Goal: Task Accomplishment & Management: Complete application form

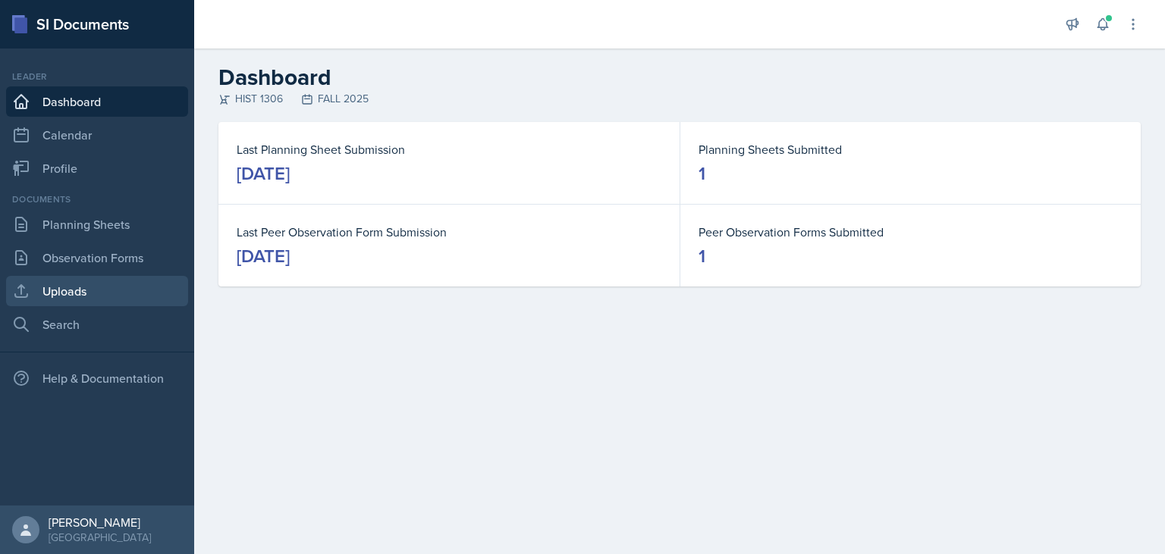
click at [68, 294] on link "Uploads" at bounding box center [97, 291] width 182 height 30
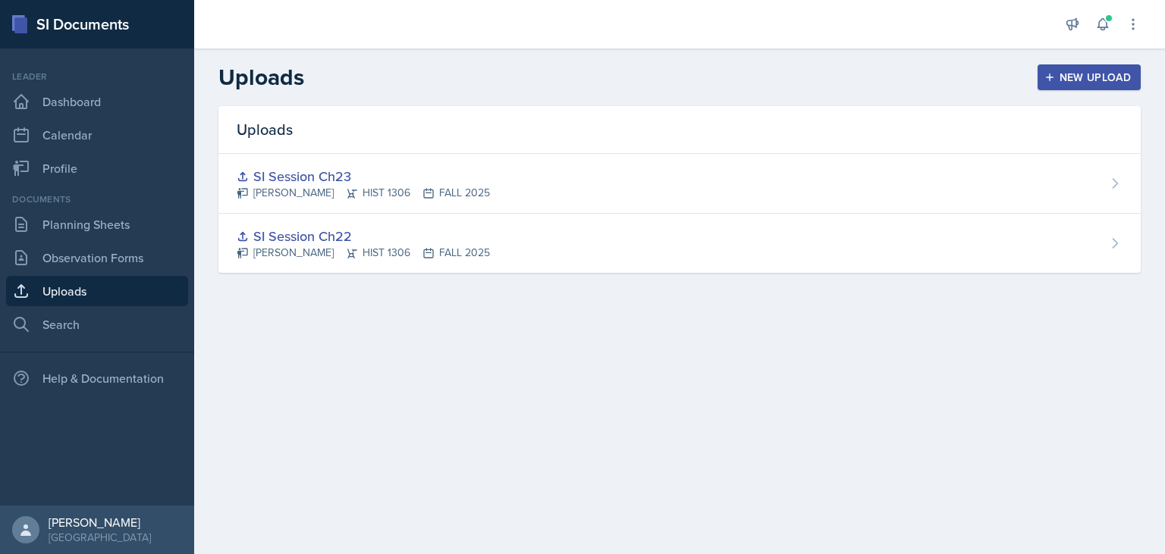
click at [1066, 80] on div "New Upload" at bounding box center [1089, 77] width 84 height 12
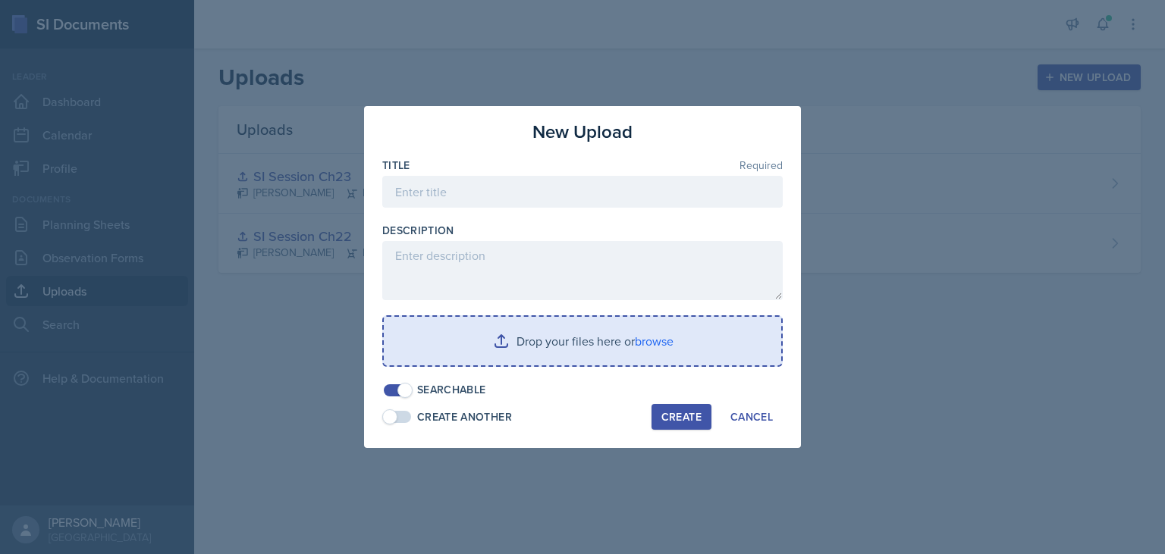
click at [517, 350] on input "file" at bounding box center [582, 341] width 397 height 49
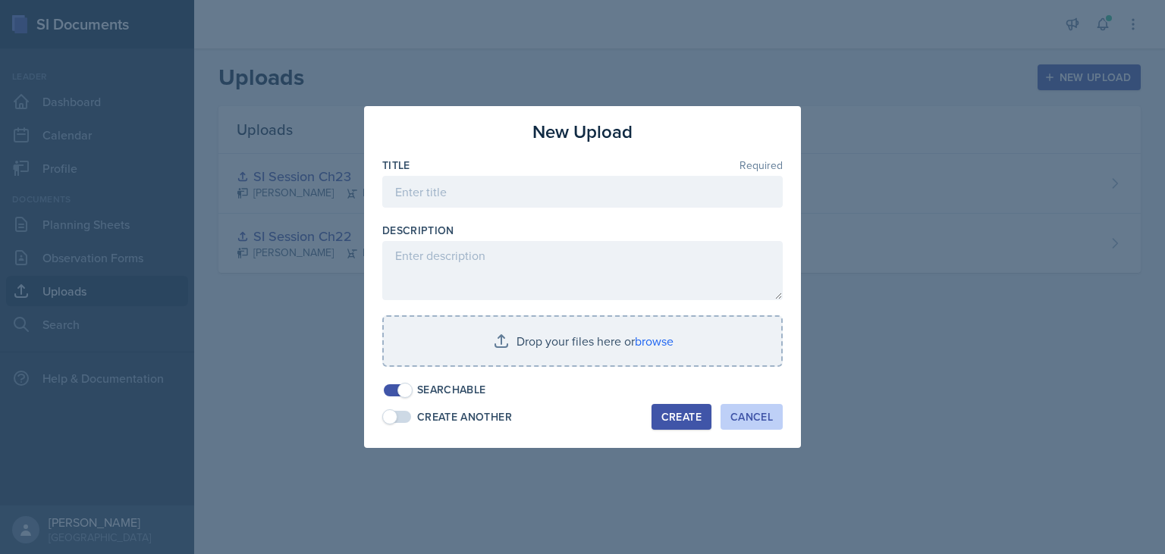
click at [754, 419] on div "Cancel" at bounding box center [751, 417] width 42 height 12
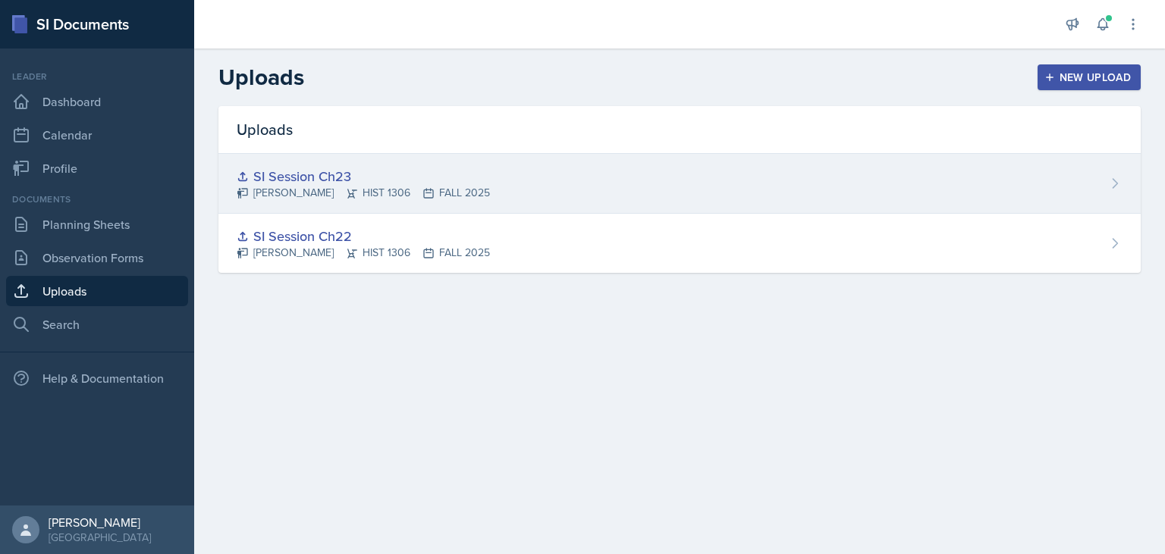
click at [331, 181] on div "SI Session Ch23" at bounding box center [363, 176] width 253 height 20
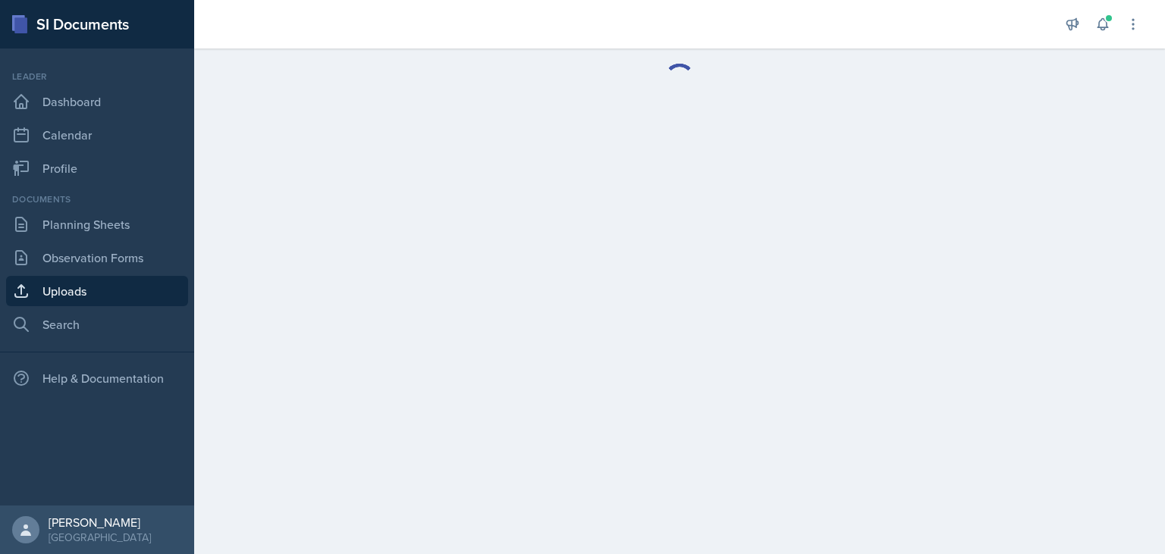
click at [331, 181] on main at bounding box center [679, 302] width 970 height 506
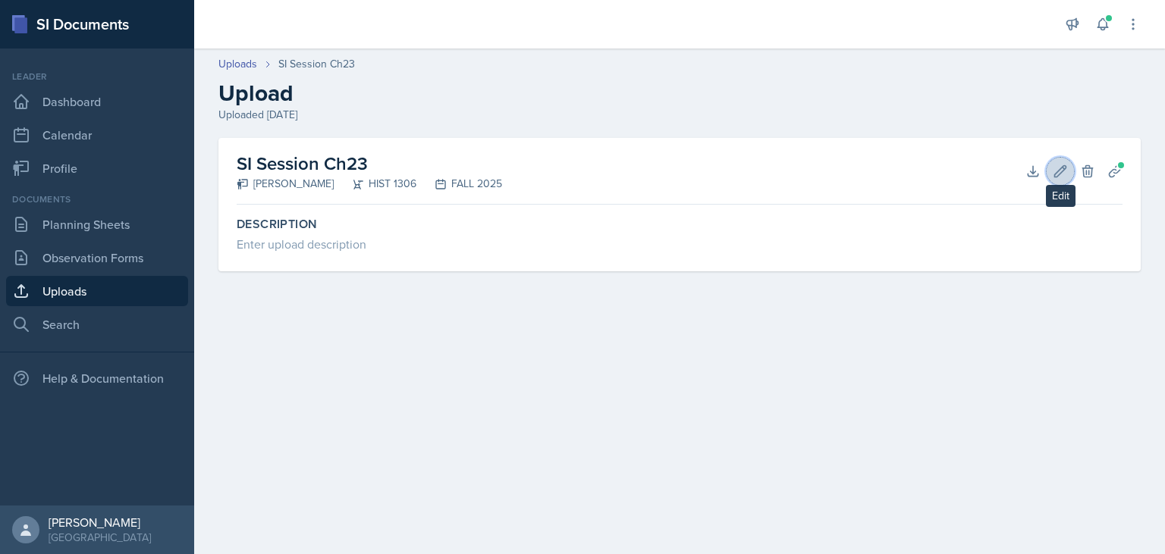
click at [1048, 167] on button "Edit" at bounding box center [1059, 171] width 27 height 27
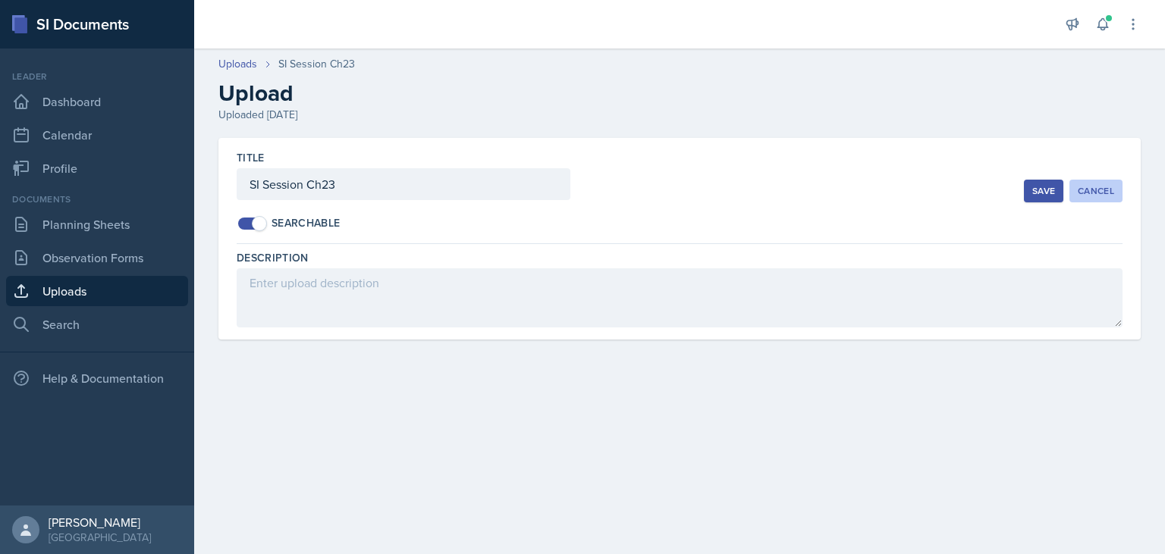
click at [1104, 183] on button "Cancel" at bounding box center [1095, 191] width 53 height 23
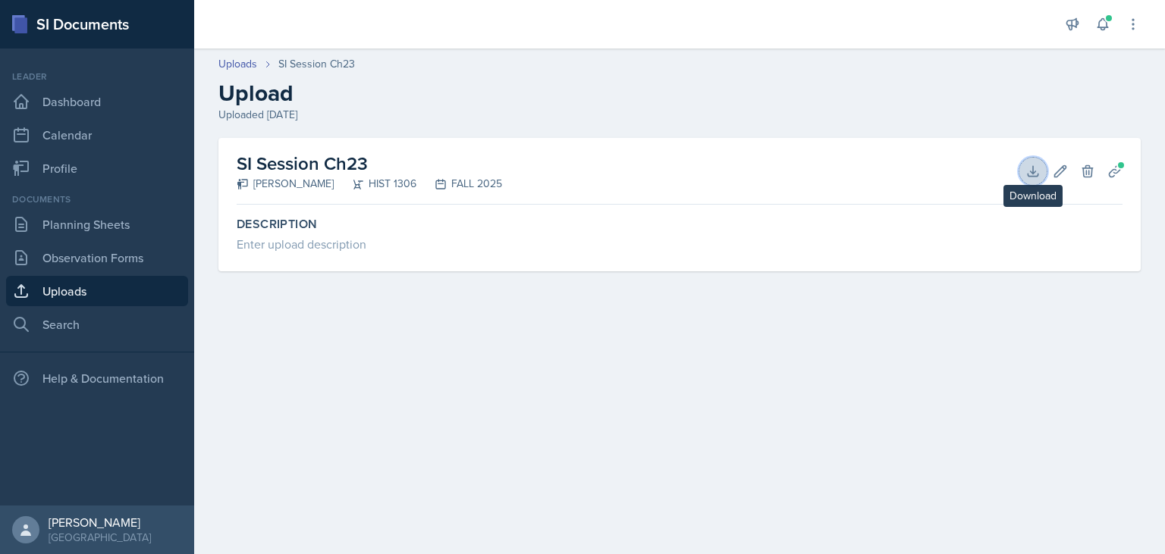
click at [1037, 178] on icon at bounding box center [1032, 171] width 15 height 15
click at [353, 440] on main "Uploads SI Session Ch23 Upload Uploaded [DATE] SI Session Ch23 [PERSON_NAME] HI…" at bounding box center [679, 302] width 970 height 506
drag, startPoint x: 140, startPoint y: 291, endPoint x: 156, endPoint y: 293, distance: 16.7
click at [139, 291] on link "Uploads" at bounding box center [97, 291] width 182 height 30
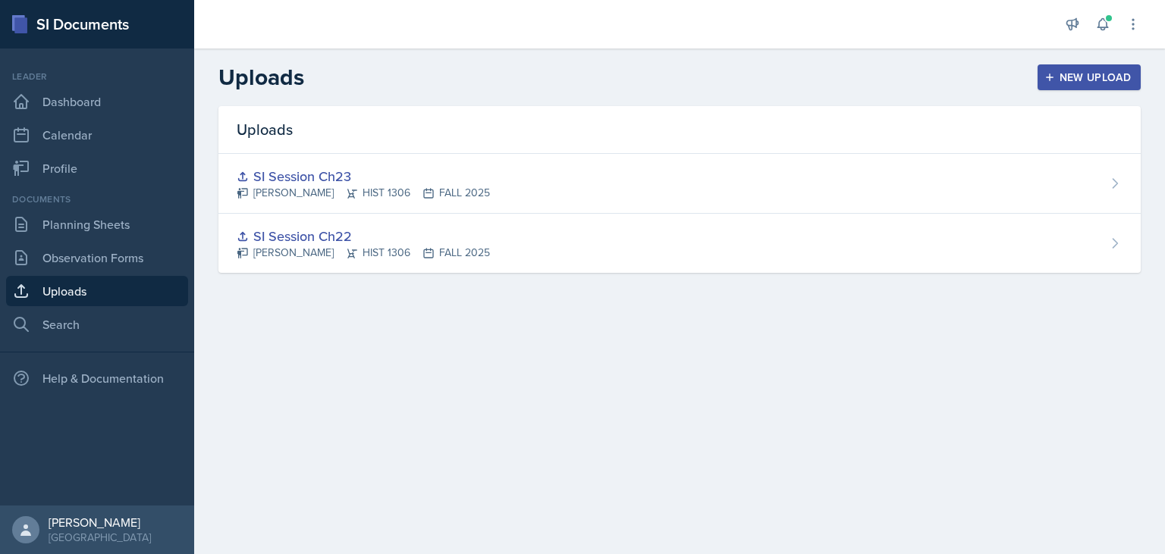
click at [1108, 80] on div "New Upload" at bounding box center [1089, 77] width 84 height 12
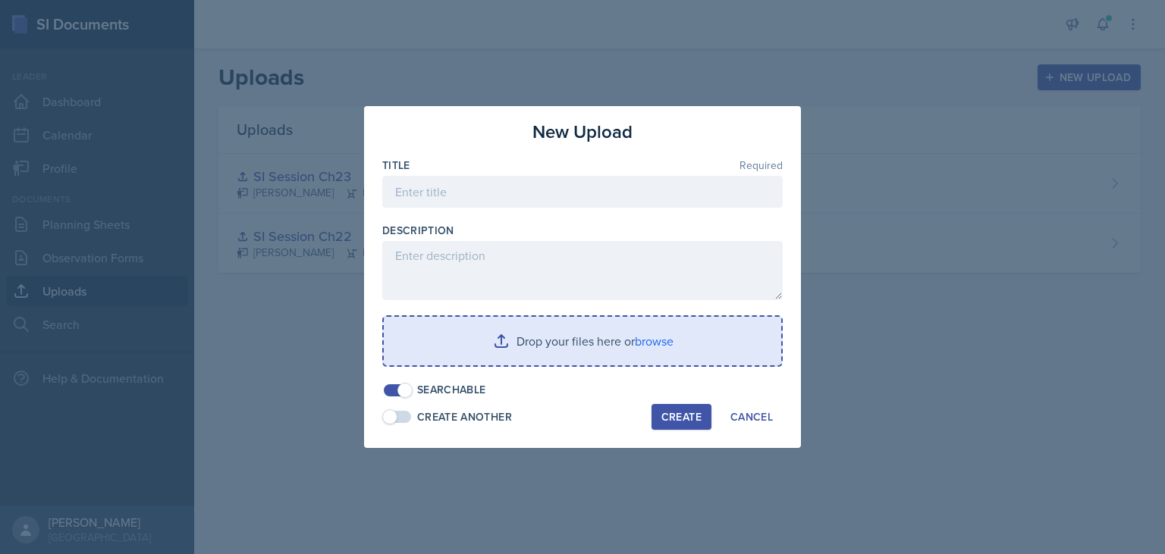
click at [572, 341] on input "file" at bounding box center [582, 341] width 397 height 49
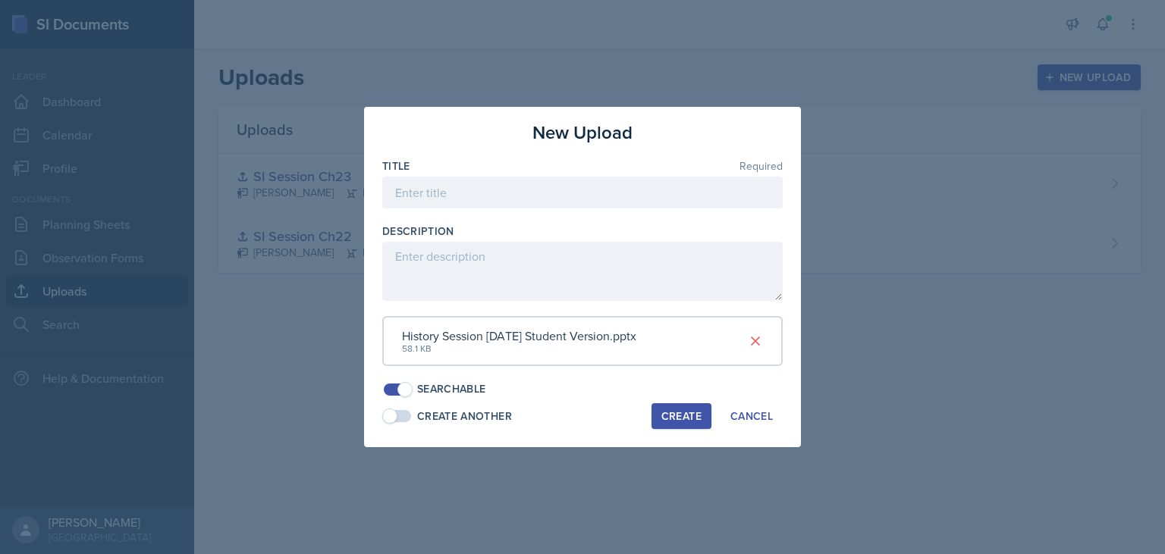
click at [410, 414] on span at bounding box center [397, 416] width 27 height 12
click at [409, 414] on span at bounding box center [404, 416] width 15 height 15
click at [669, 417] on div "Create" at bounding box center [681, 416] width 40 height 12
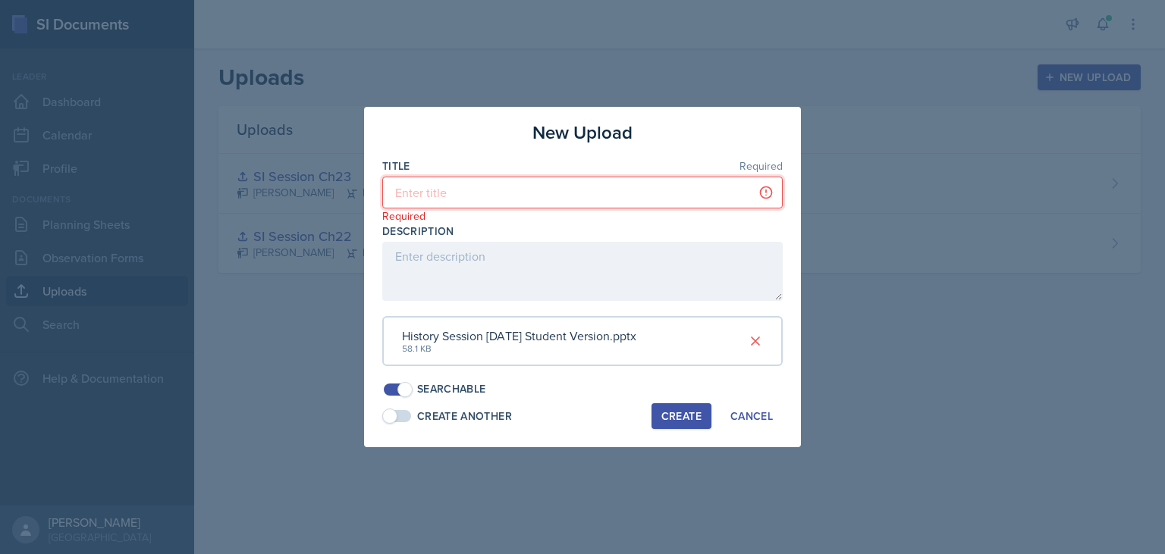
click at [453, 199] on input at bounding box center [582, 193] width 400 height 32
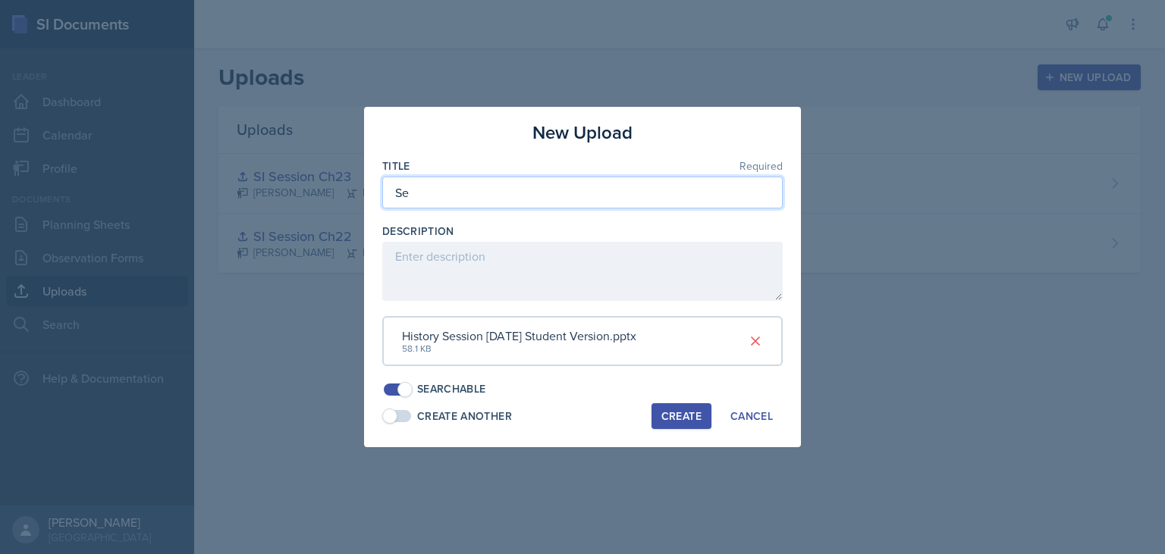
type input "S"
type input "History Session [DATE]"
click at [669, 420] on div "Create" at bounding box center [681, 416] width 40 height 12
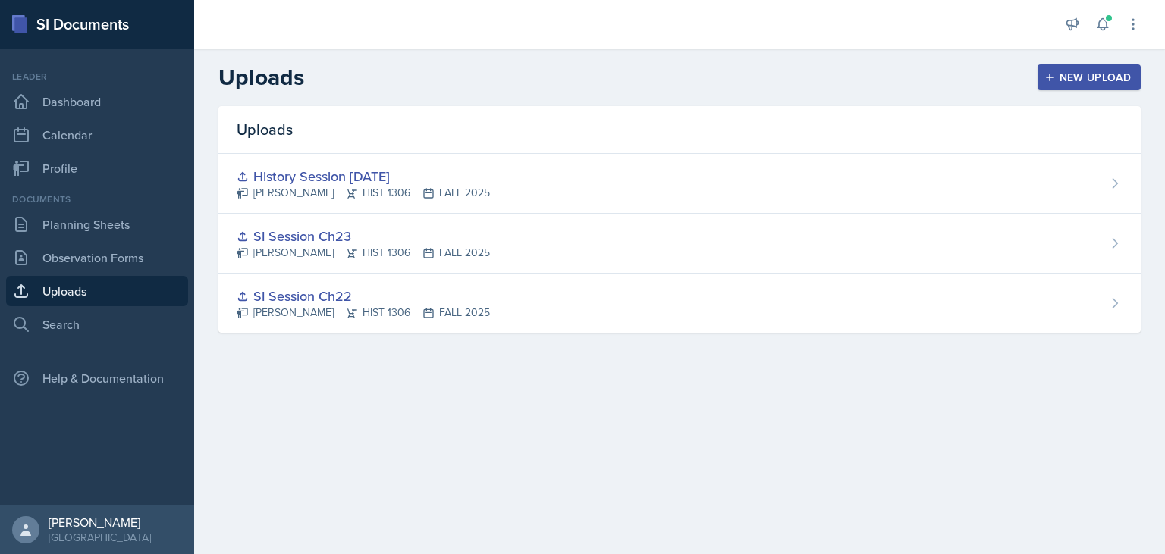
click at [1099, 83] on div "New Upload" at bounding box center [1089, 77] width 84 height 12
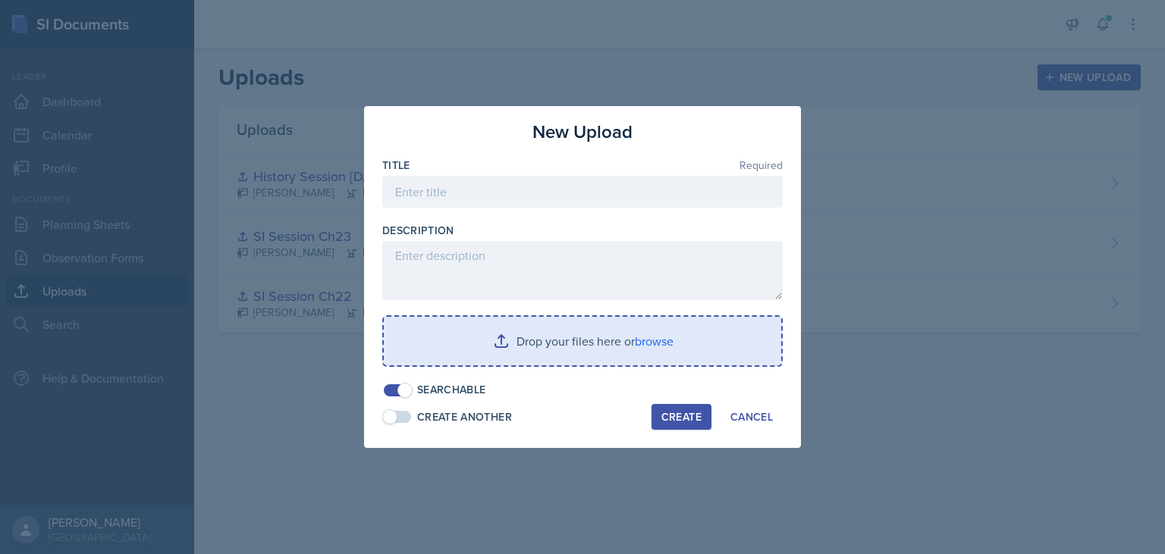
click at [539, 347] on input "file" at bounding box center [582, 341] width 397 height 49
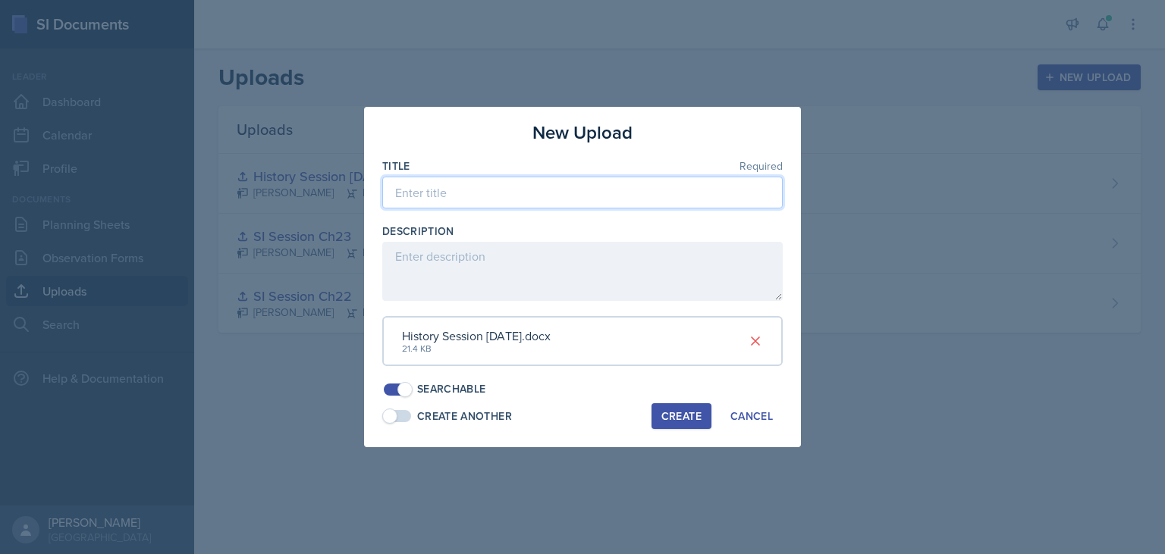
click at [449, 193] on input at bounding box center [582, 193] width 400 height 32
type input "History Session [DATE]"
click at [713, 417] on div "Create Cancel" at bounding box center [716, 416] width 131 height 26
click at [702, 415] on button "Create" at bounding box center [681, 416] width 60 height 26
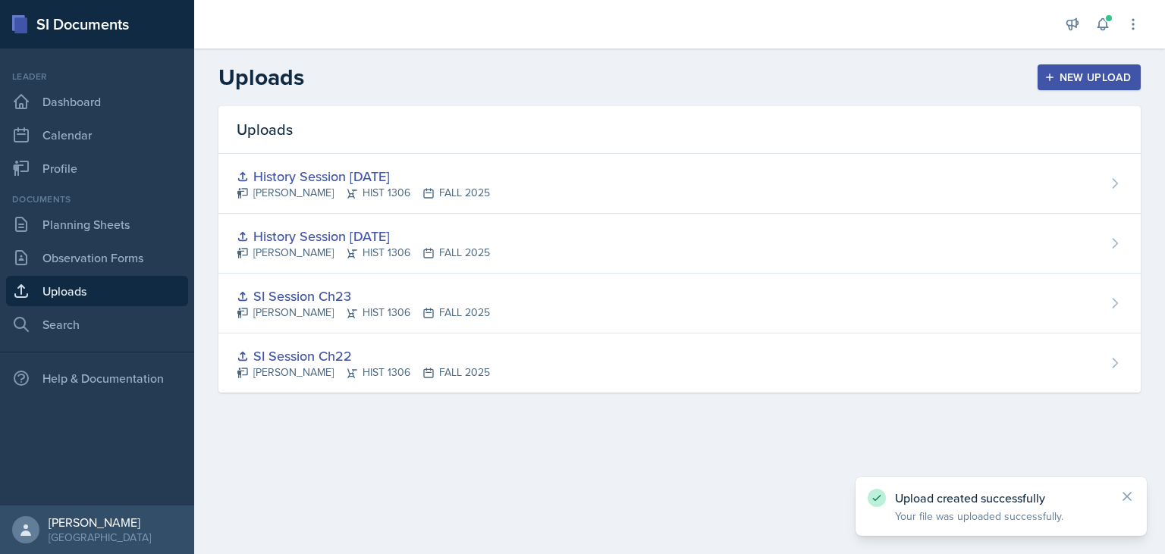
click at [1113, 86] on button "New Upload" at bounding box center [1089, 77] width 104 height 26
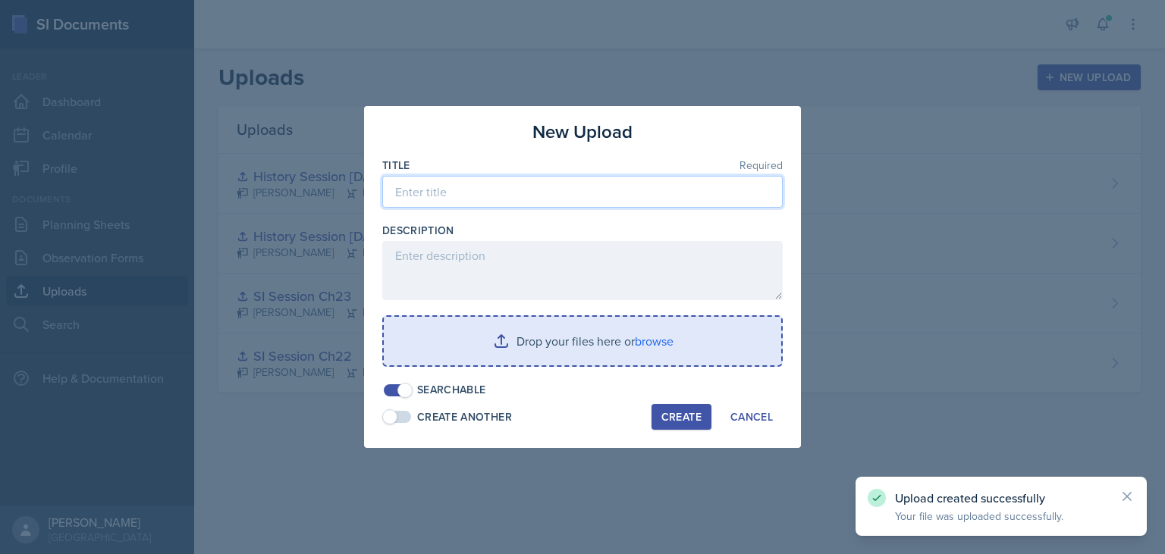
click at [491, 208] on input at bounding box center [582, 192] width 400 height 32
click at [607, 331] on input "file" at bounding box center [582, 341] width 397 height 49
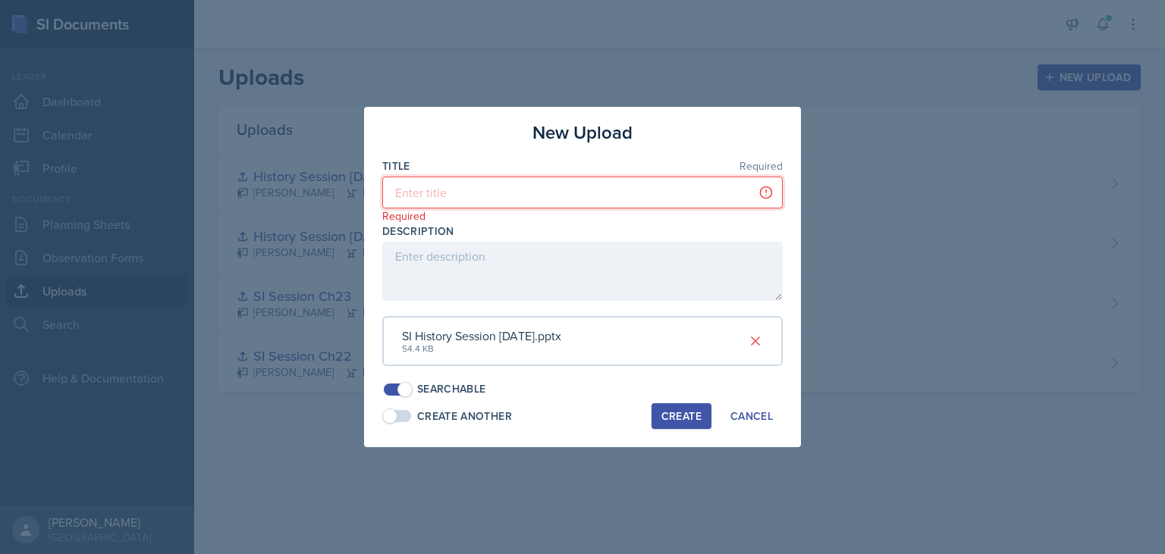
click at [487, 192] on input at bounding box center [582, 193] width 400 height 32
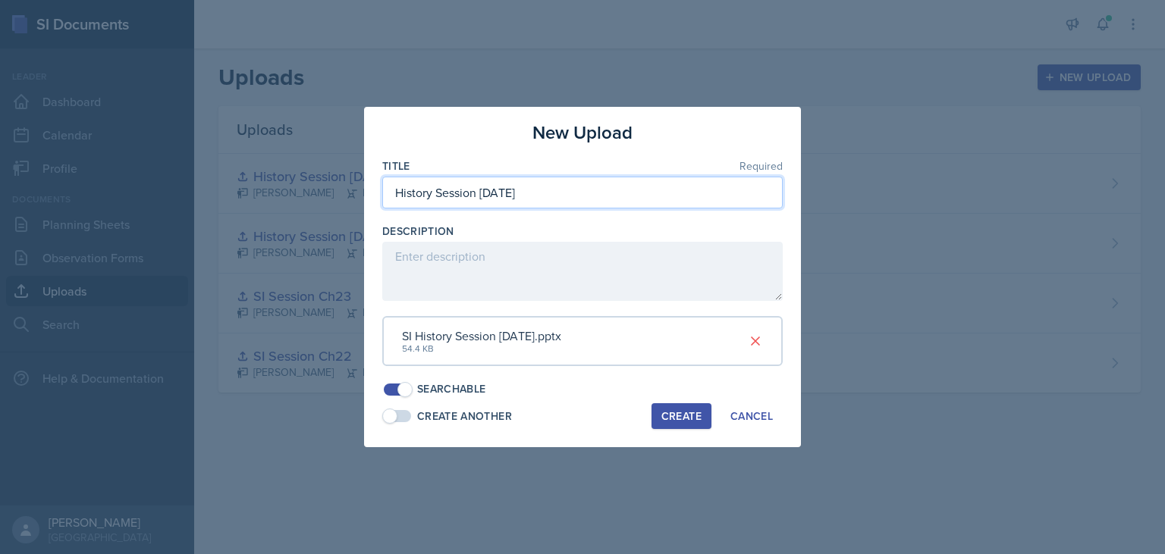
type input "History Session [DATE]"
click at [682, 430] on div "New Upload Title Required History Session [DATE] Description SI History Session…" at bounding box center [582, 277] width 437 height 340
click at [678, 417] on div "Create" at bounding box center [681, 416] width 40 height 12
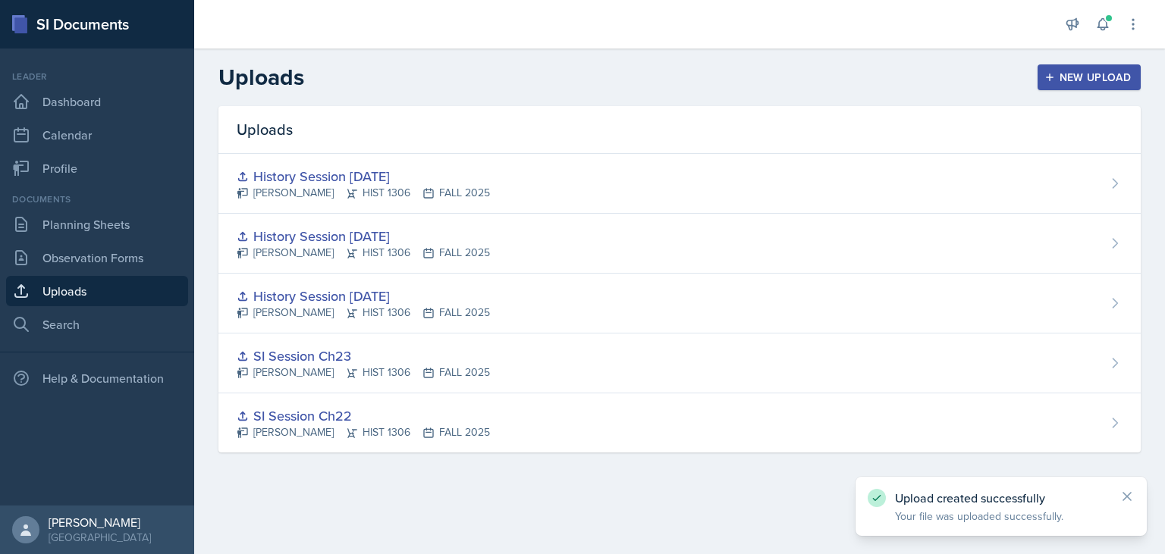
click at [1090, 82] on div "New Upload" at bounding box center [1089, 77] width 84 height 12
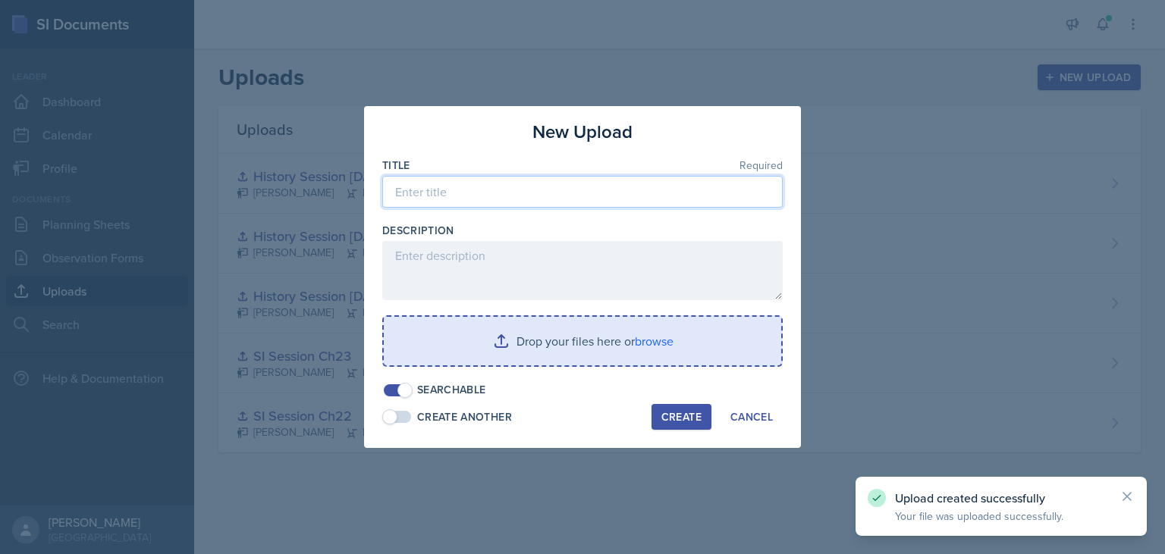
click at [577, 199] on input at bounding box center [582, 192] width 400 height 32
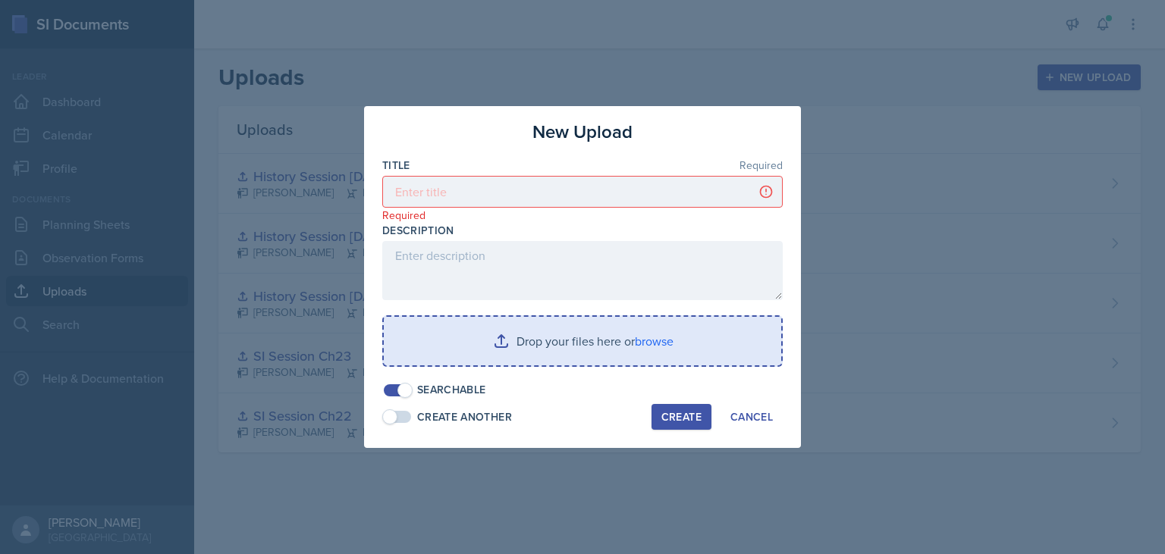
click at [578, 333] on input "file" at bounding box center [582, 341] width 397 height 49
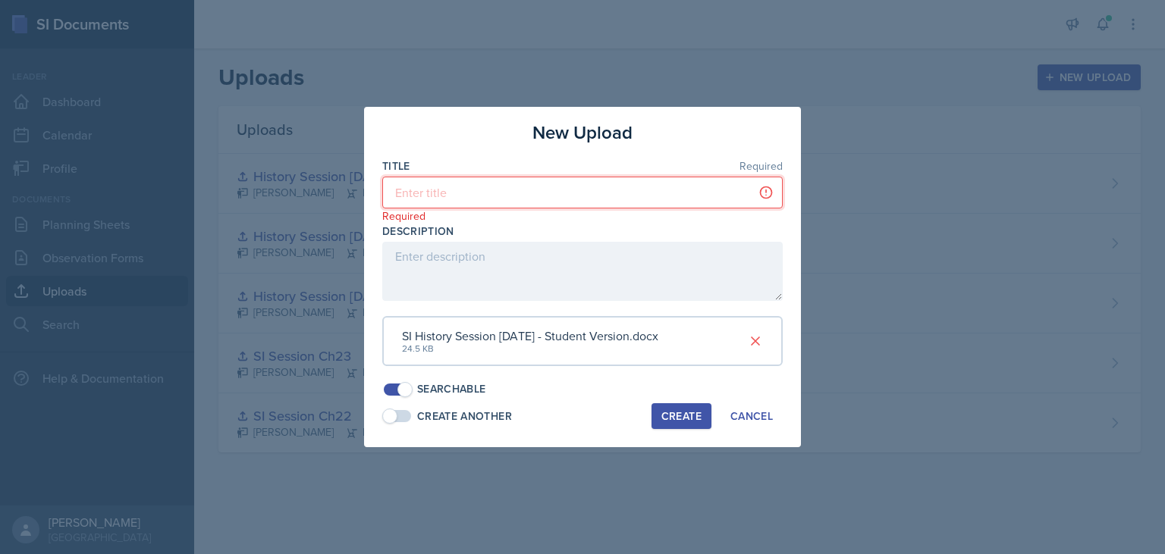
click at [507, 196] on input at bounding box center [582, 193] width 400 height 32
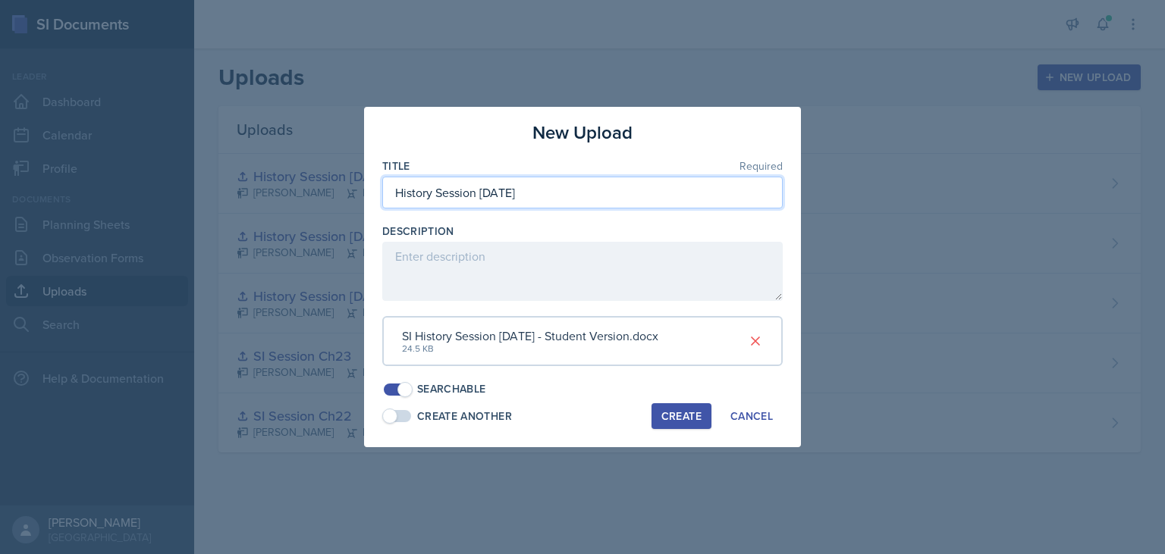
type input "History Session [DATE]"
click at [684, 426] on button "Create" at bounding box center [681, 416] width 60 height 26
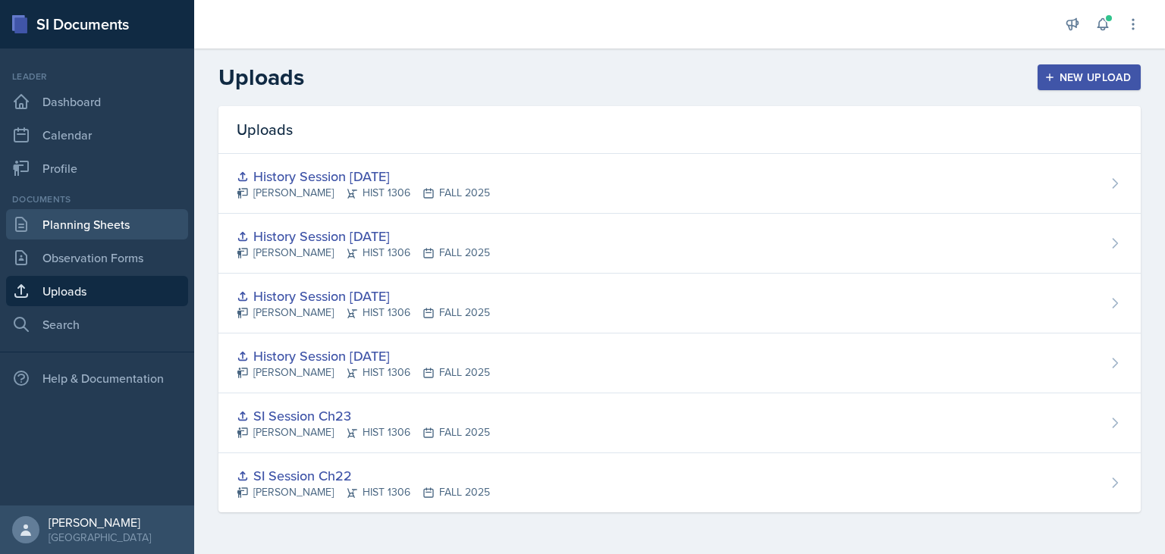
click at [94, 234] on link "Planning Sheets" at bounding box center [97, 224] width 182 height 30
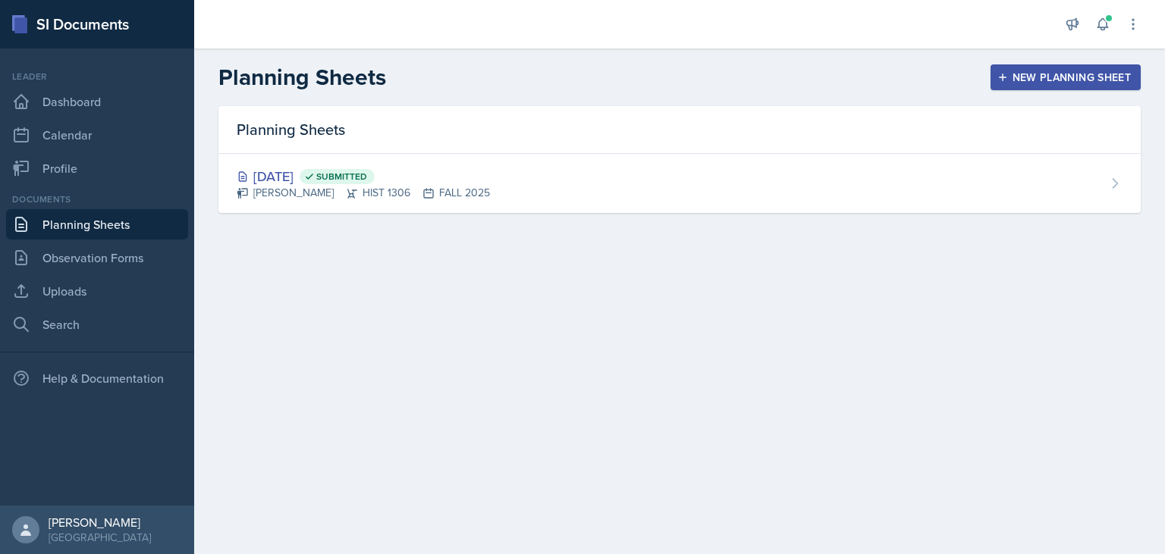
click at [1097, 83] on div "New Planning Sheet" at bounding box center [1065, 77] width 130 height 12
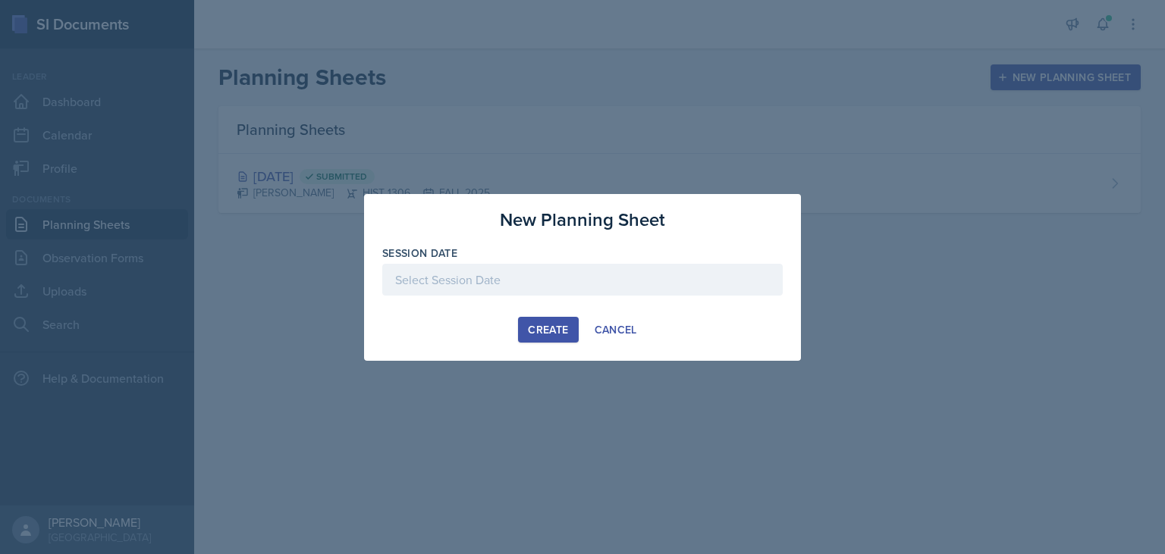
click at [533, 281] on div at bounding box center [582, 280] width 400 height 32
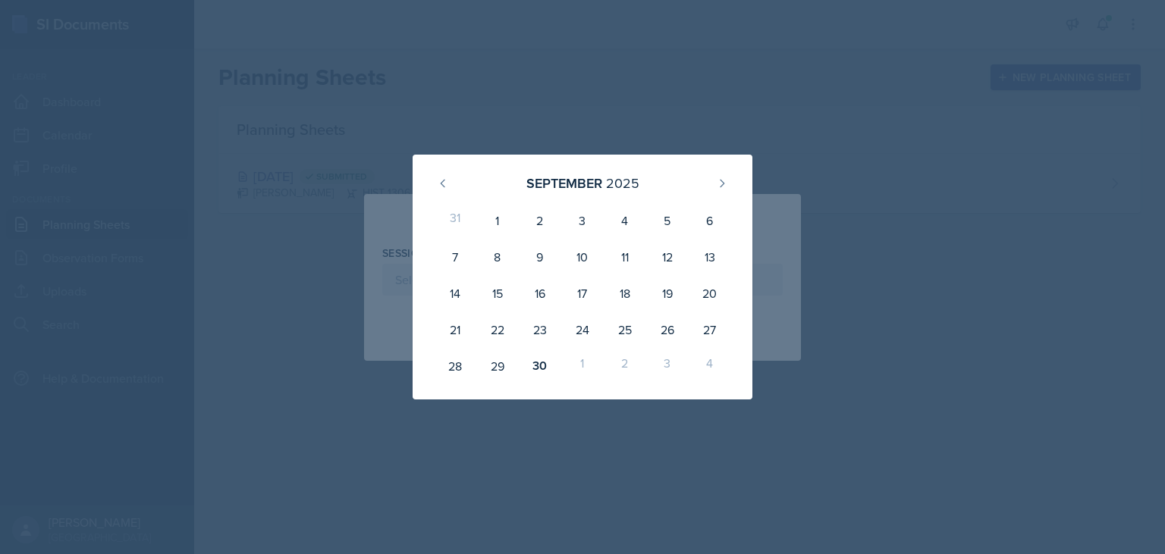
click at [851, 341] on div at bounding box center [582, 277] width 1165 height 554
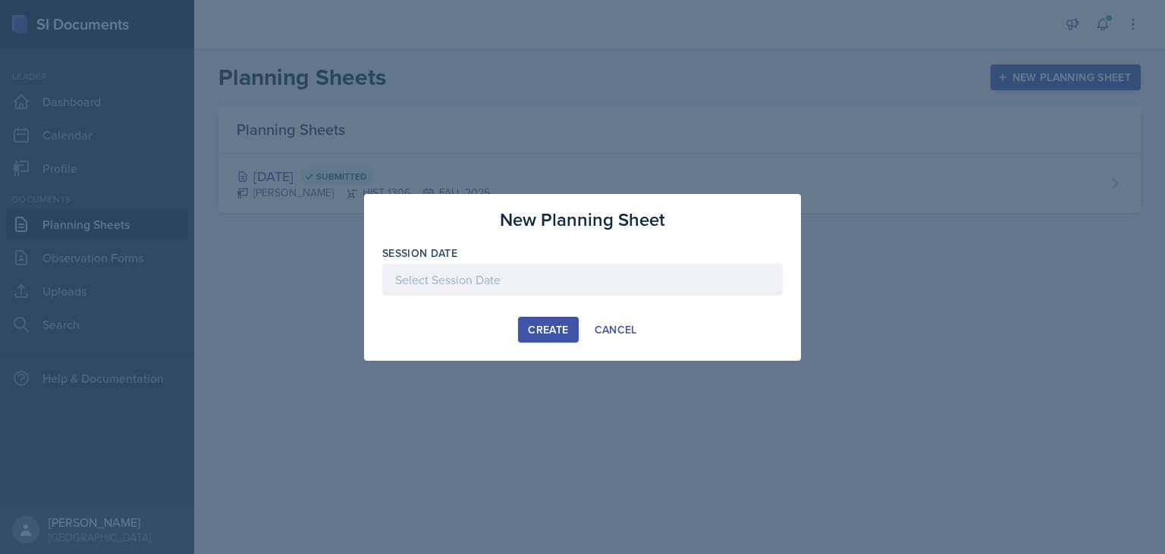
click at [472, 205] on div "New Planning Sheet Session Date [DATE] 31 1 2 3 4 5 6 7 8 9 10 11 12 13 14 15 1…" at bounding box center [582, 277] width 437 height 167
click at [491, 265] on div at bounding box center [582, 280] width 400 height 32
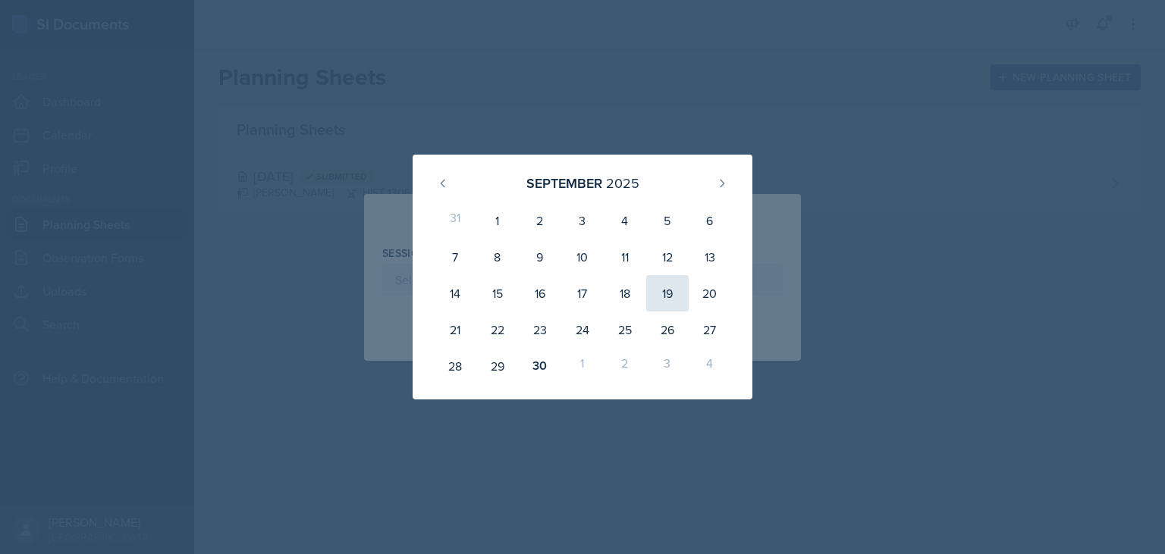
click at [653, 295] on div "19" at bounding box center [667, 293] width 42 height 36
type input "[DATE]"
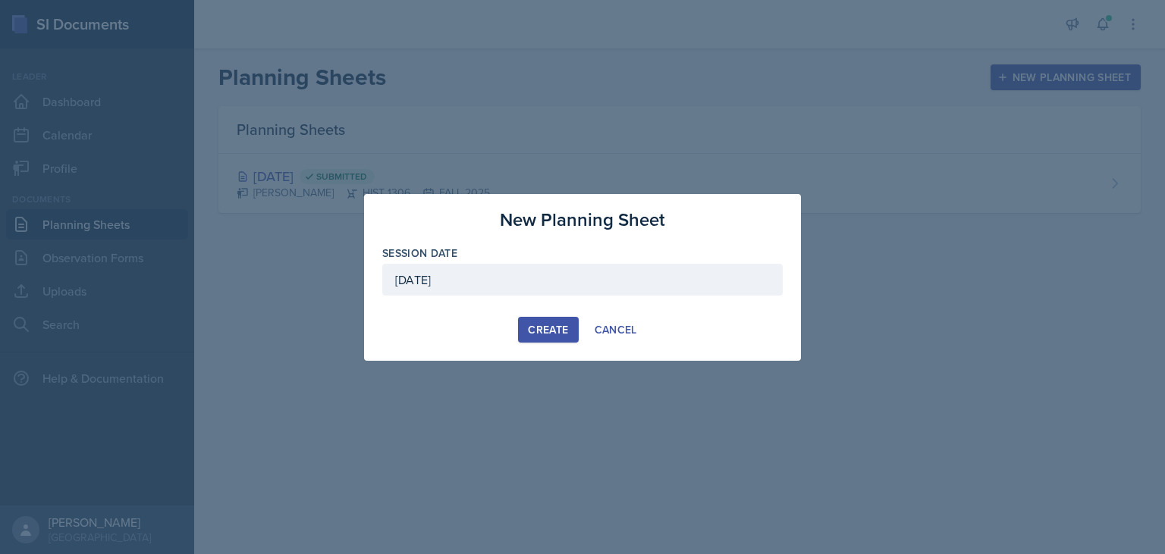
click at [464, 309] on div at bounding box center [582, 303] width 400 height 15
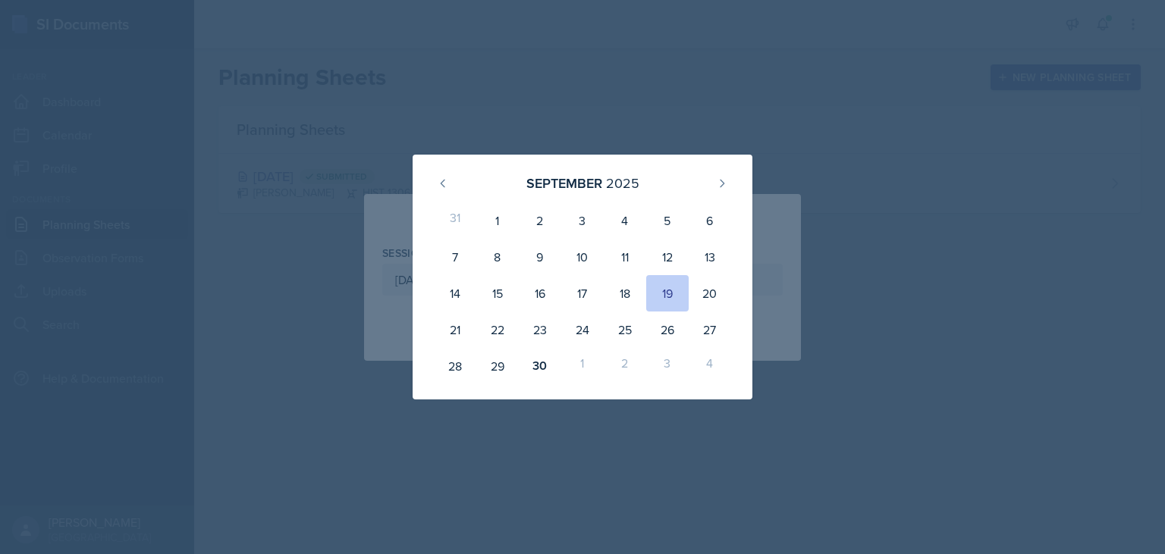
click at [793, 246] on div "[DATE] 31 1 2 3 4 5 6 7 8 9 10 11 12 13 14 15 16 17 18 19 20 21 22 23 24 25 26 …" at bounding box center [582, 277] width 437 height 245
click at [757, 247] on div "[DATE] 31 1 2 3 4 5 6 7 8 9 10 11 12 13 14 15 16 17 18 19 20 21 22 23 24 25 26 …" at bounding box center [582, 277] width 437 height 245
click at [672, 285] on div "19" at bounding box center [667, 293] width 42 height 36
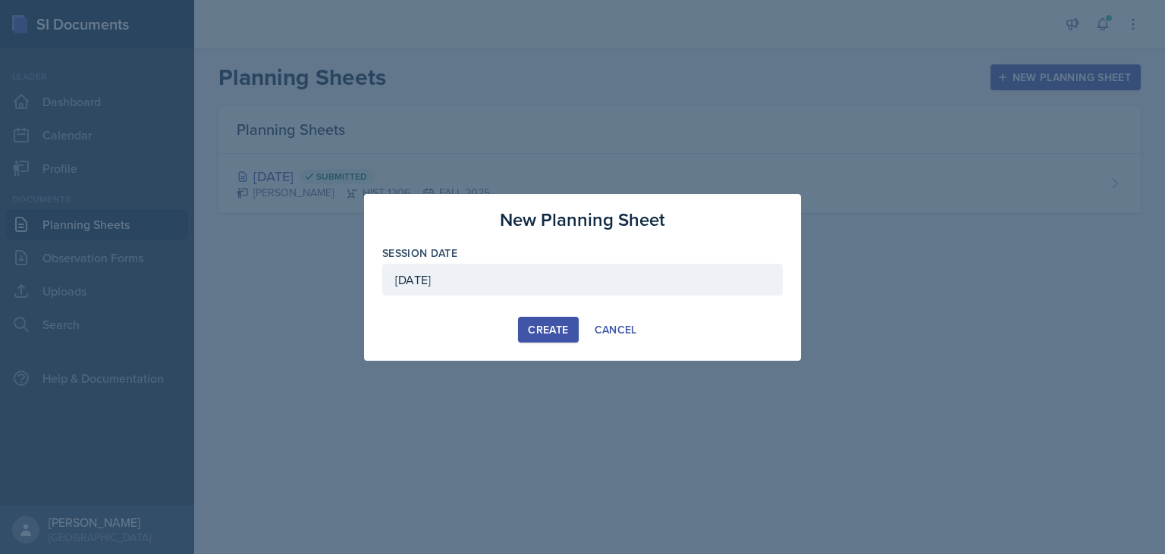
click at [550, 324] on div "Create" at bounding box center [548, 330] width 40 height 12
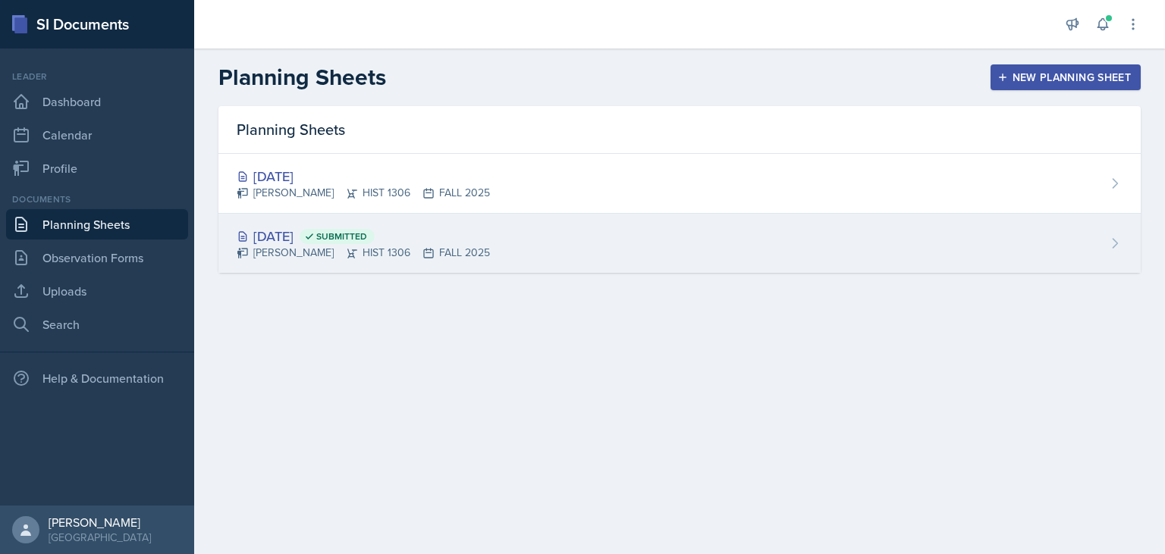
click at [429, 256] on div "[PERSON_NAME] HIST 1306 FALL 2025" at bounding box center [363, 253] width 253 height 16
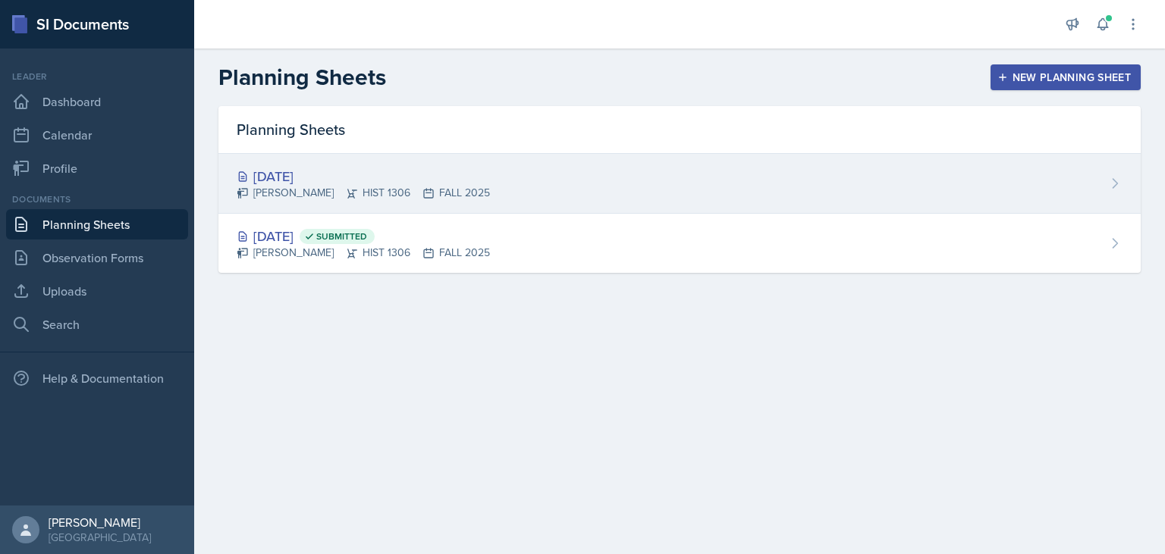
click at [571, 177] on div "[DATE] [PERSON_NAME] HIST 1306 FALL 2025" at bounding box center [679, 184] width 922 height 60
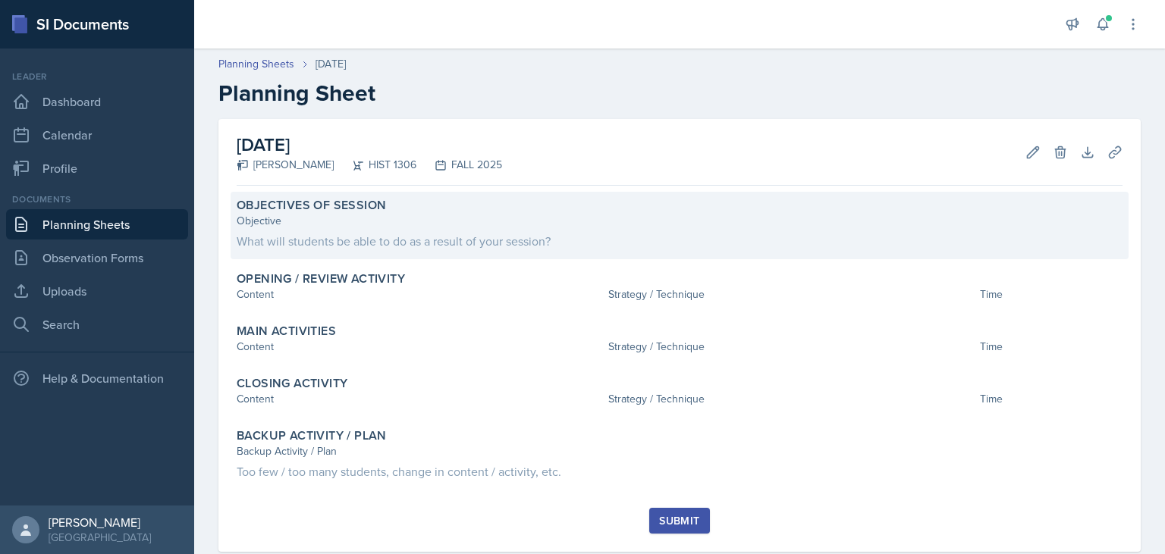
click at [430, 244] on div "What will students be able to do as a result of your session?" at bounding box center [680, 241] width 886 height 18
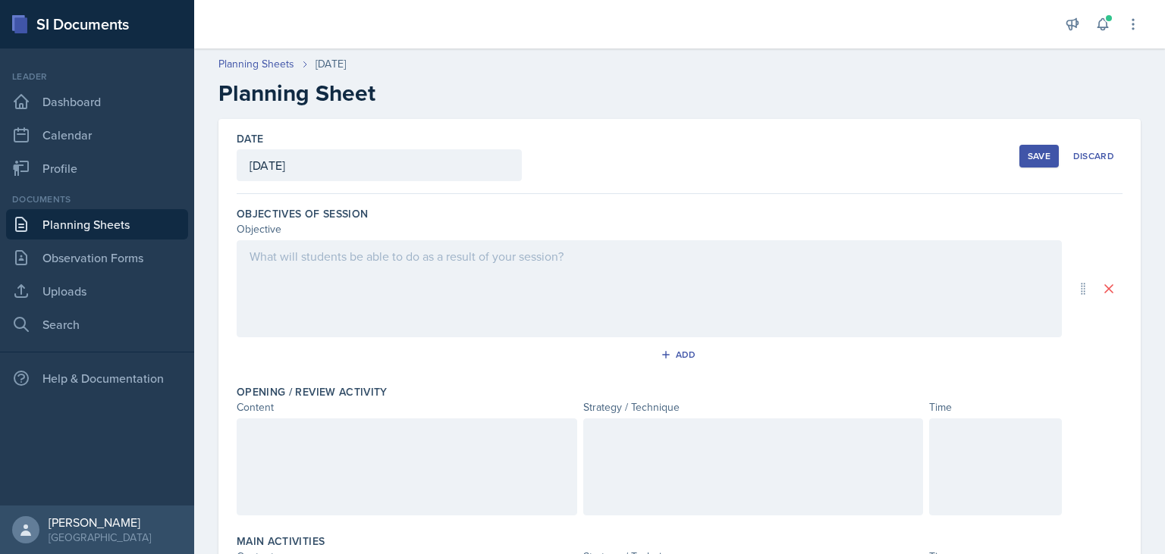
drag, startPoint x: 453, startPoint y: 244, endPoint x: 446, endPoint y: 267, distance: 23.7
click at [453, 244] on div at bounding box center [649, 288] width 825 height 97
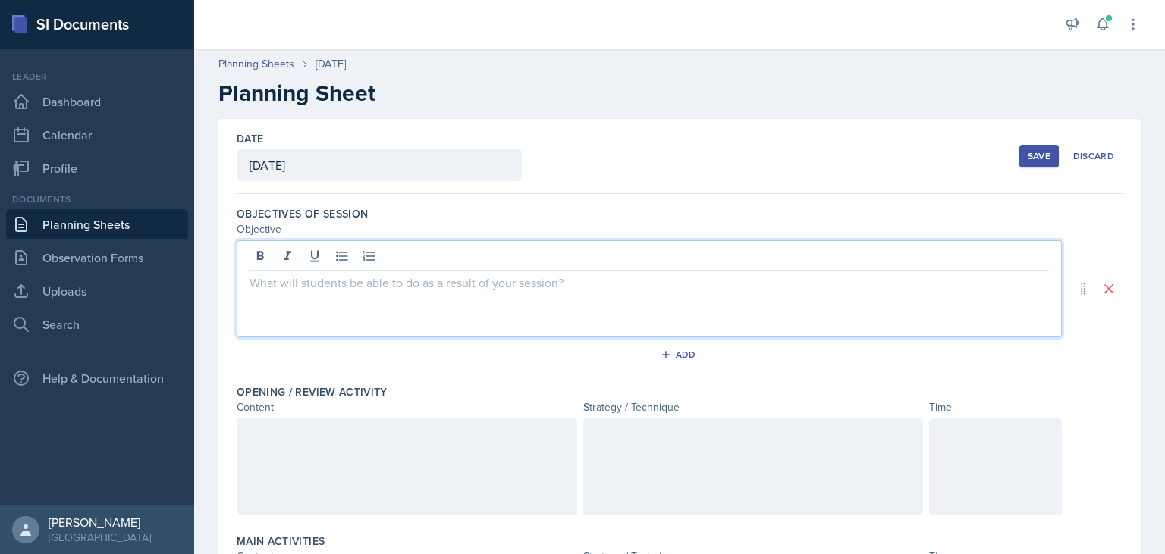
drag, startPoint x: 108, startPoint y: 229, endPoint x: 124, endPoint y: 227, distance: 16.1
click at [108, 229] on link "Planning Sheets" at bounding box center [97, 224] width 182 height 30
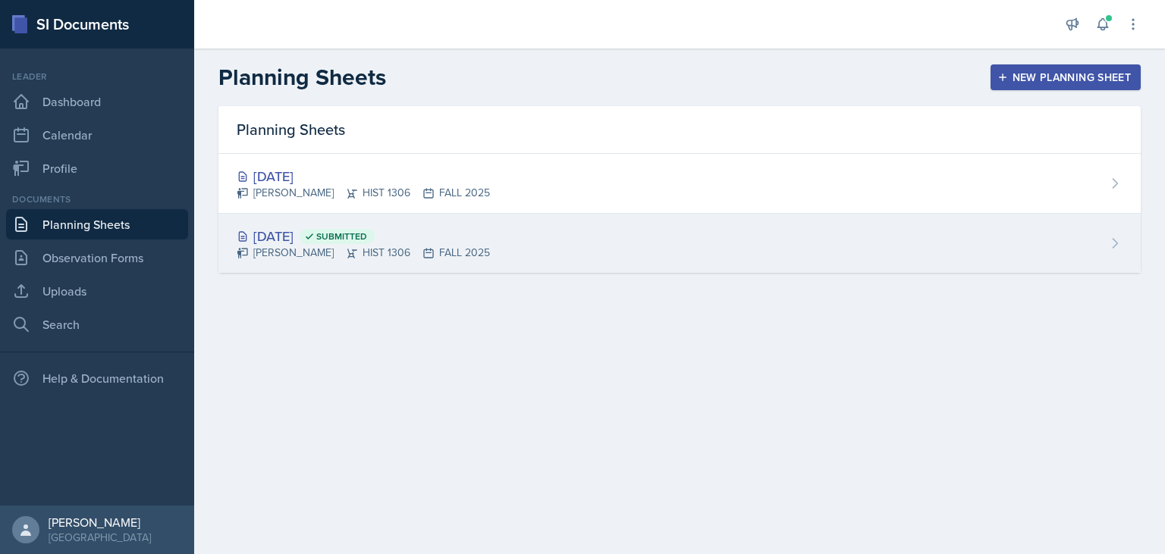
click at [424, 254] on icon at bounding box center [428, 253] width 9 height 9
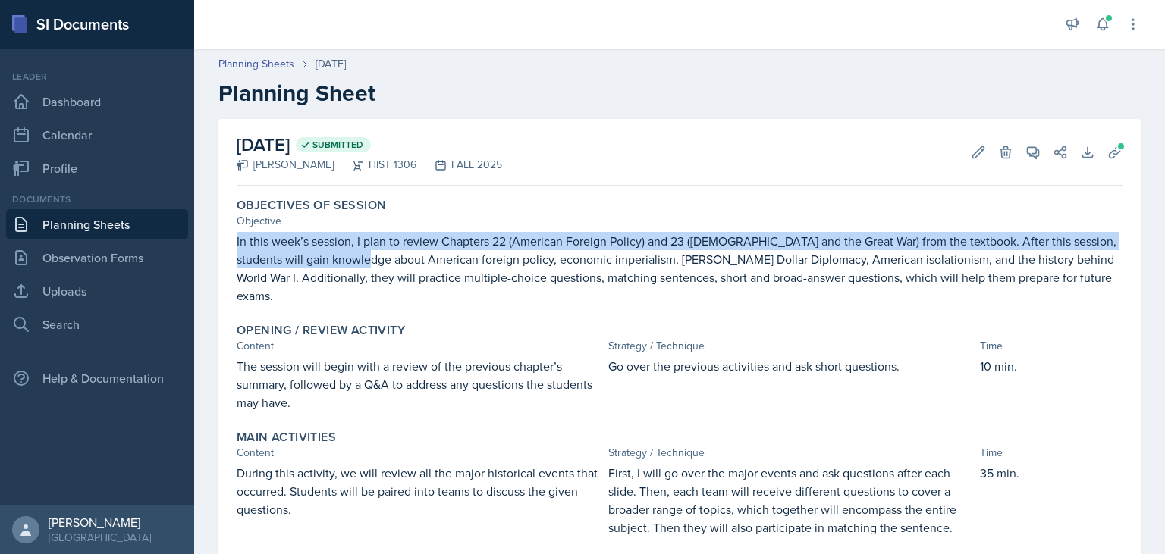
drag, startPoint x: 236, startPoint y: 242, endPoint x: 356, endPoint y: 262, distance: 122.2
click at [356, 262] on div "Objectives of Session Objective In this week’s session, I plan to review Chapte…" at bounding box center [679, 251] width 898 height 119
copy p "In this week’s session, I plan to review Chapters 22 (American Foreign Policy) …"
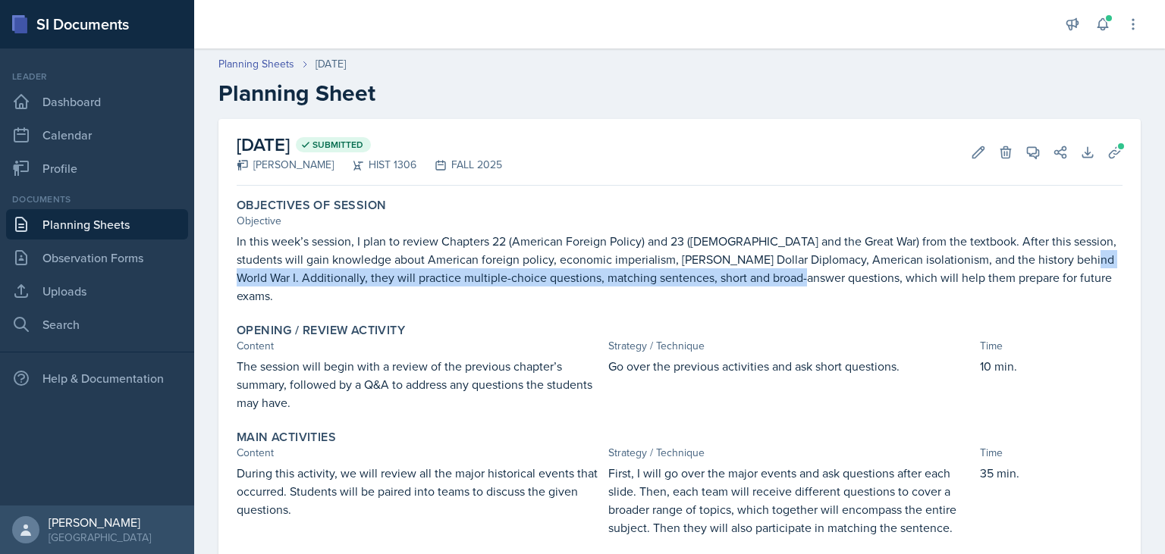
drag, startPoint x: 1046, startPoint y: 257, endPoint x: 764, endPoint y: 290, distance: 283.9
click at [764, 290] on div "Objectives of Session Objective In this week’s session, I plan to review Chapte…" at bounding box center [679, 251] width 898 height 119
copy p "Additionally, they will practice multiple-choice questions, matching sentences,…"
click at [102, 217] on link "Planning Sheets" at bounding box center [97, 224] width 182 height 30
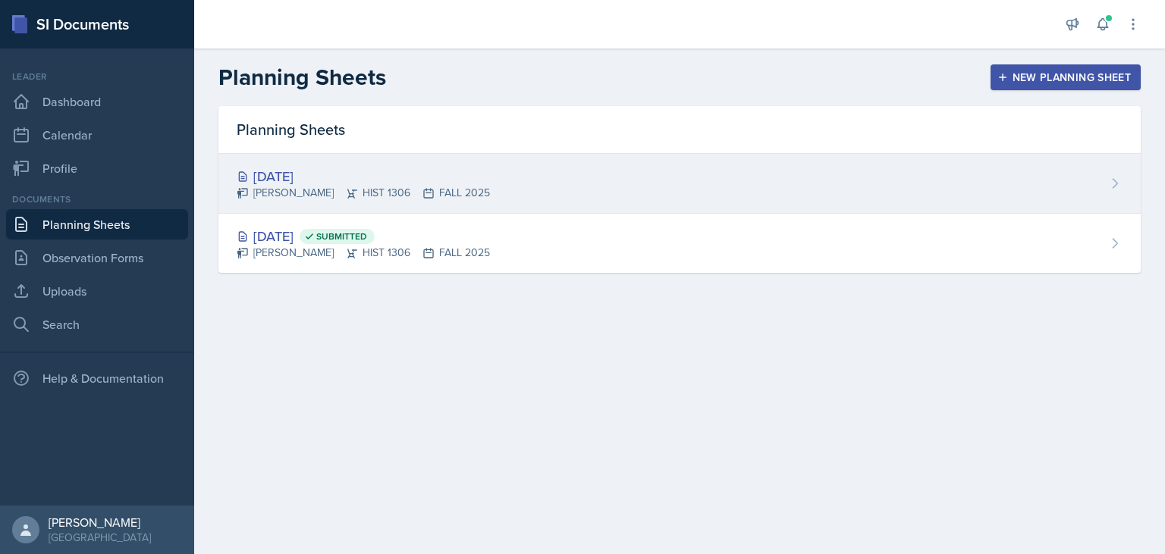
click at [707, 171] on div "[DATE] [PERSON_NAME] HIST 1306 FALL 2025" at bounding box center [679, 184] width 922 height 60
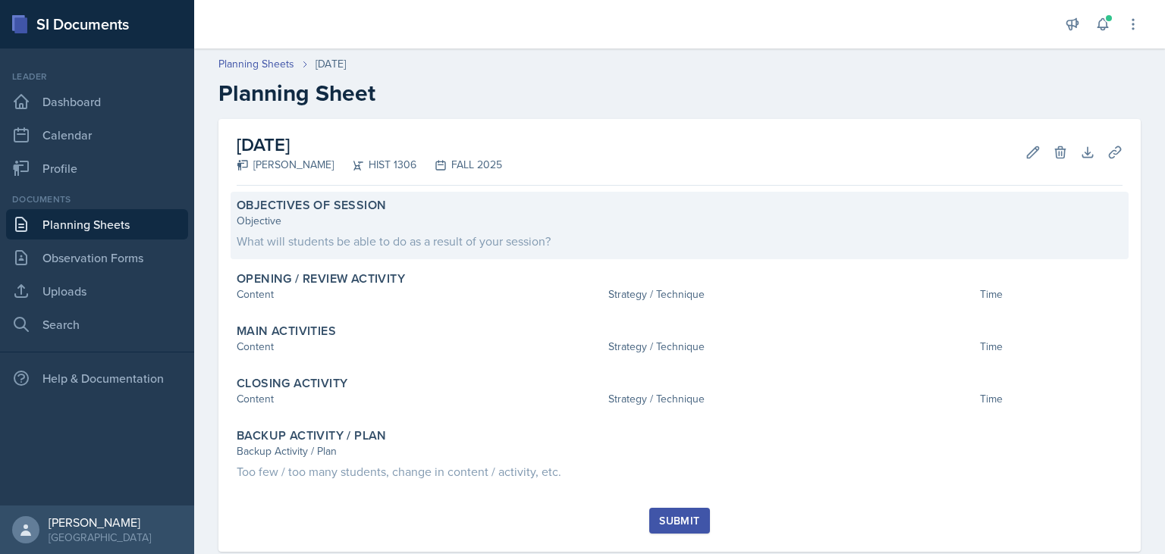
click at [375, 221] on div "Objective" at bounding box center [680, 221] width 886 height 16
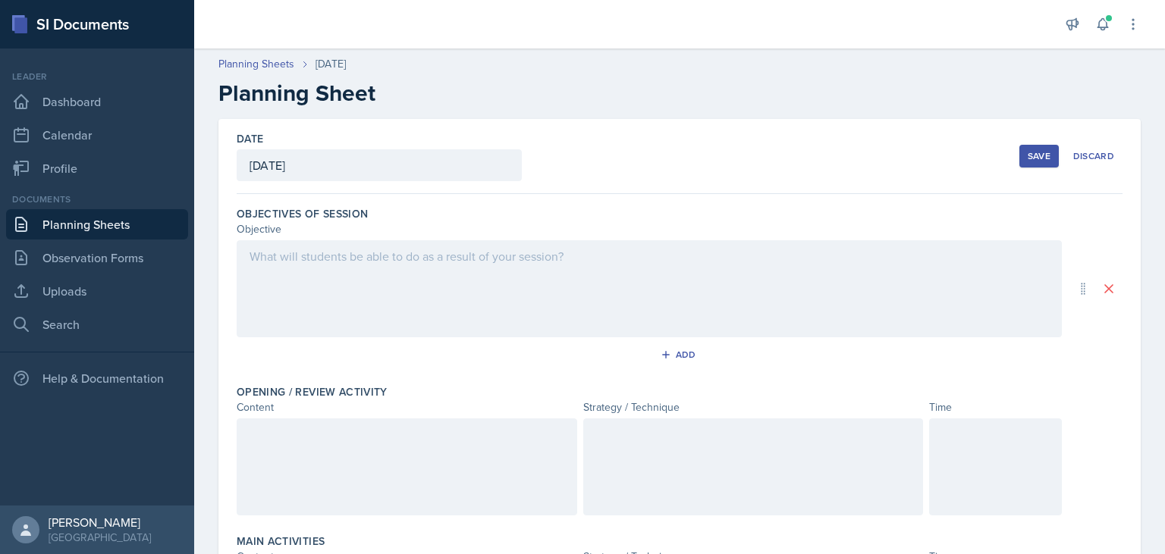
click at [336, 270] on div at bounding box center [649, 288] width 825 height 97
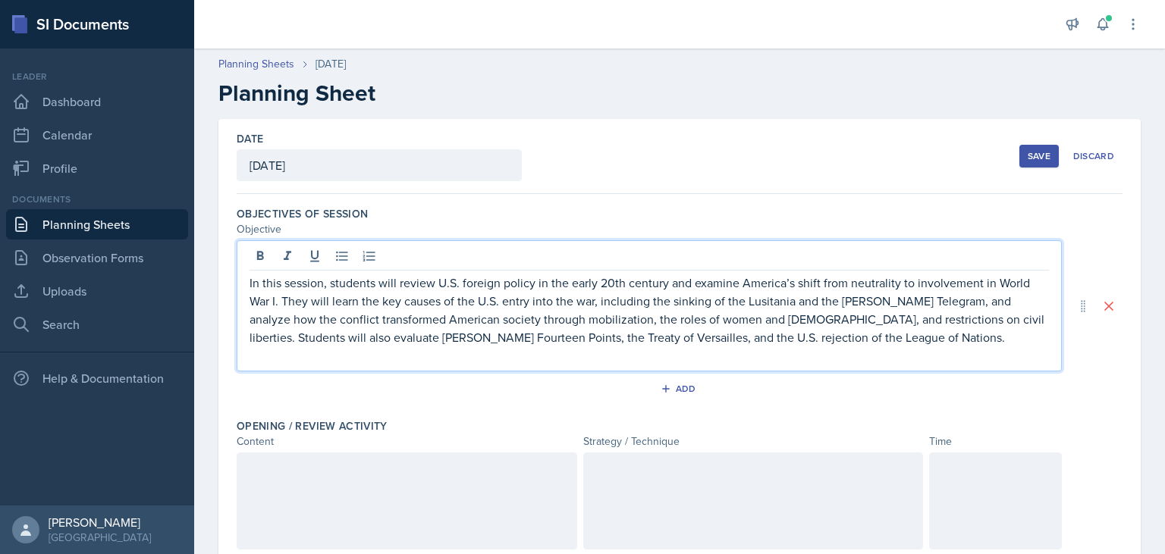
click at [873, 346] on p at bounding box center [648, 355] width 799 height 18
click at [287, 287] on p "In this session, students will review U.S. foreign policy in the early 20th cen…" at bounding box center [648, 310] width 799 height 73
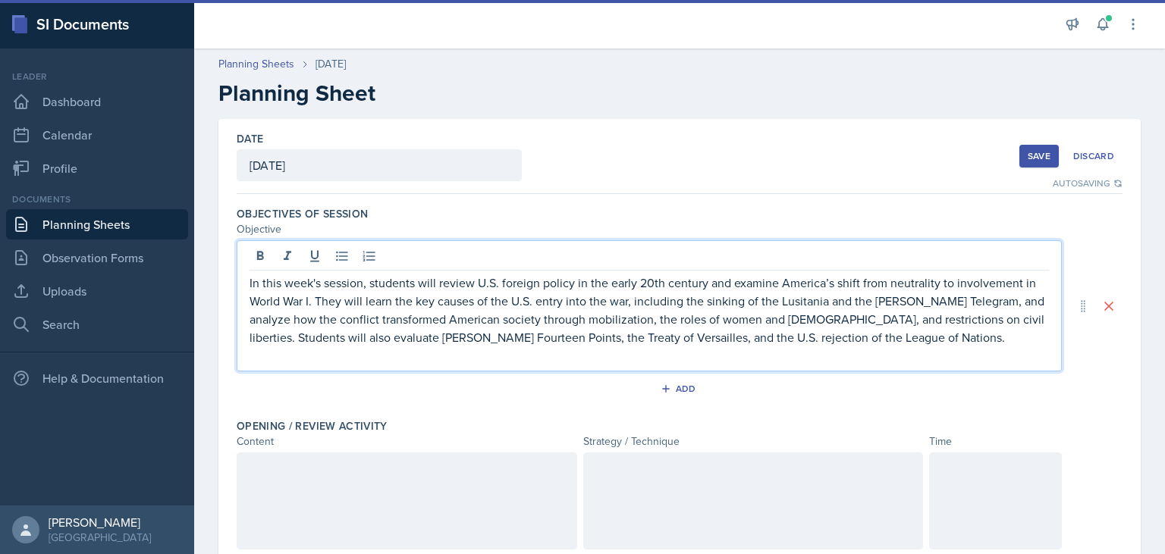
click at [414, 284] on p "In this week's session, students will review U.S. foreign policy in the early 2…" at bounding box center [648, 310] width 799 height 73
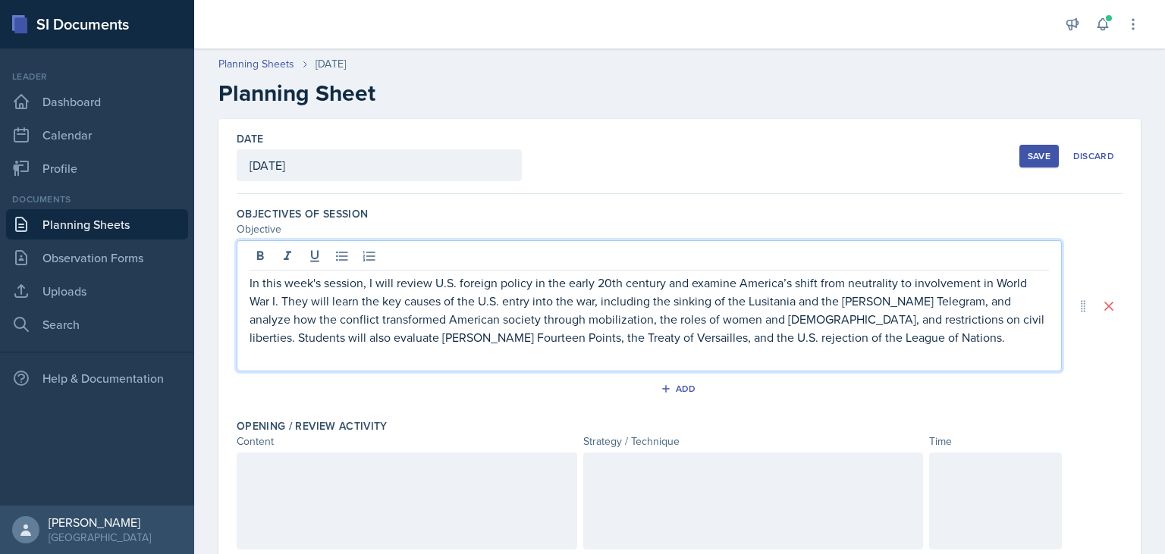
click at [284, 299] on p "In this week's session, I will review U.S. foreign policy in the early 20th cen…" at bounding box center [648, 310] width 799 height 73
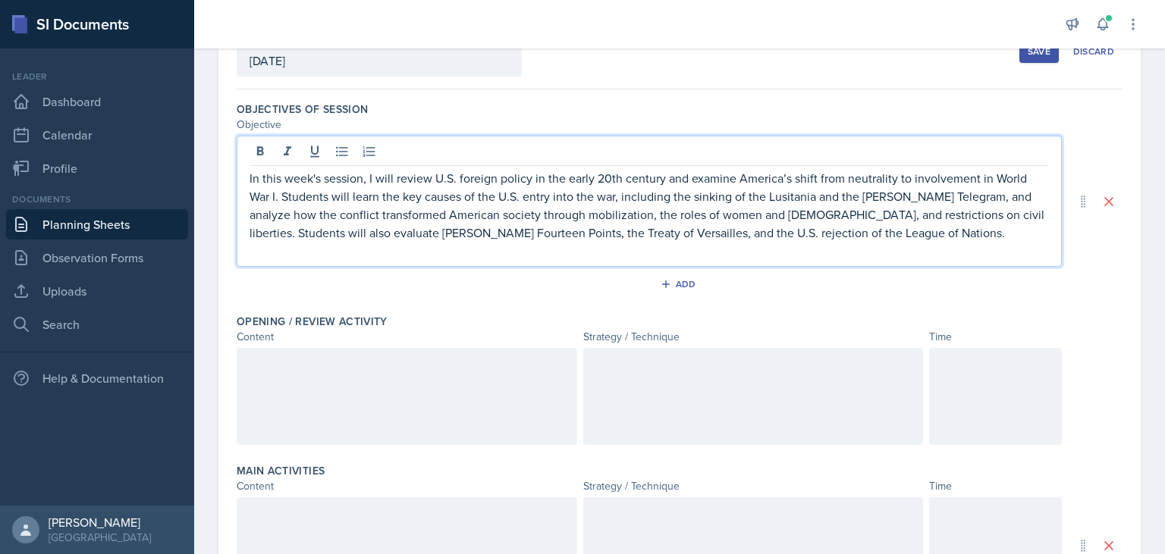
scroll to position [211, 0]
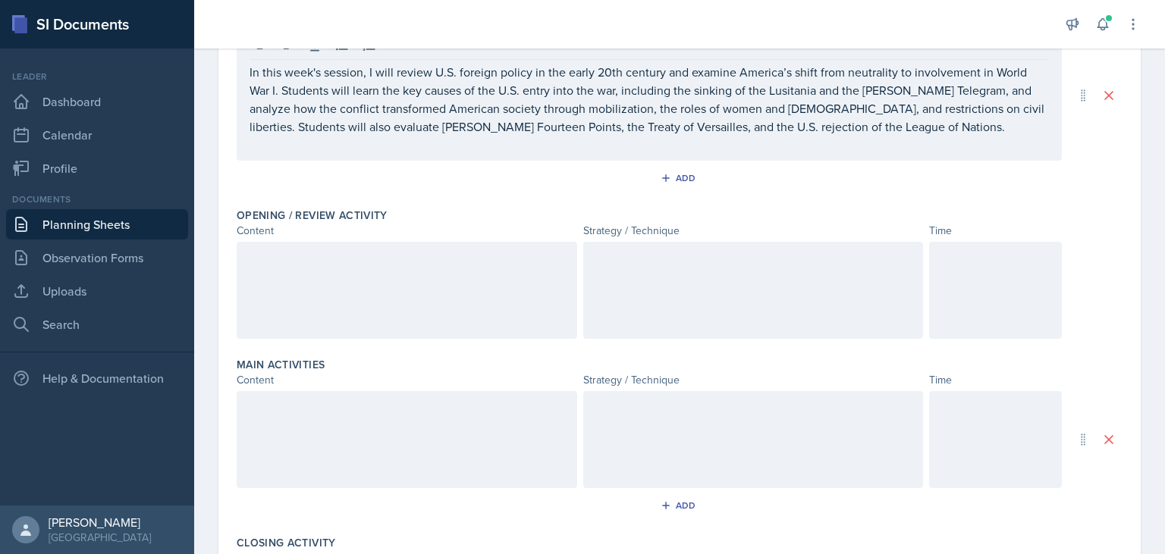
click at [370, 290] on div at bounding box center [407, 290] width 340 height 97
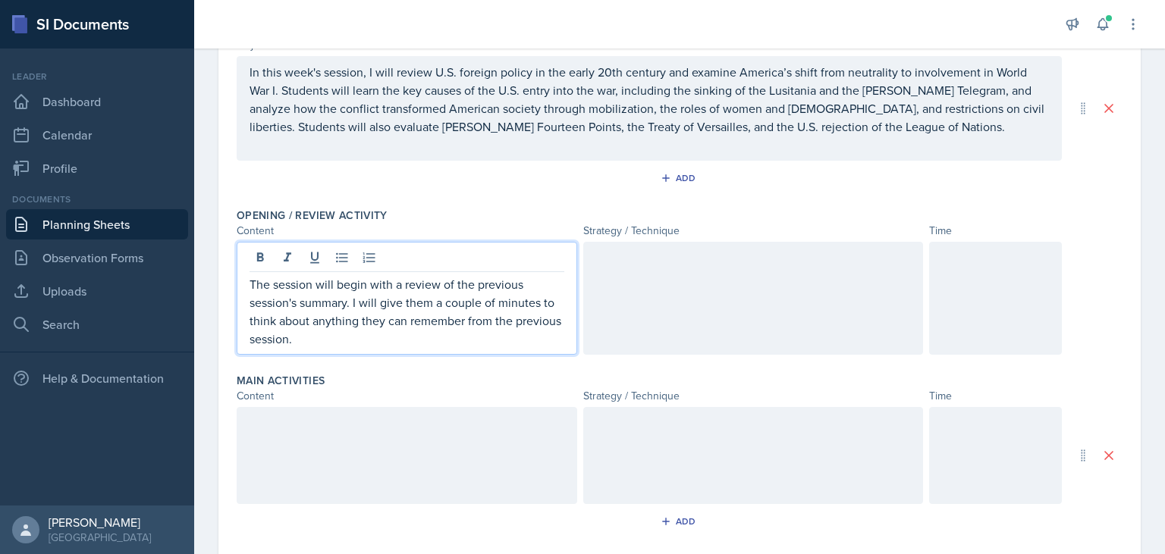
click at [298, 305] on p "The session will begin with a review of the previous session's summary. I will …" at bounding box center [406, 311] width 315 height 73
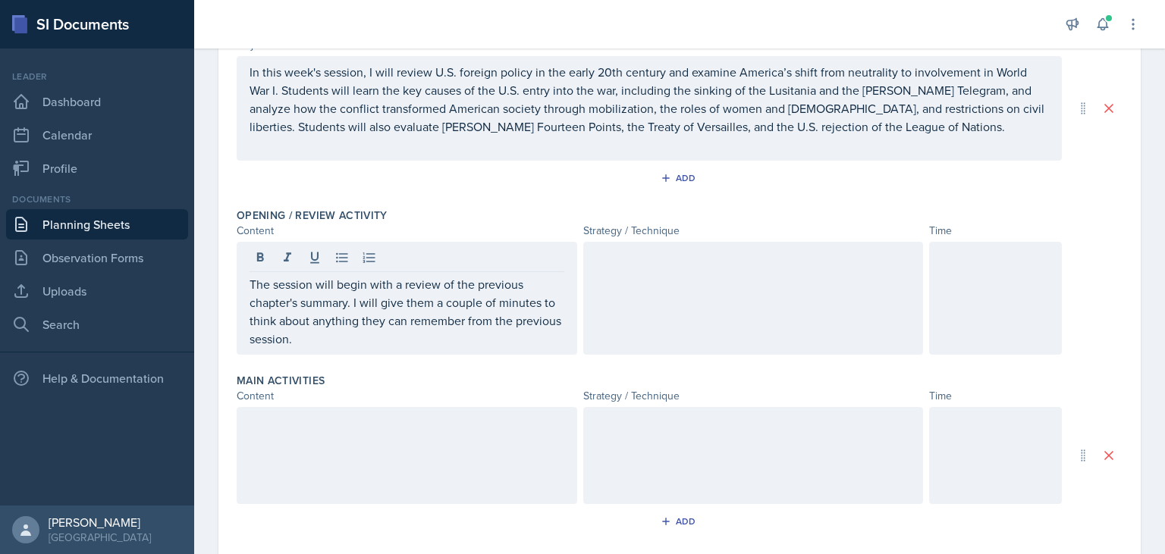
click at [676, 280] on div at bounding box center [753, 298] width 340 height 113
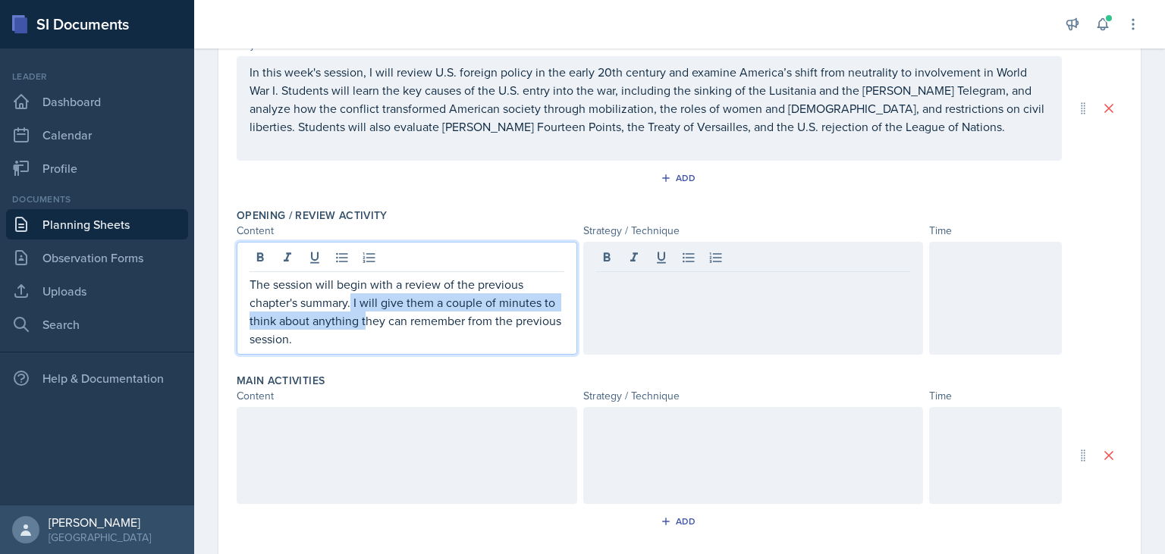
drag, startPoint x: 353, startPoint y: 281, endPoint x: 365, endPoint y: 319, distance: 39.8
click at [365, 319] on p "The session will begin with a review of the previous chapter's summary. I will …" at bounding box center [406, 311] width 315 height 73
click at [356, 308] on p "The session will begin with a review of the previous chapter's summary. I will …" at bounding box center [406, 311] width 315 height 73
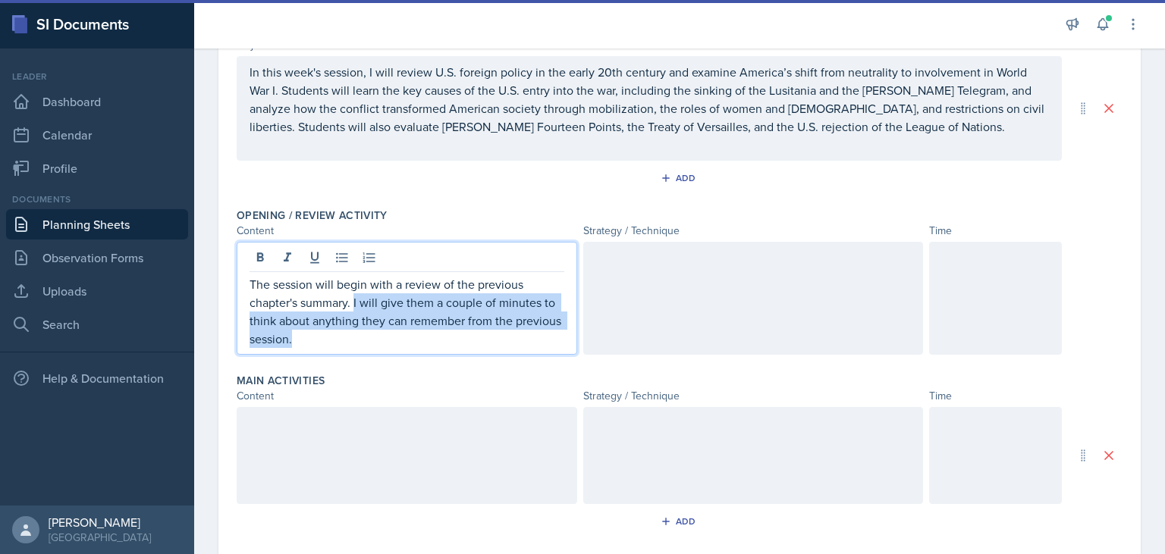
drag, startPoint x: 354, startPoint y: 302, endPoint x: 357, endPoint y: 337, distance: 35.0
click at [357, 337] on p "The session will begin with a review of the previous chapter's summary. I will …" at bounding box center [406, 311] width 315 height 73
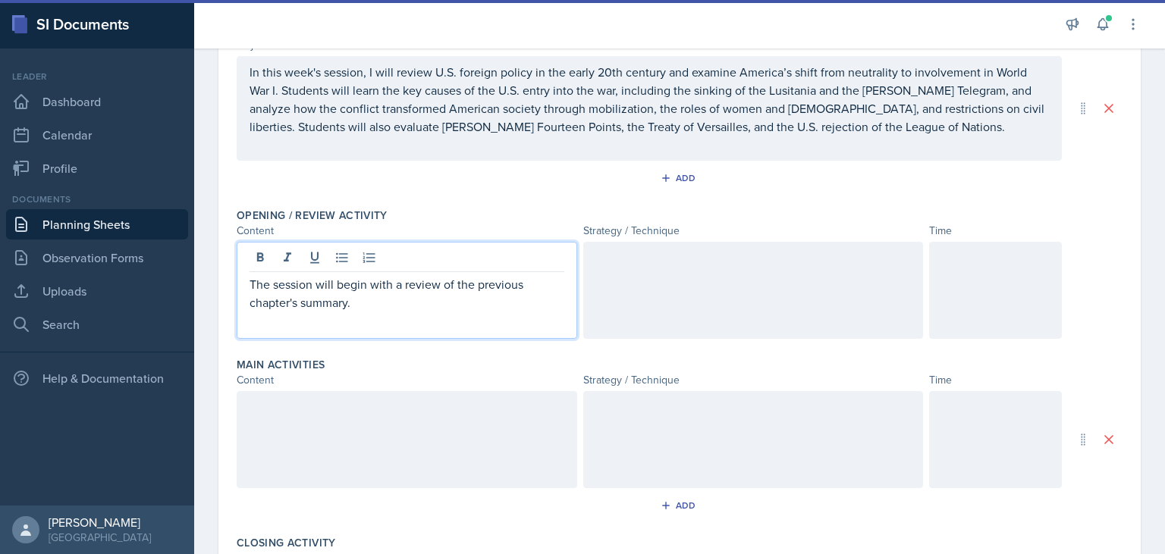
click at [614, 276] on div at bounding box center [753, 290] width 340 height 97
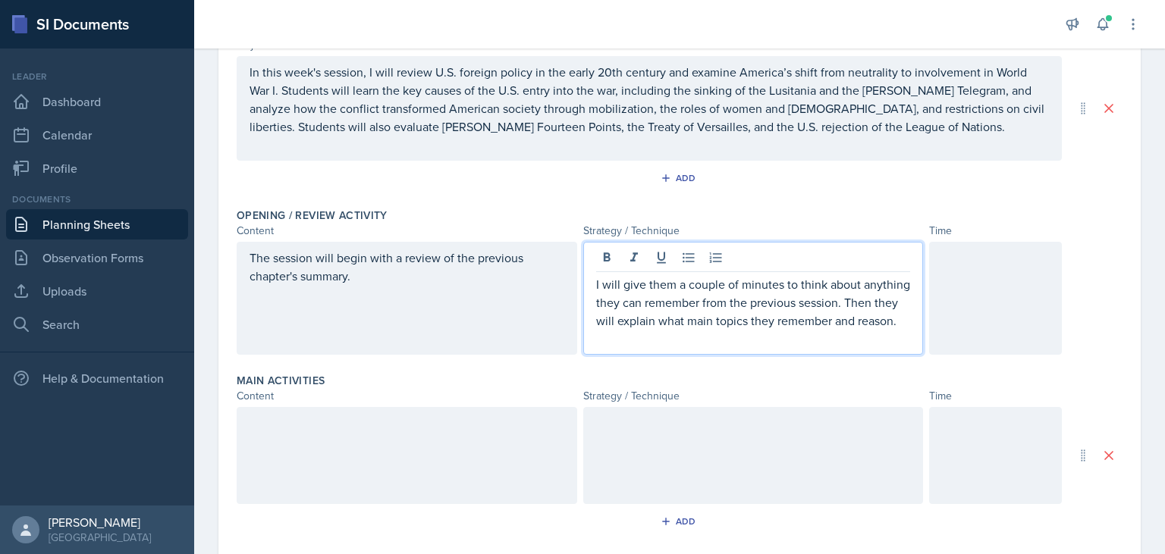
click at [955, 290] on div at bounding box center [995, 298] width 133 height 113
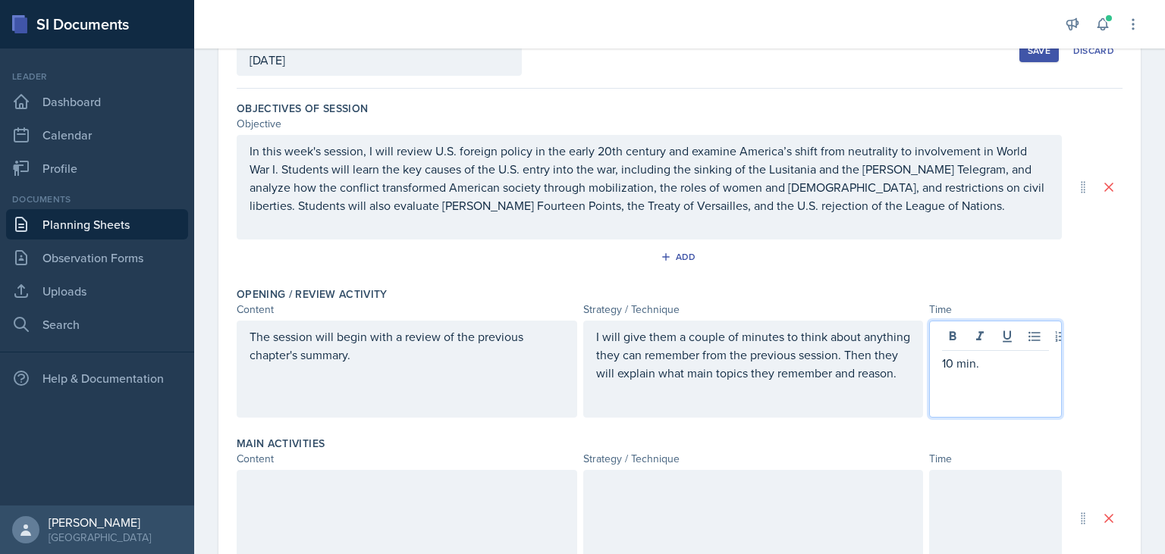
scroll to position [316, 0]
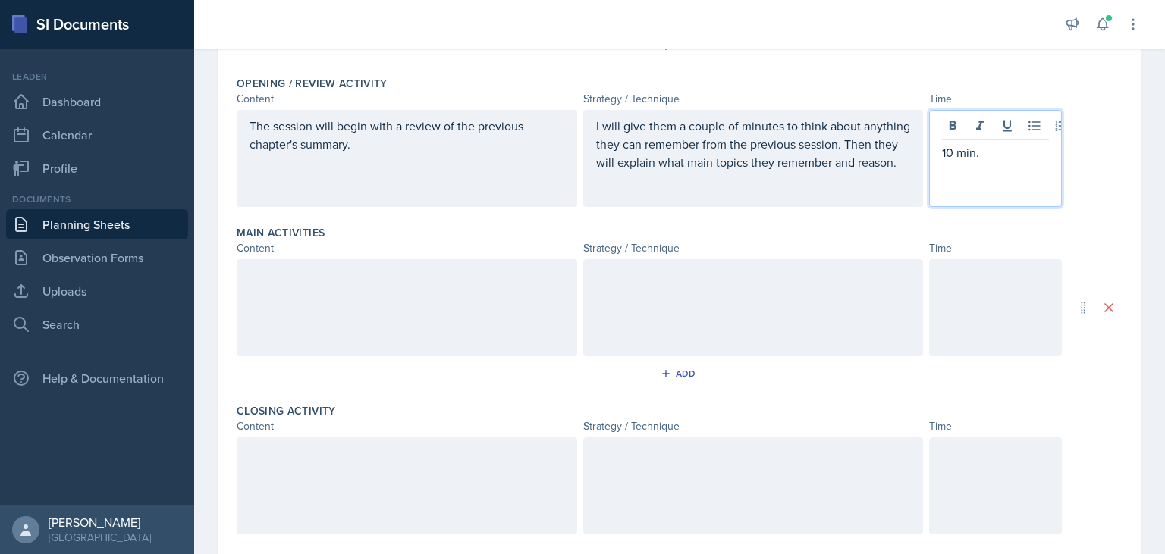
click at [259, 299] on div at bounding box center [407, 307] width 340 height 97
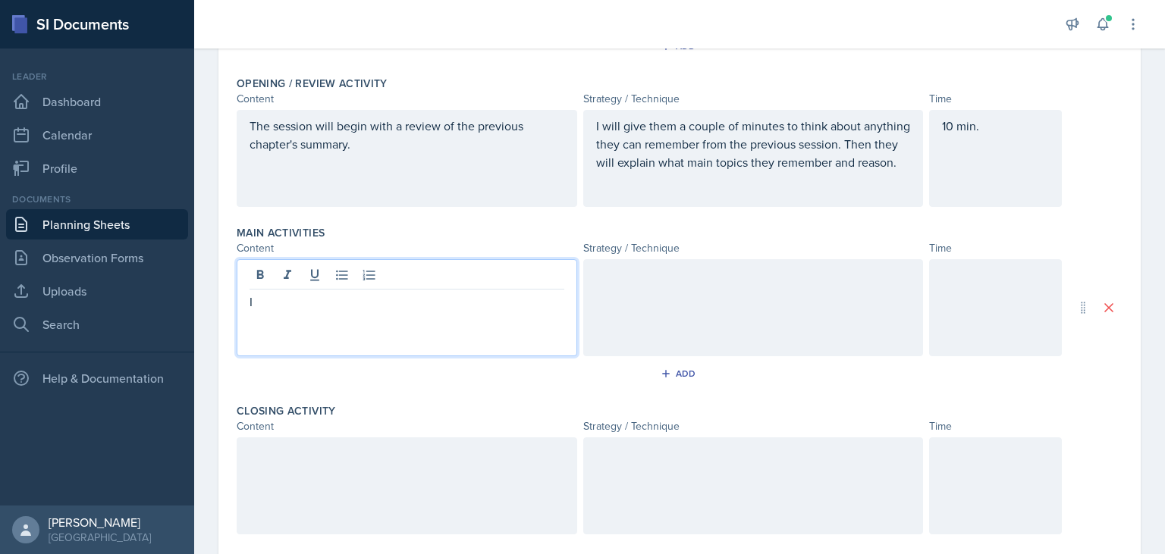
click at [652, 290] on div at bounding box center [753, 307] width 340 height 97
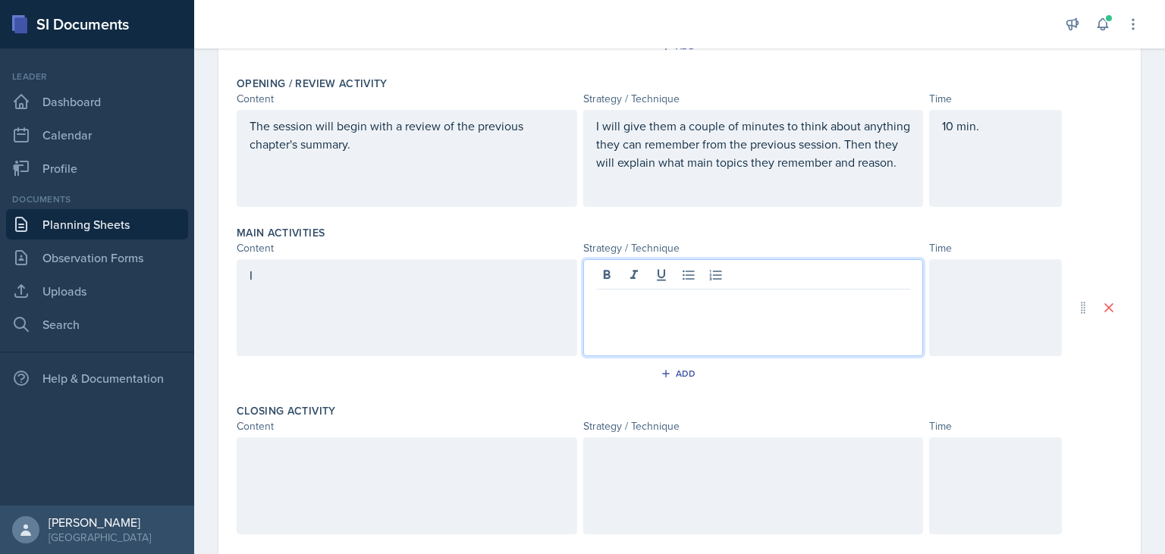
click at [274, 294] on div "I" at bounding box center [407, 307] width 340 height 97
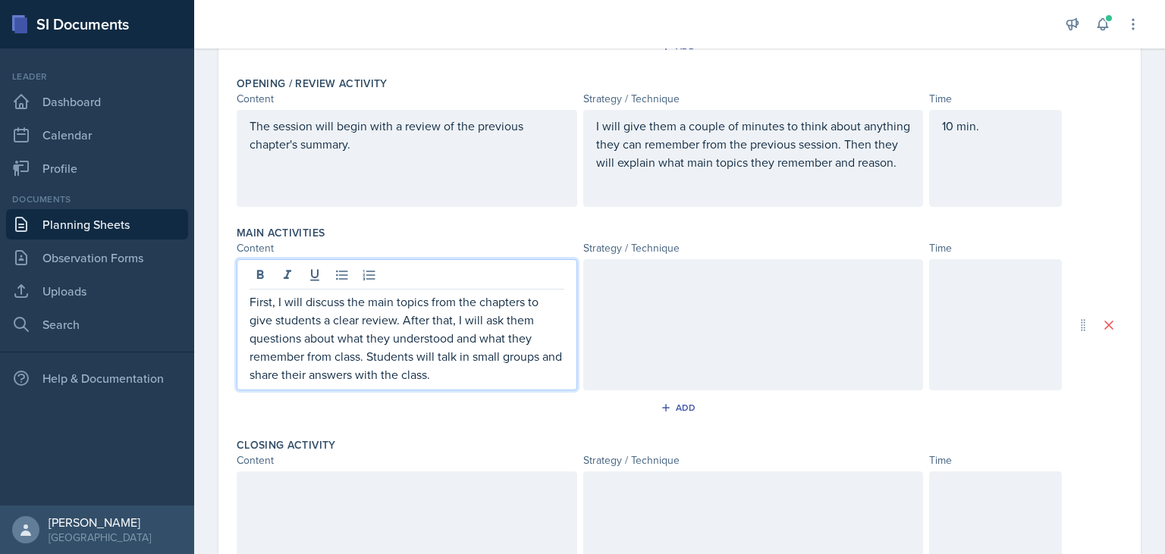
click at [616, 320] on div at bounding box center [753, 324] width 340 height 131
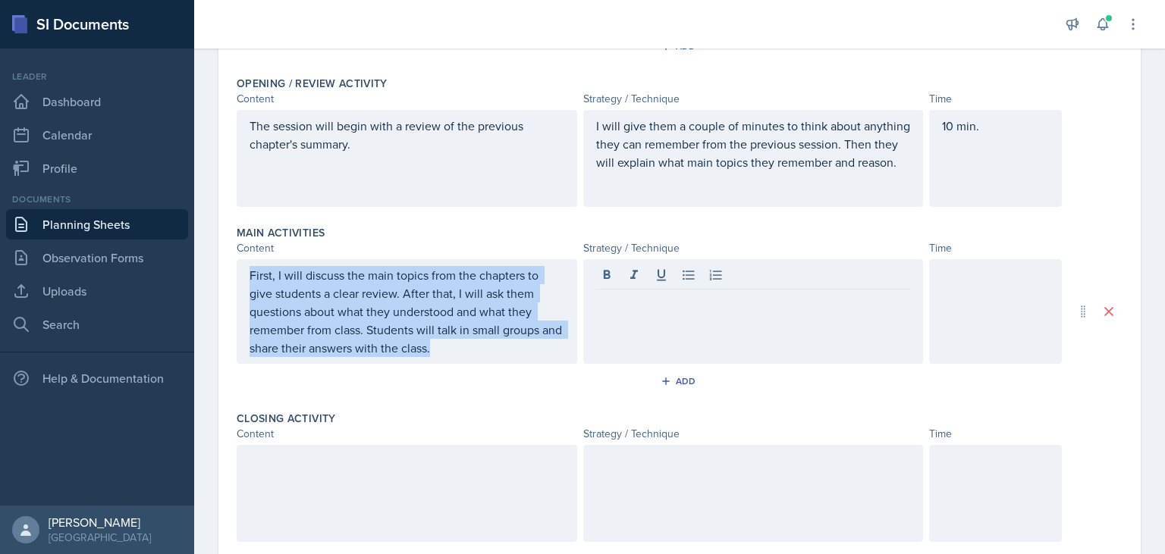
drag, startPoint x: 248, startPoint y: 277, endPoint x: 404, endPoint y: 364, distance: 178.9
click at [404, 364] on div "First, I will discuss the main topics from the chapters to give students a clea…" at bounding box center [407, 311] width 340 height 105
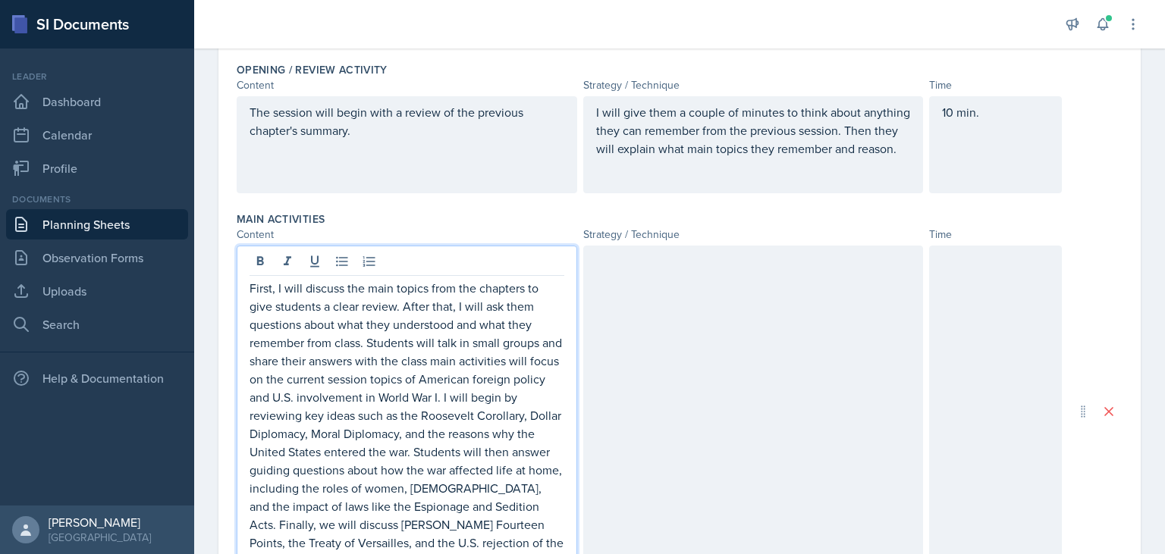
scroll to position [435, 0]
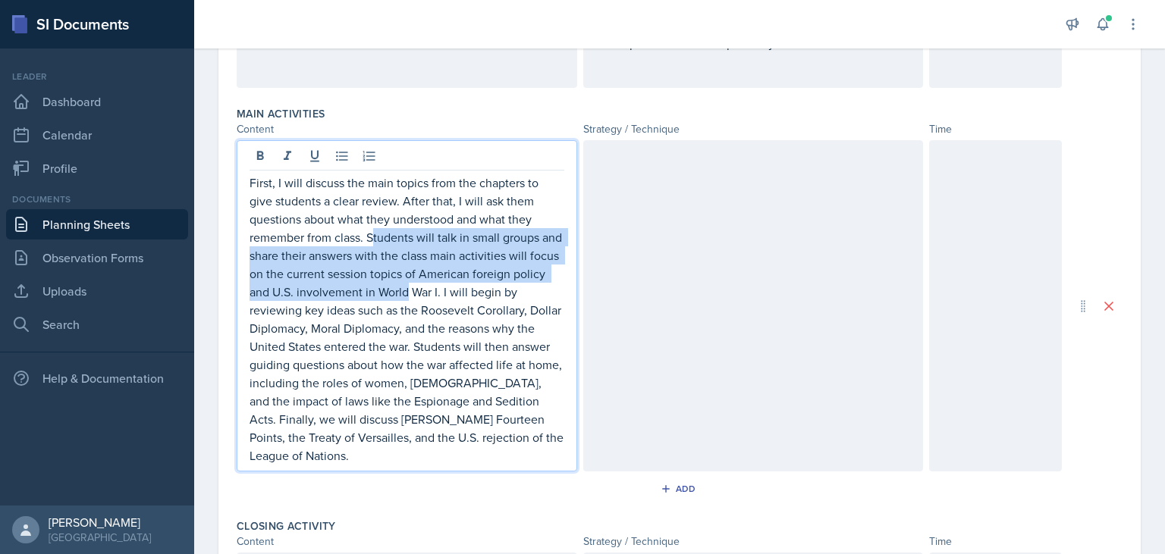
drag, startPoint x: 287, startPoint y: 235, endPoint x: 323, endPoint y: 265, distance: 46.3
click at [358, 296] on p "First, I will discuss the main topics from the chapters to give students a clea…" at bounding box center [406, 319] width 315 height 291
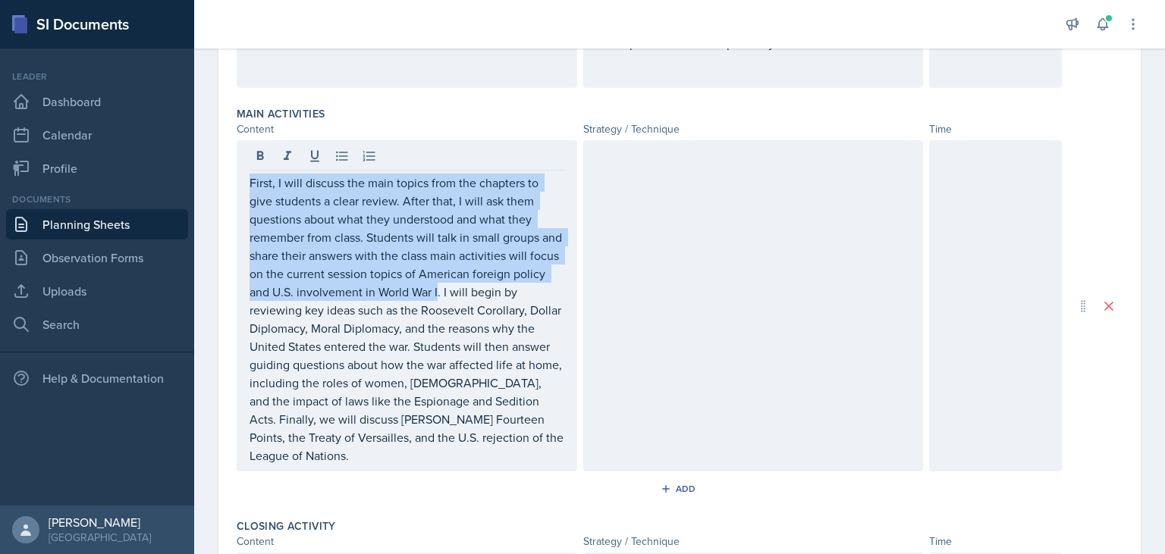
drag, startPoint x: 249, startPoint y: 182, endPoint x: 391, endPoint y: 288, distance: 177.7
click at [391, 288] on div "First, I will discuss the main topics from the chapters to give students a clea…" at bounding box center [407, 305] width 340 height 331
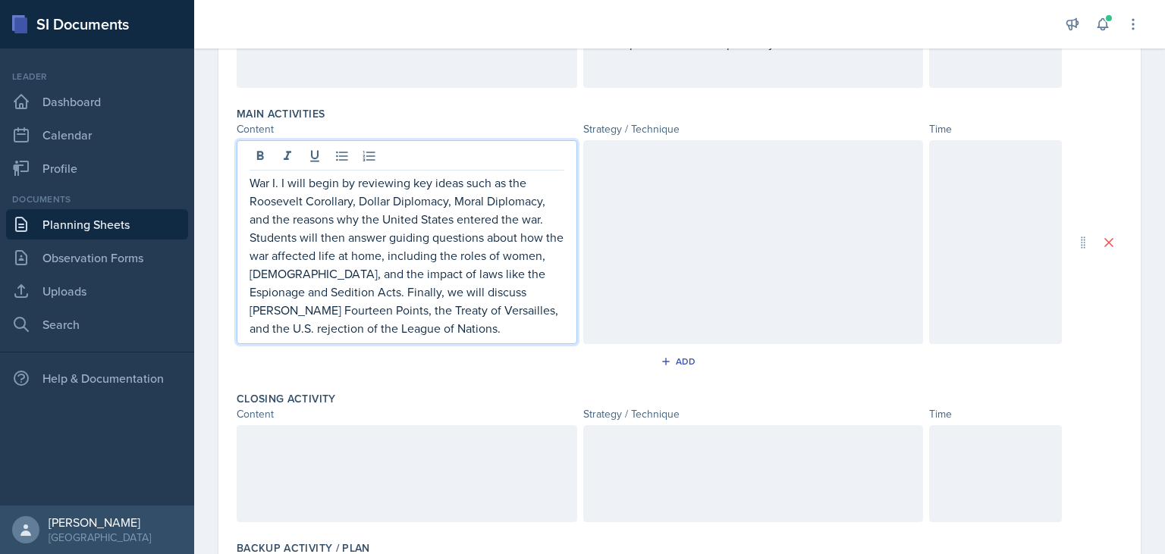
click at [285, 180] on p "War I. I will begin by reviewing key ideas such as the Roosevelt Corollary, Dol…" at bounding box center [406, 256] width 315 height 164
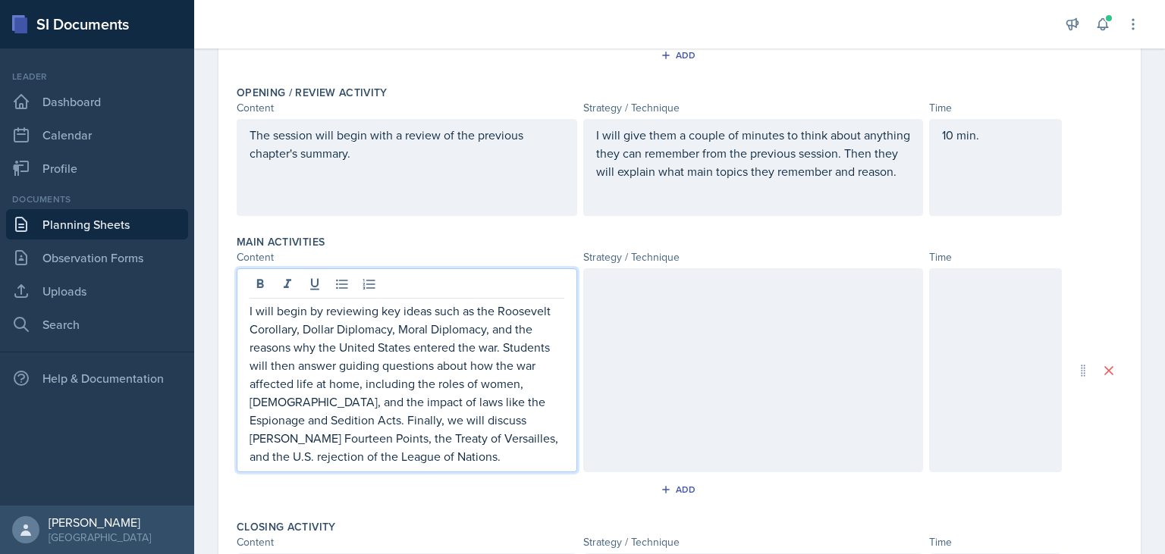
scroll to position [422, 0]
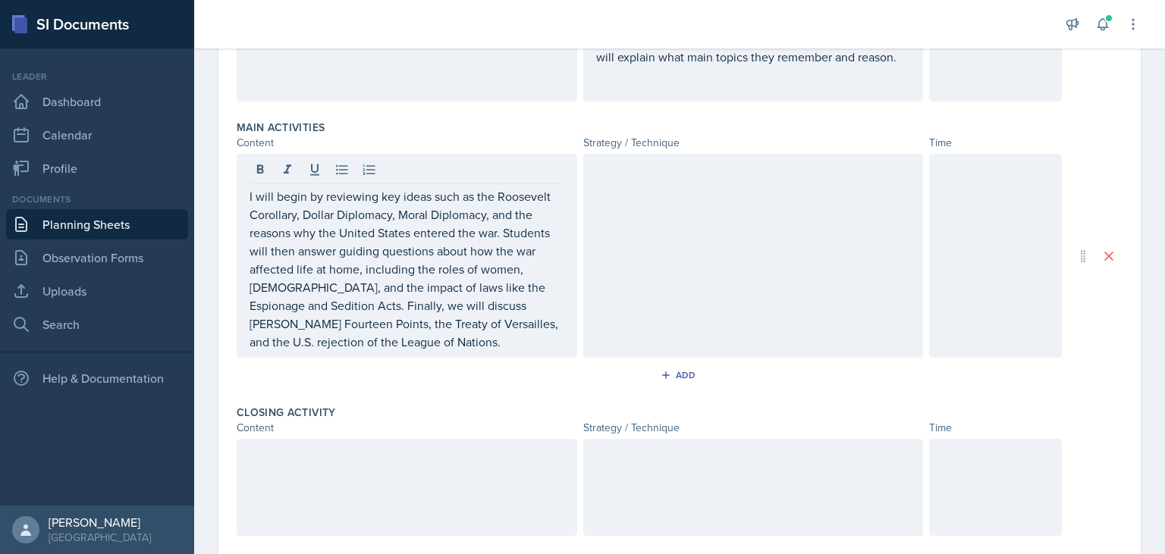
click at [707, 265] on div at bounding box center [753, 256] width 340 height 204
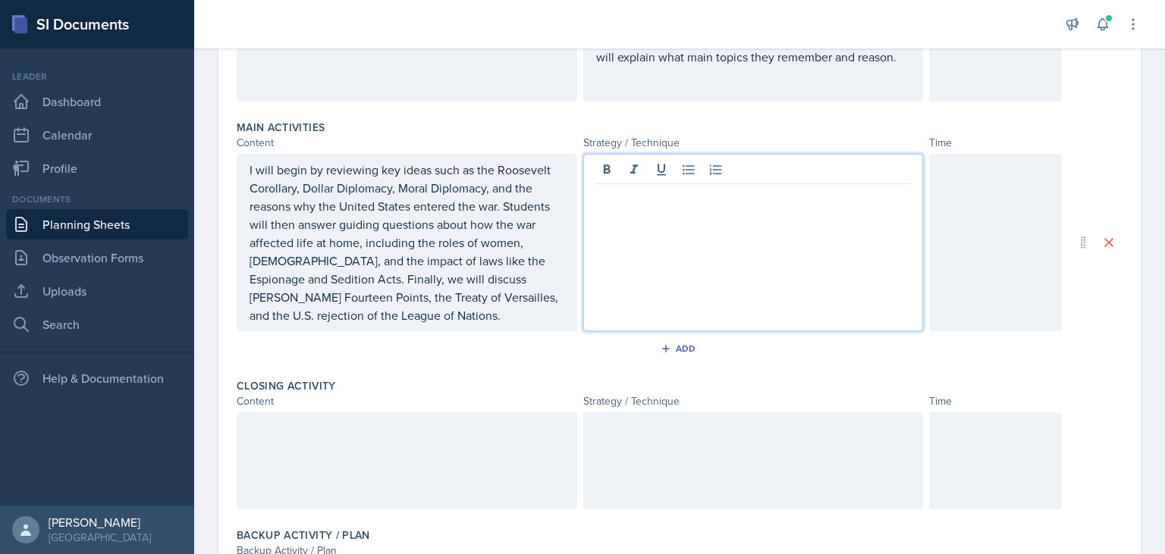
paste div
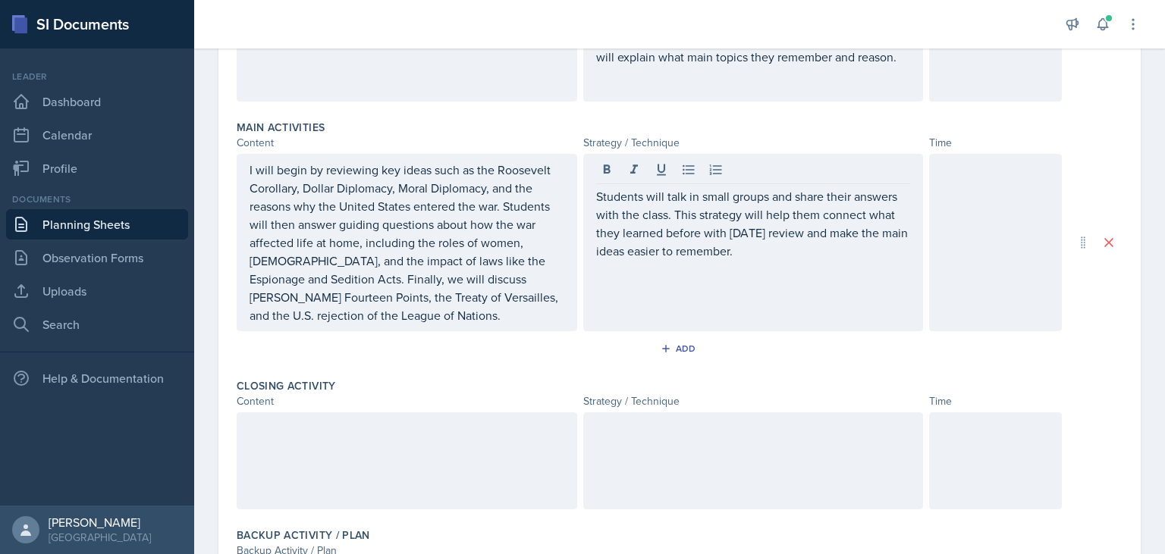
click at [1001, 225] on div at bounding box center [995, 242] width 133 height 177
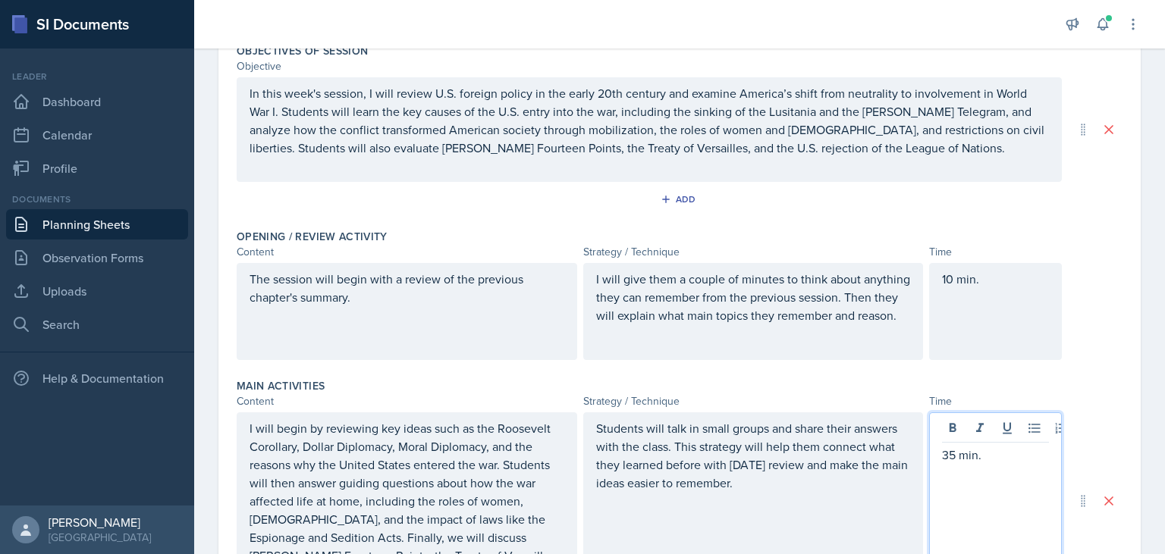
scroll to position [585, 0]
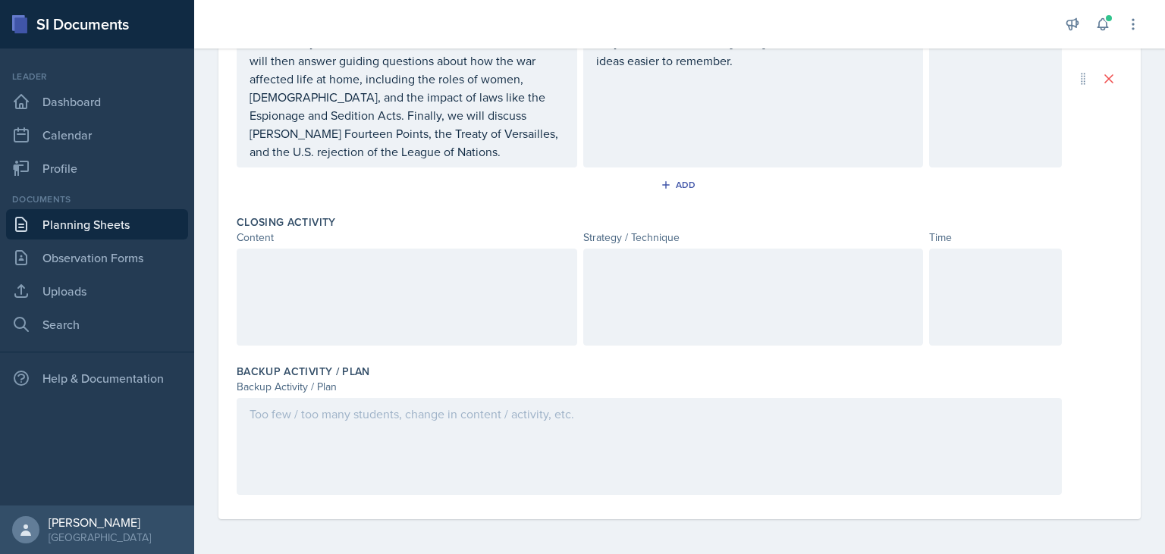
click at [966, 297] on div at bounding box center [995, 297] width 133 height 97
click at [355, 315] on div at bounding box center [407, 297] width 340 height 97
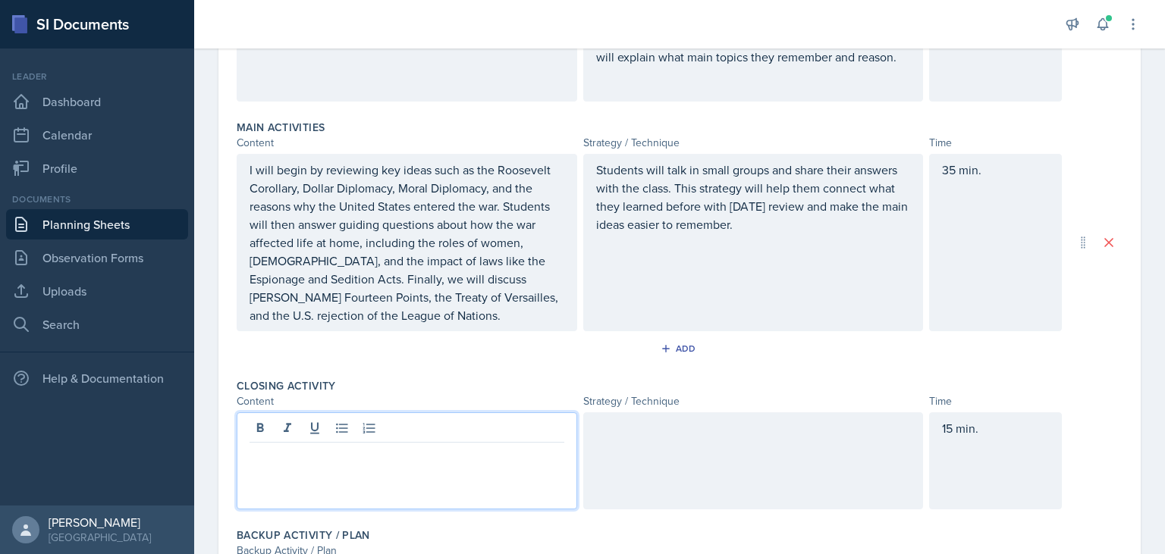
scroll to position [479, 0]
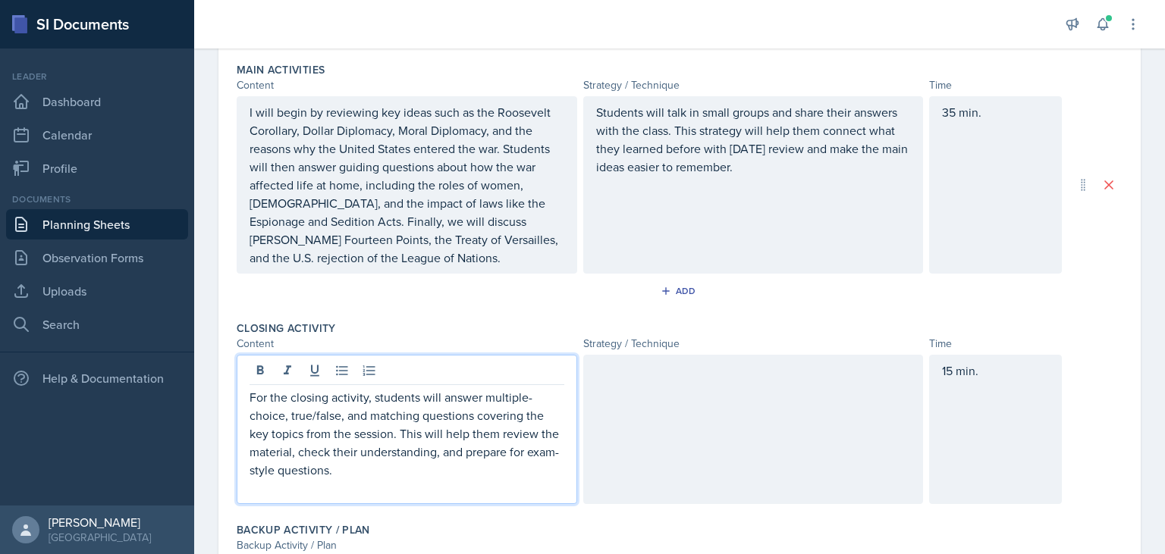
click at [720, 417] on div at bounding box center [753, 429] width 340 height 149
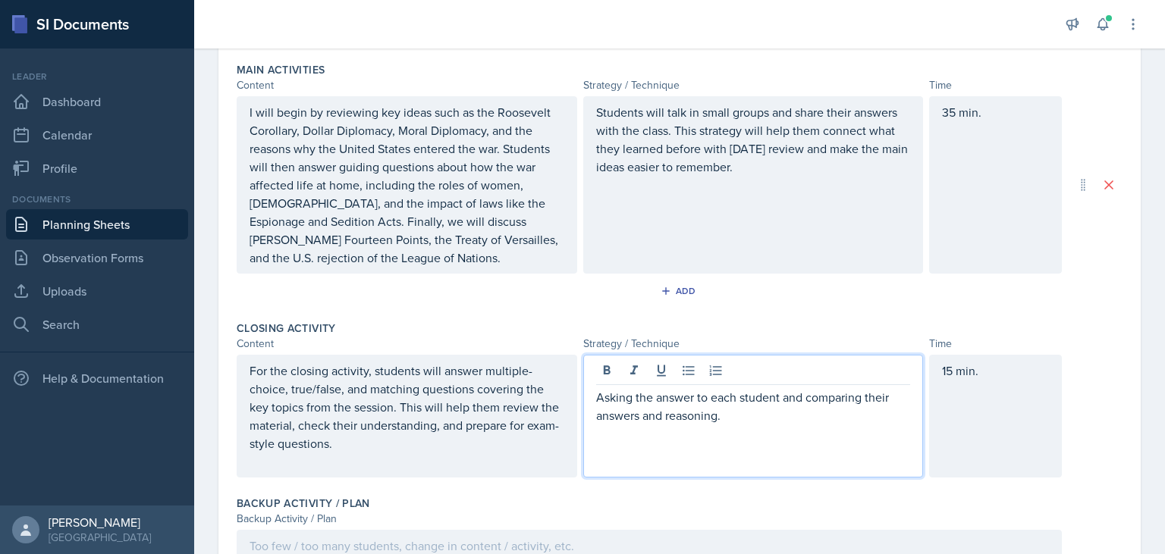
click at [742, 419] on p "Asking the answer to each student and comparing their answers and reasoning." at bounding box center [753, 406] width 315 height 36
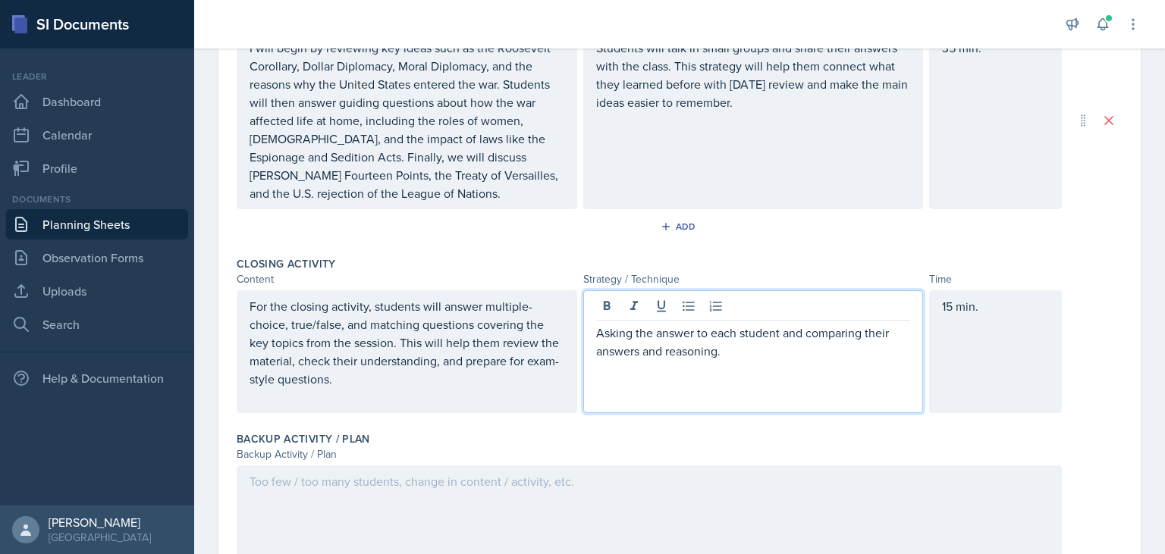
scroll to position [610, 0]
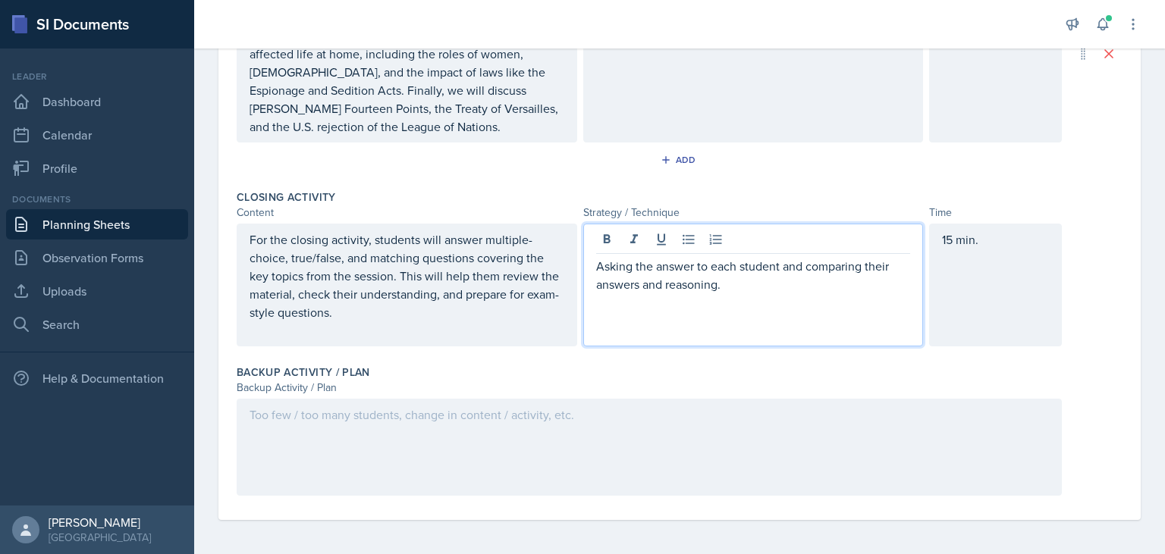
click at [523, 449] on div at bounding box center [649, 447] width 825 height 97
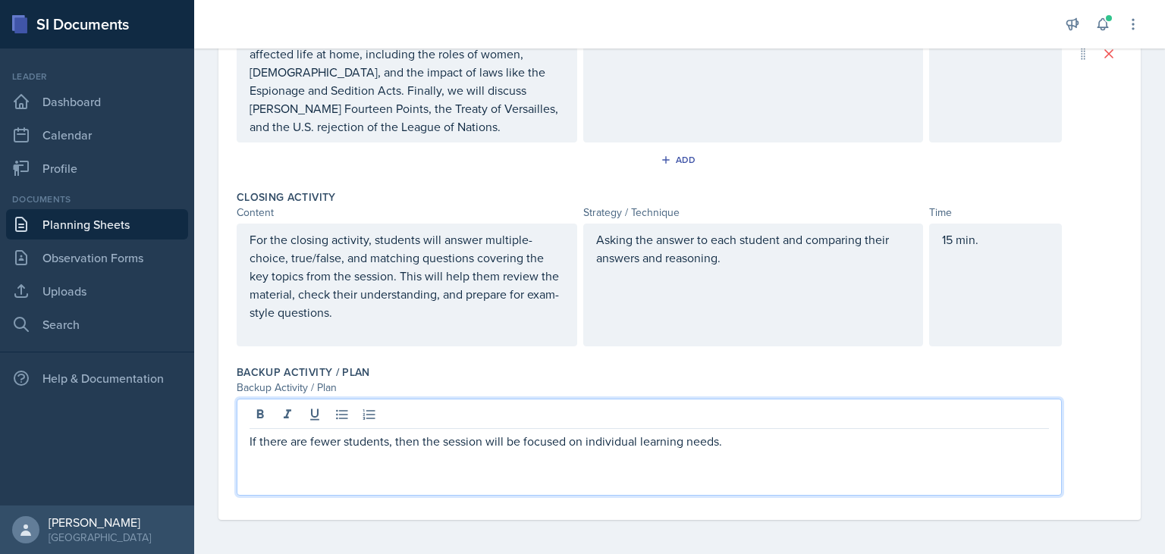
click at [781, 451] on div "If there are fewer students, then the session will be focused on individual lea…" at bounding box center [649, 447] width 825 height 97
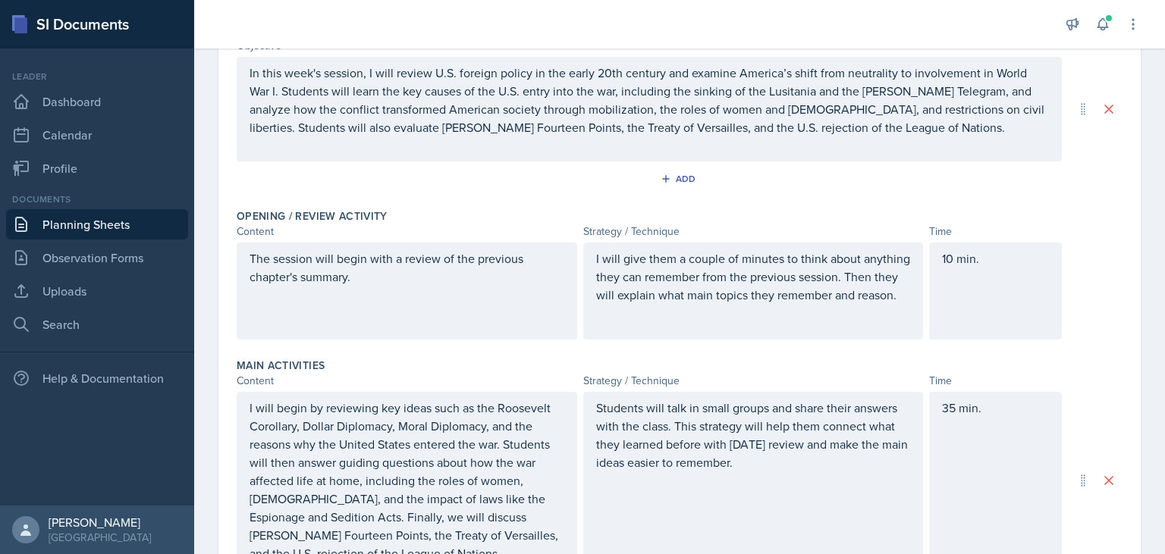
scroll to position [0, 0]
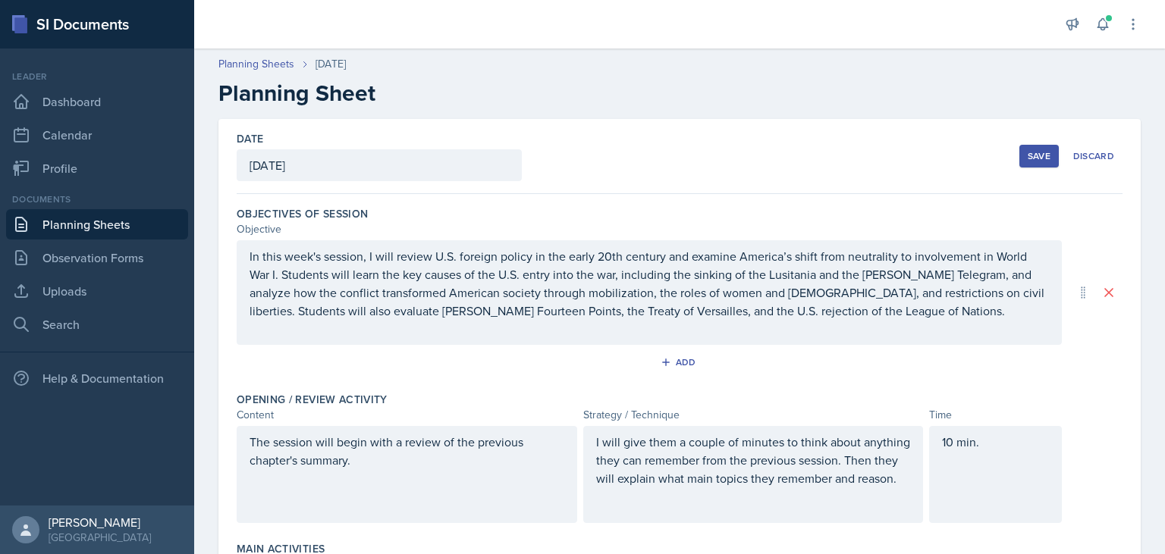
click at [1050, 162] on button "Save" at bounding box center [1038, 156] width 39 height 23
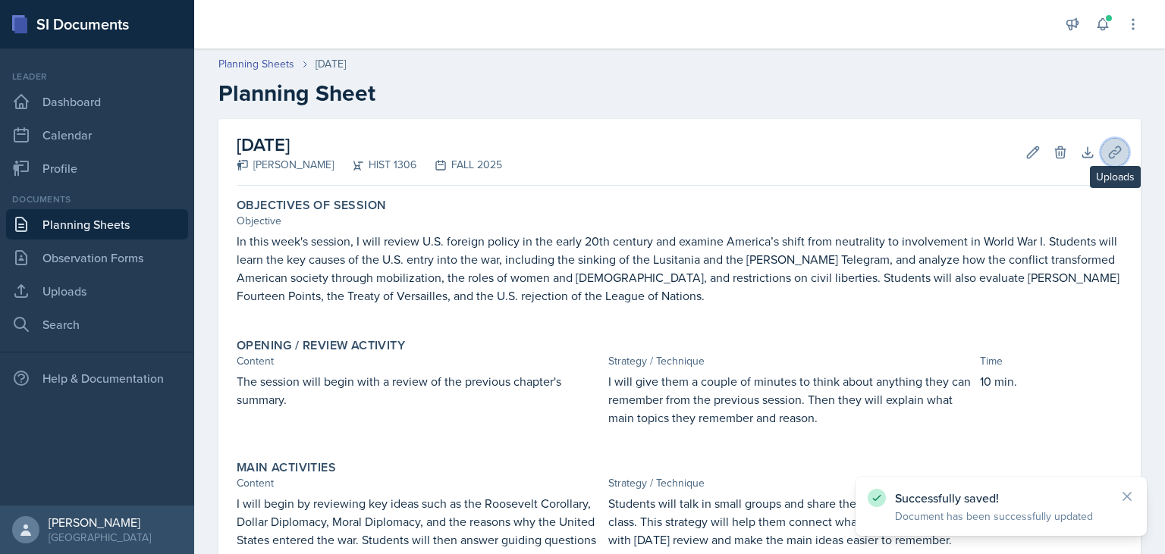
click at [1118, 152] on icon at bounding box center [1113, 151] width 11 height 11
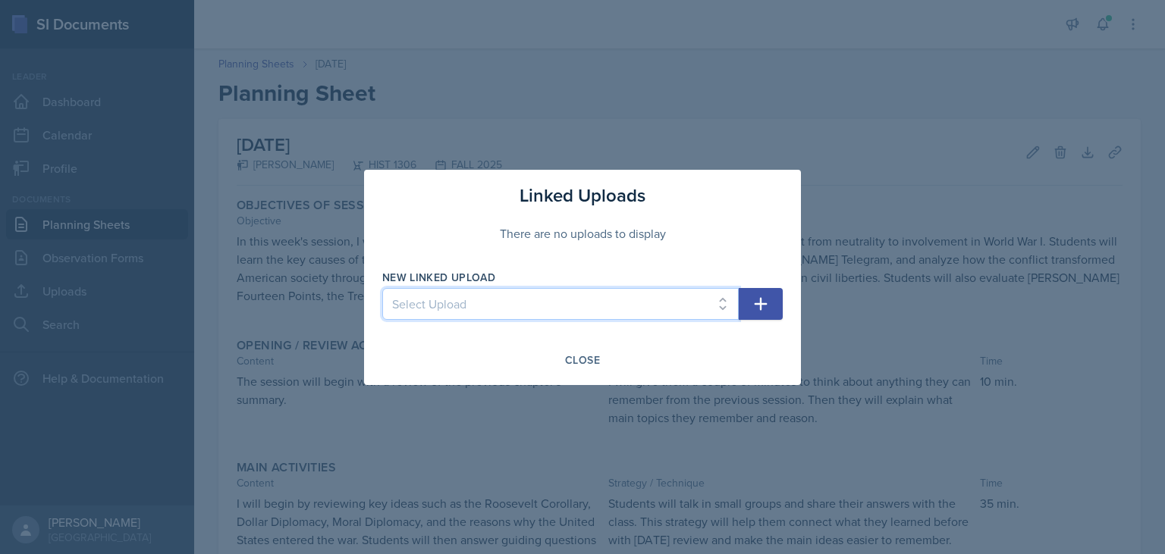
select select "52f4398e-d93d-4968-bae9-9ef1a14747f0"
click option "History Session [DATE]" at bounding box center [0, 0] width 0 height 0
click at [763, 298] on icon "button" at bounding box center [760, 304] width 18 height 18
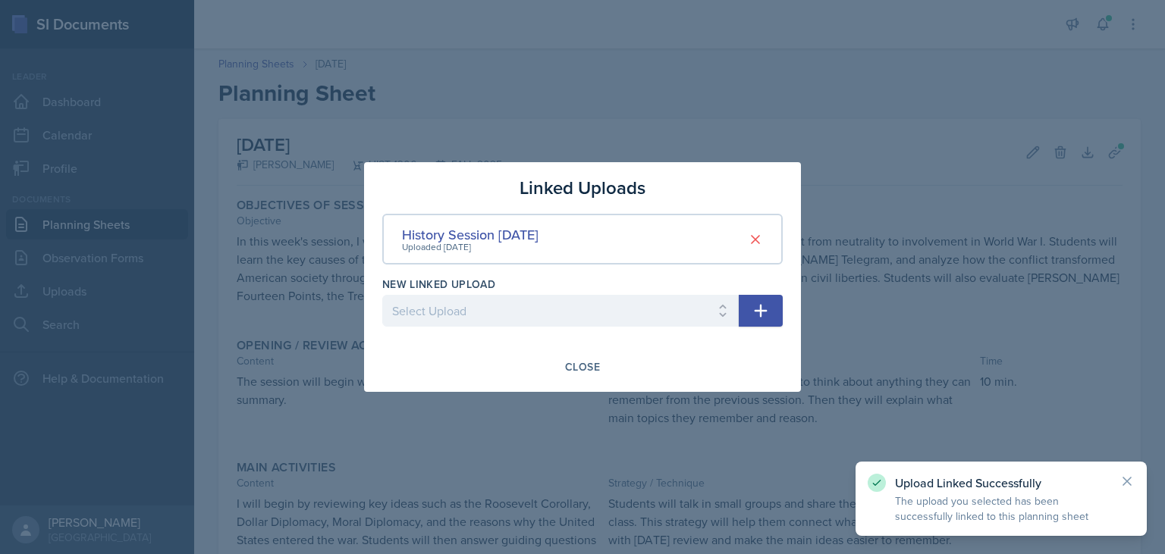
click at [763, 317] on icon "button" at bounding box center [760, 311] width 18 height 18
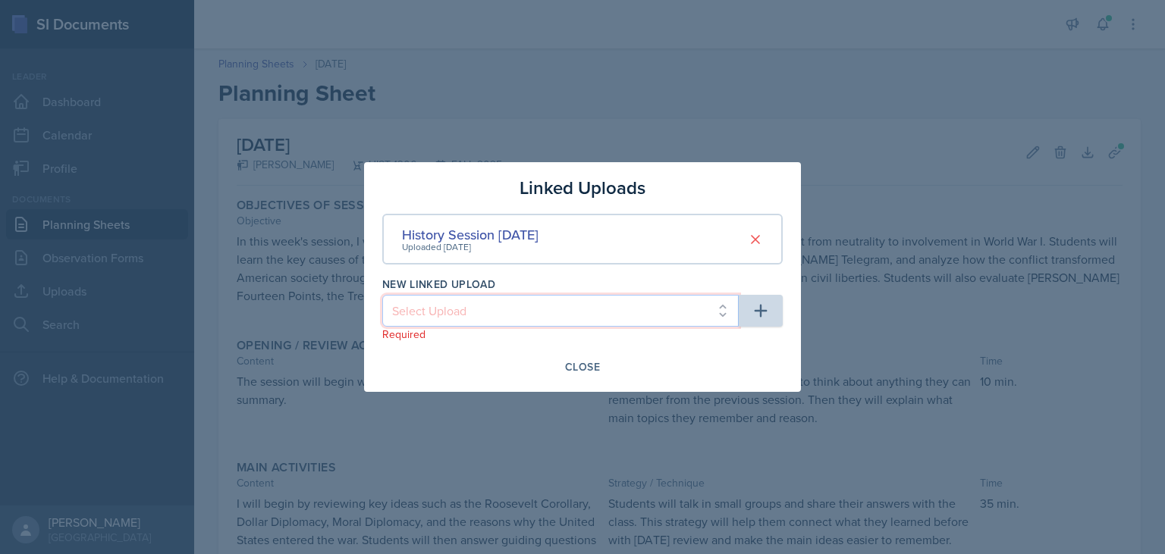
click at [382, 295] on select "Select Upload SI Session Ch22 SI Session Ch23 History Session [DATE] History Se…" at bounding box center [560, 311] width 356 height 32
select select "9e998ca9-d39f-402b-89cd-ff3970b4dbca"
click option "History Session [DATE]" at bounding box center [0, 0] width 0 height 0
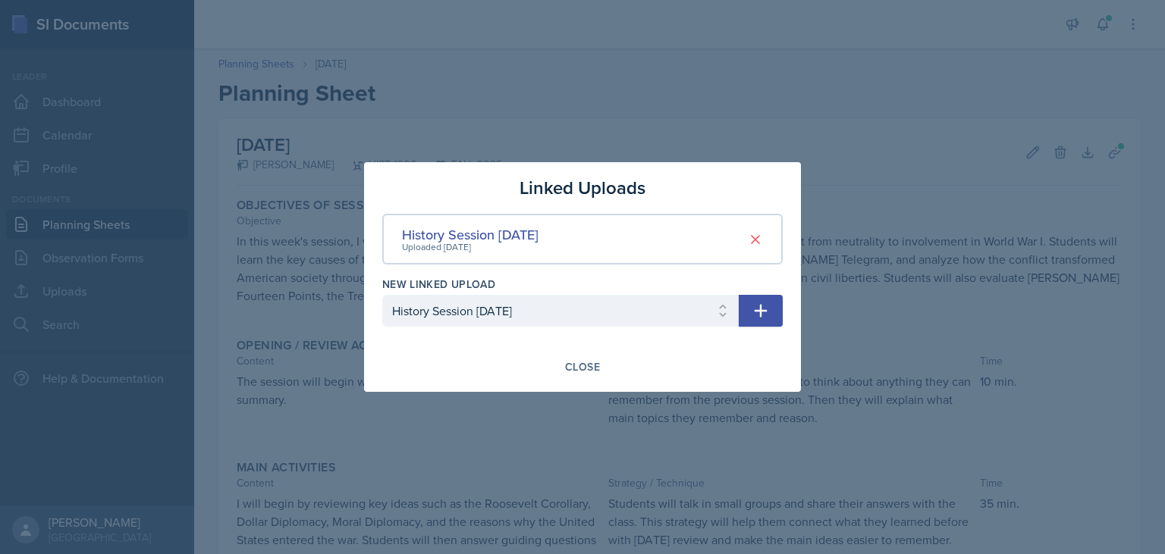
click at [759, 311] on icon "button" at bounding box center [760, 311] width 13 height 13
select select
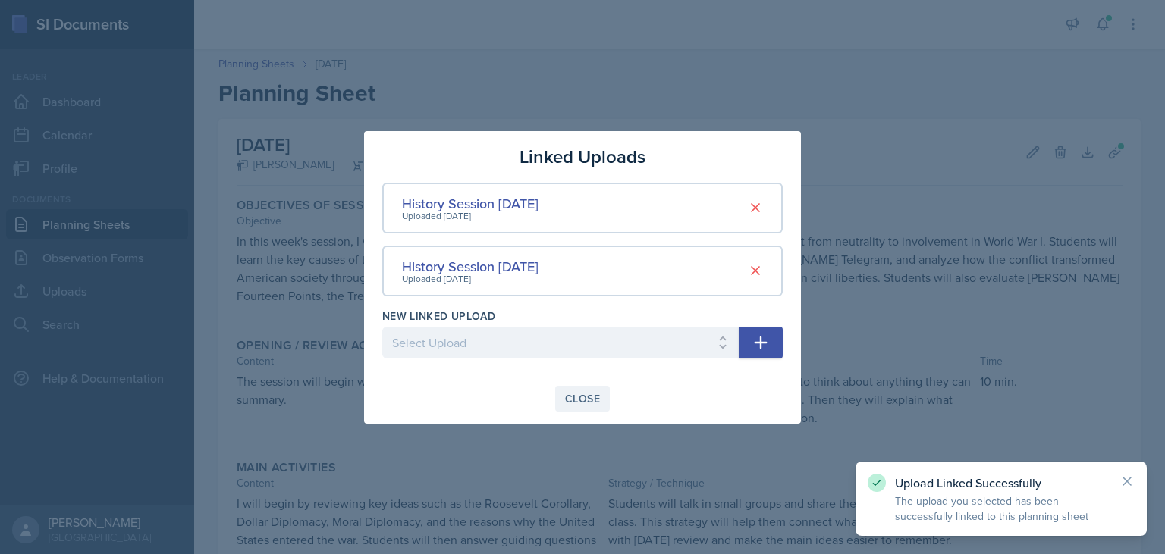
click at [595, 391] on button "Close" at bounding box center [582, 399] width 55 height 26
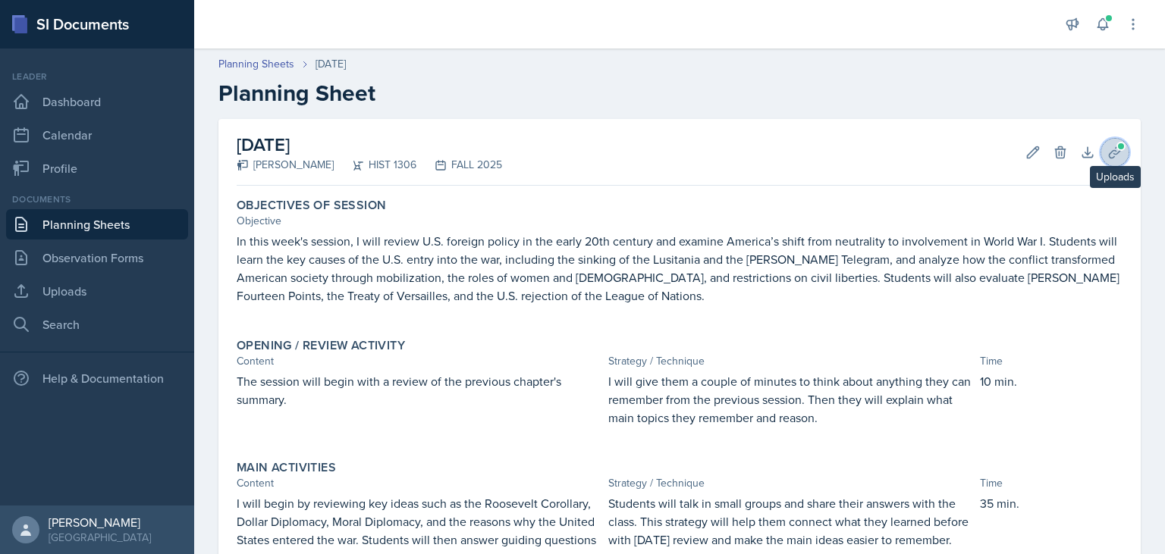
click at [1118, 150] on icon at bounding box center [1114, 152] width 15 height 15
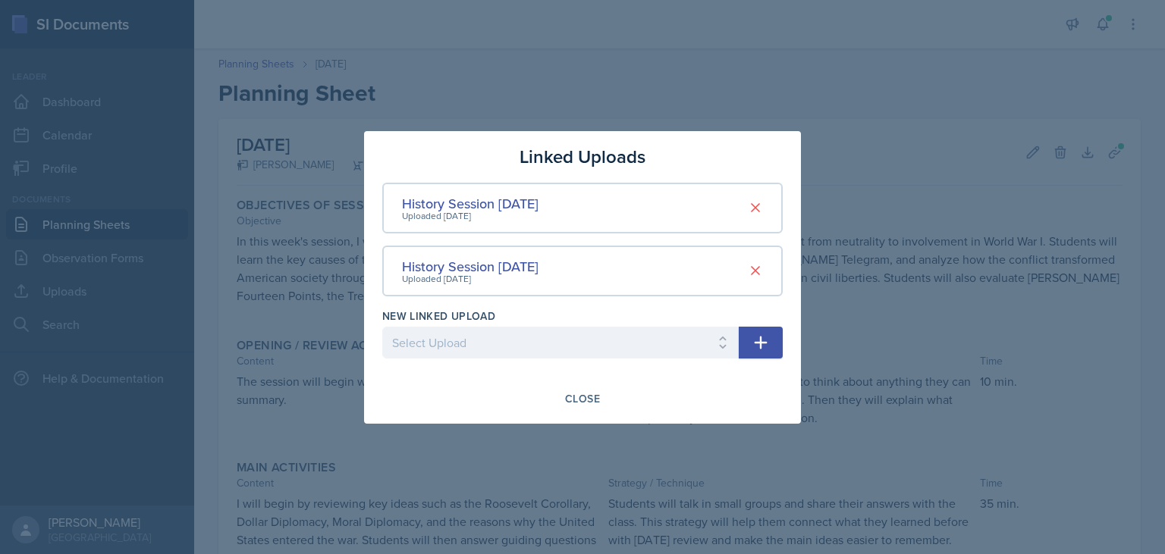
click at [1049, 305] on div at bounding box center [582, 277] width 1165 height 554
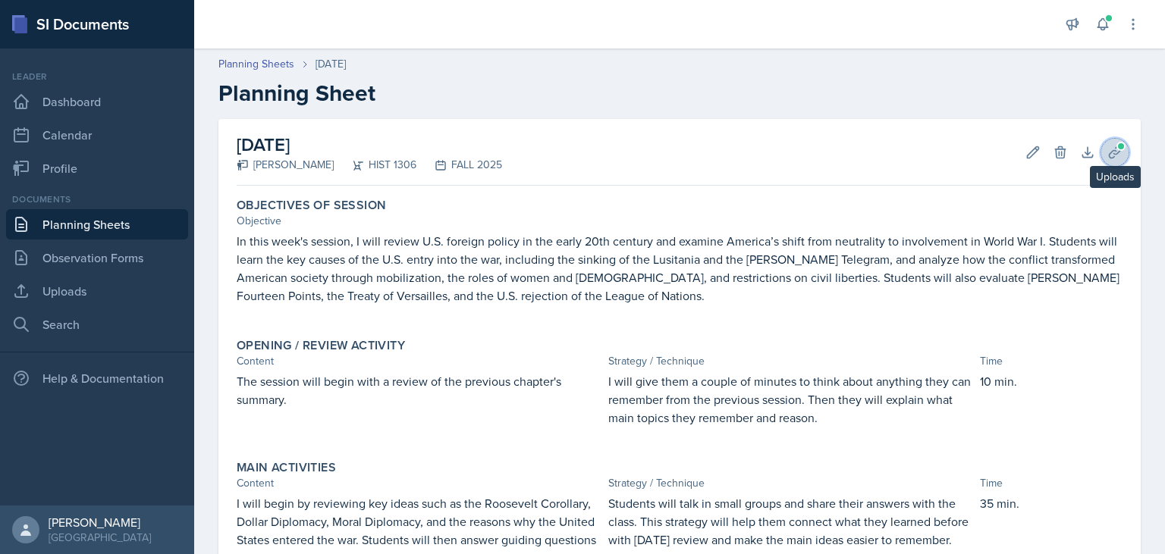
click at [1115, 147] on icon at bounding box center [1114, 152] width 15 height 15
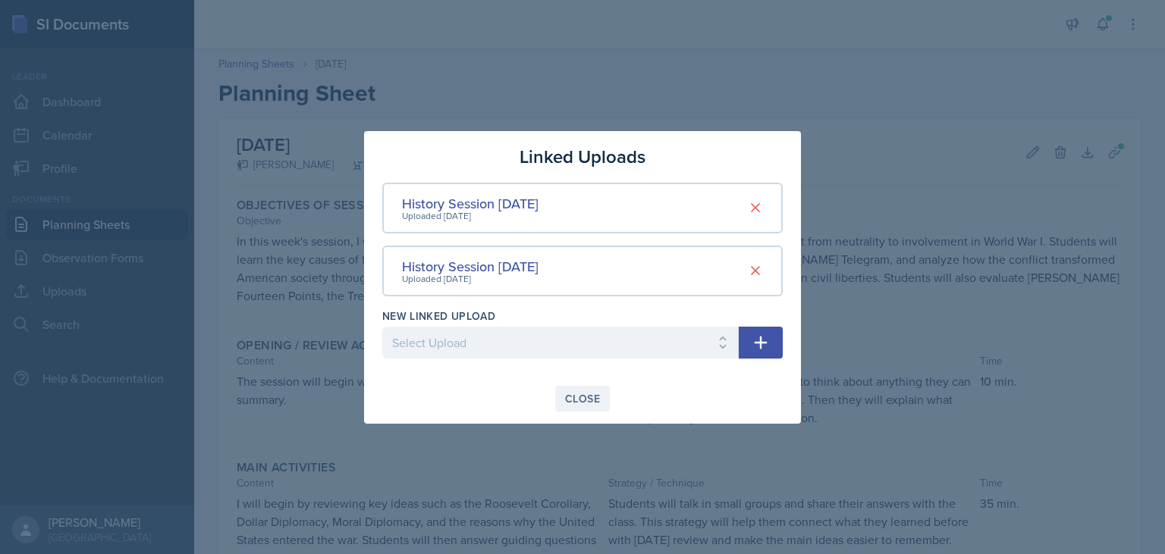
click at [572, 390] on button "Close" at bounding box center [582, 399] width 55 height 26
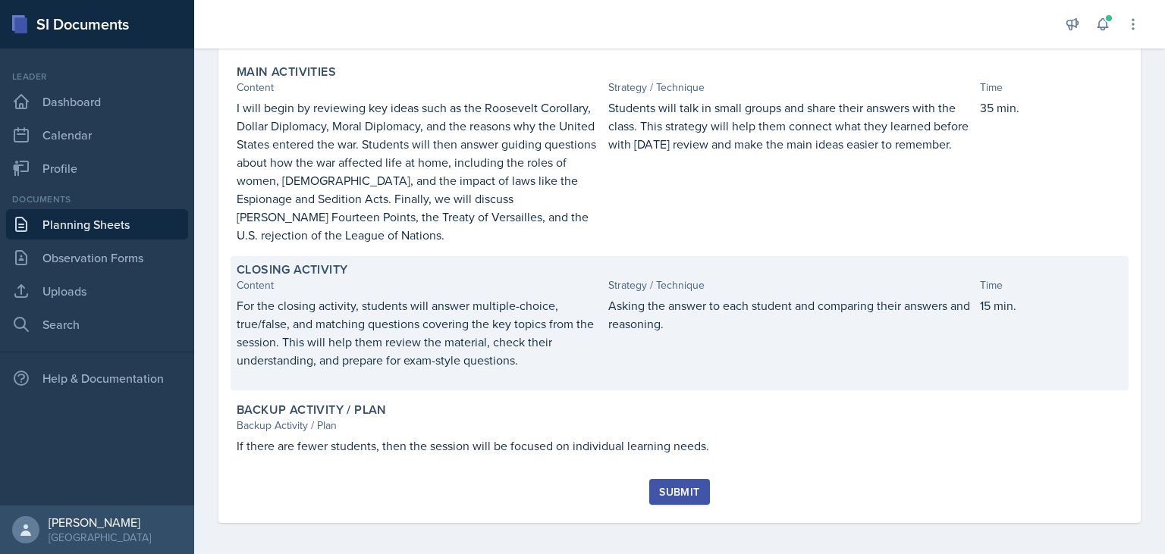
scroll to position [400, 0]
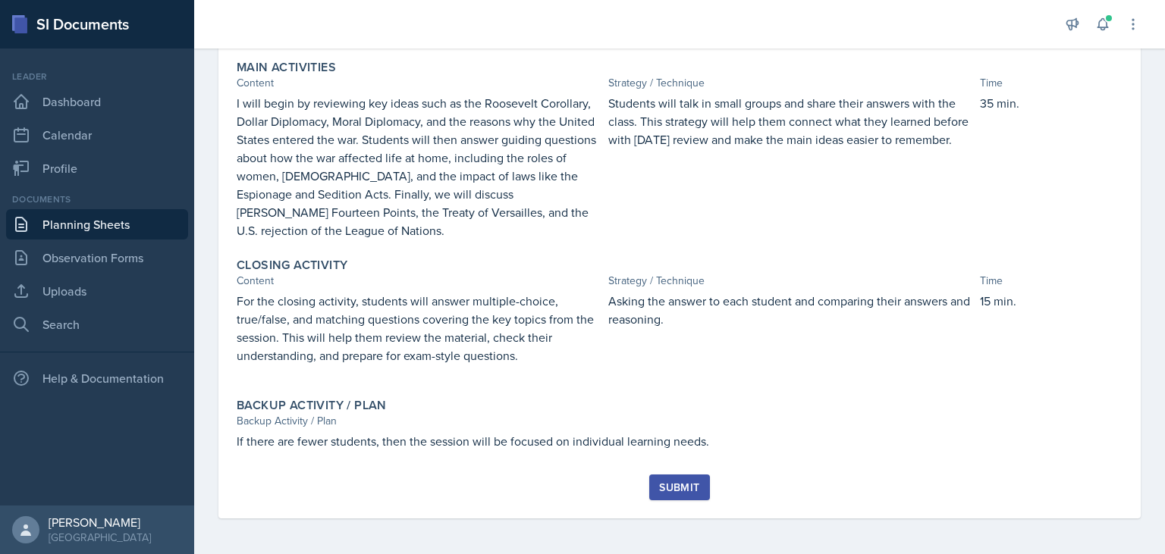
click at [678, 491] on div "Submit" at bounding box center [679, 487] width 40 height 12
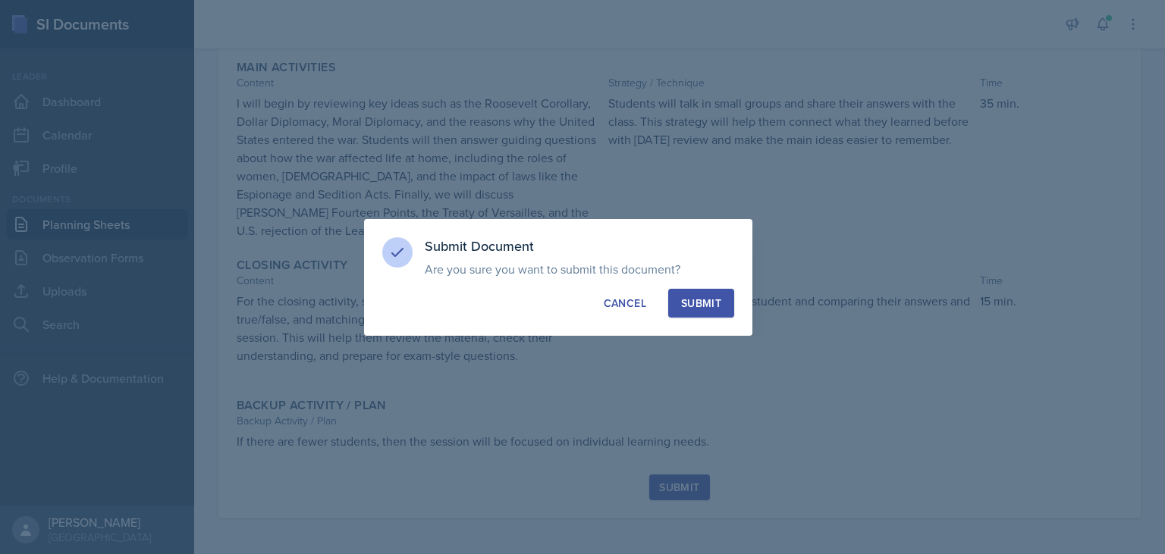
click at [689, 310] on div "Submit" at bounding box center [701, 303] width 40 height 15
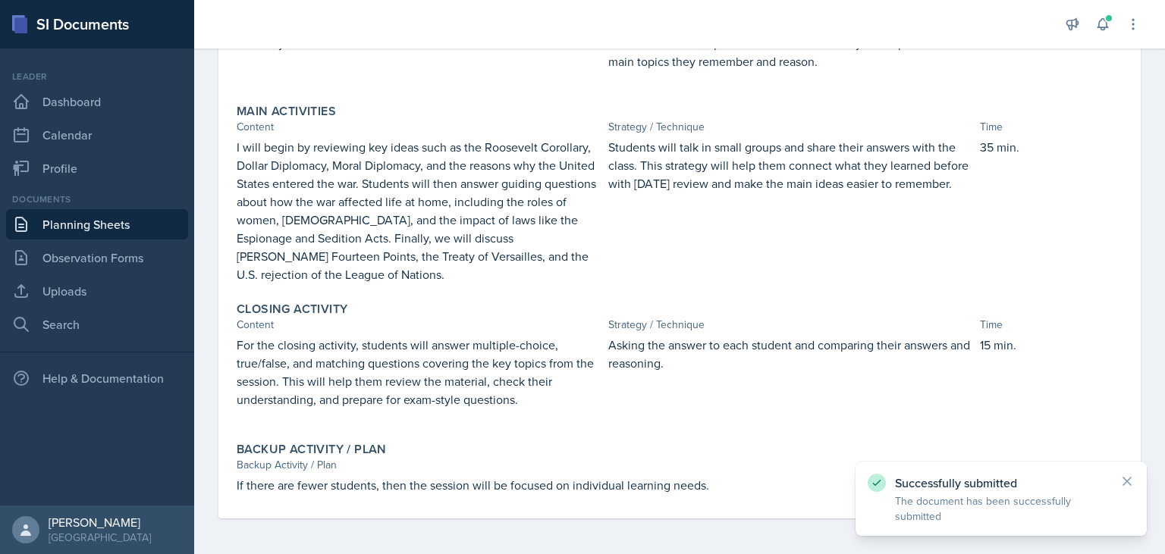
scroll to position [0, 0]
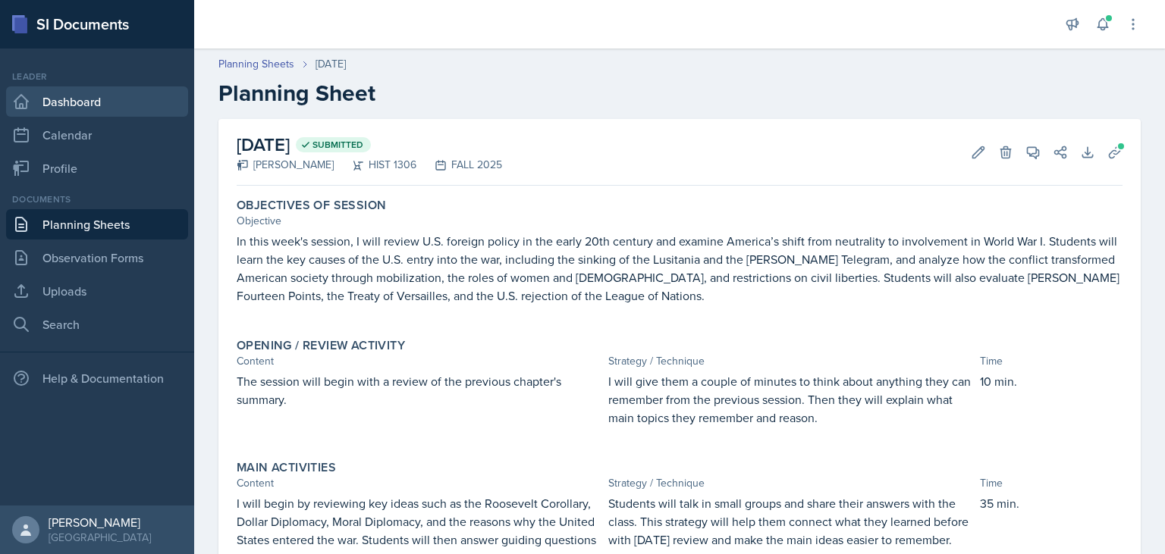
click at [89, 93] on link "Dashboard" at bounding box center [97, 101] width 182 height 30
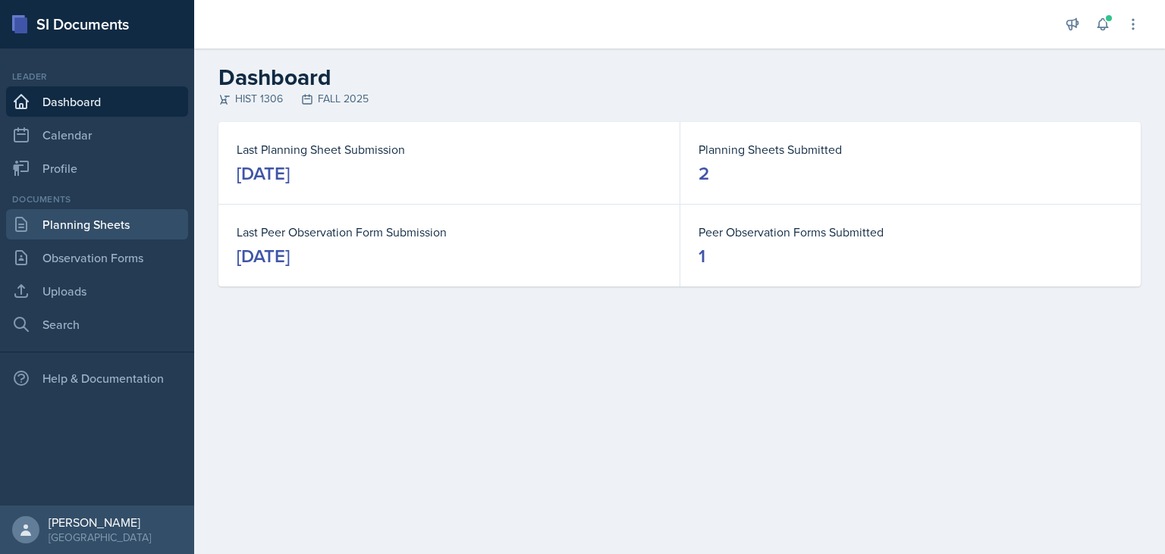
click at [102, 215] on link "Planning Sheets" at bounding box center [97, 224] width 182 height 30
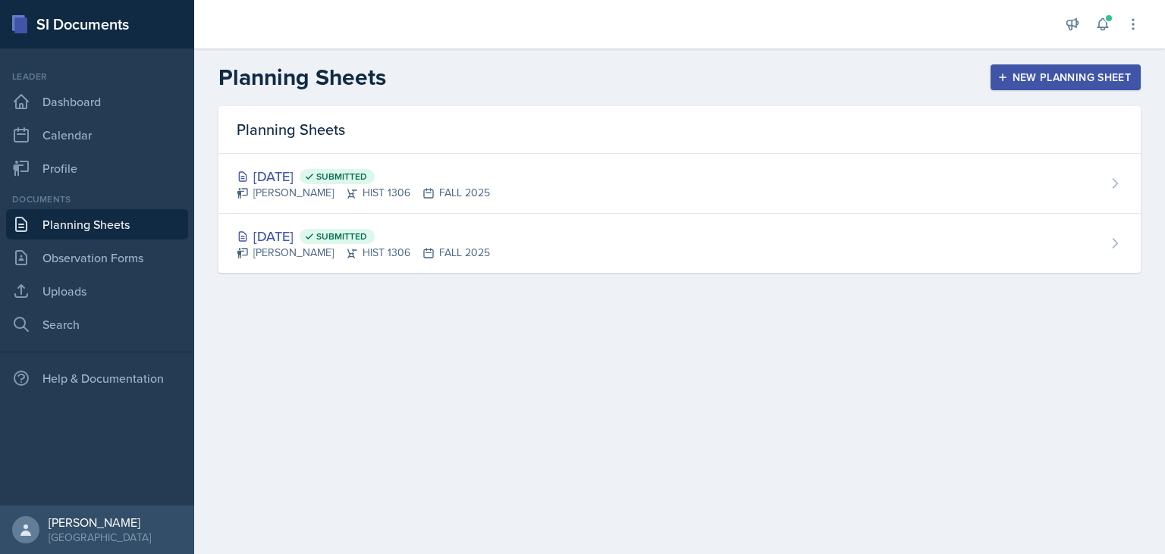
click at [1008, 80] on div "New Planning Sheet" at bounding box center [1065, 77] width 130 height 12
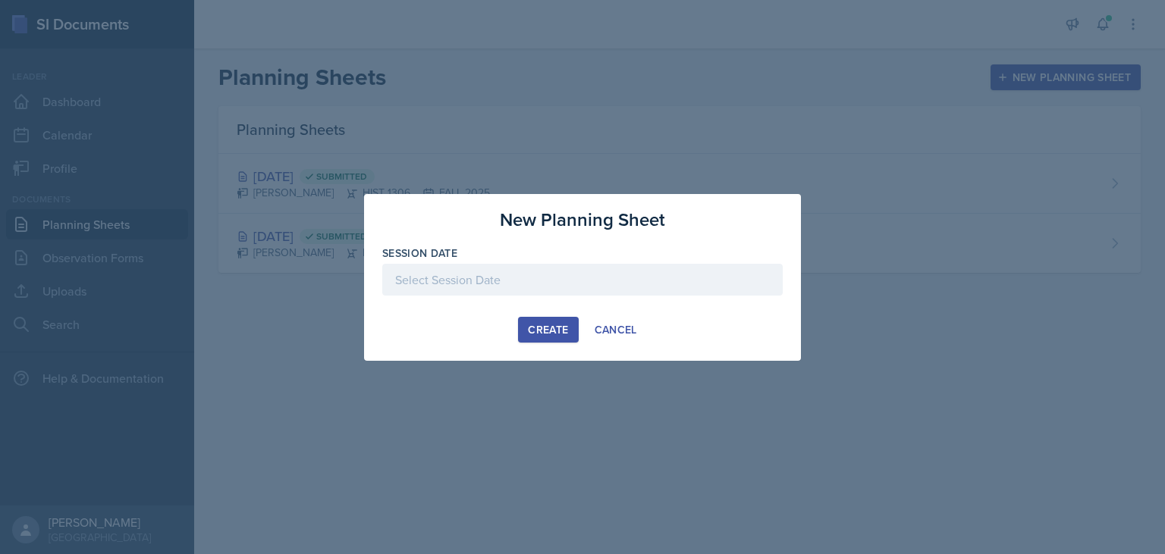
click at [484, 275] on div at bounding box center [582, 280] width 400 height 32
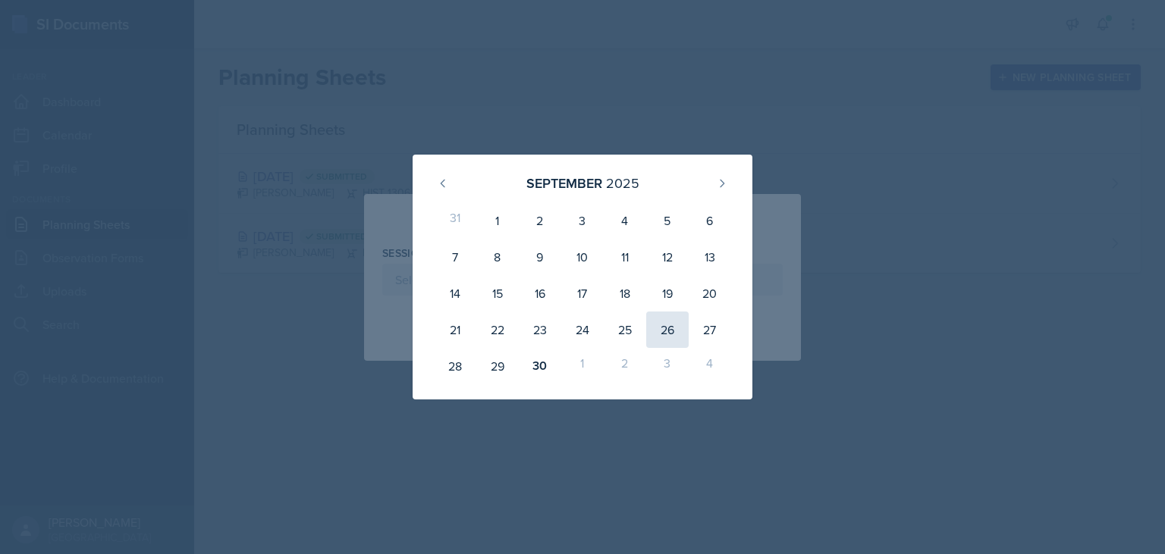
click at [666, 326] on div "26" at bounding box center [667, 330] width 42 height 36
type input "[DATE]"
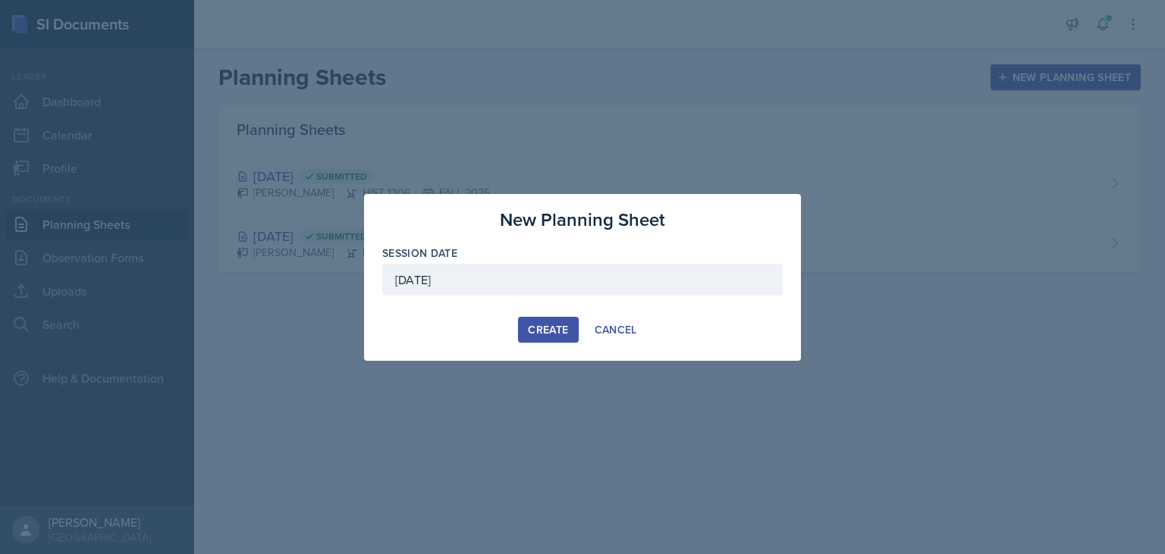
click at [560, 334] on div "Create" at bounding box center [548, 330] width 40 height 12
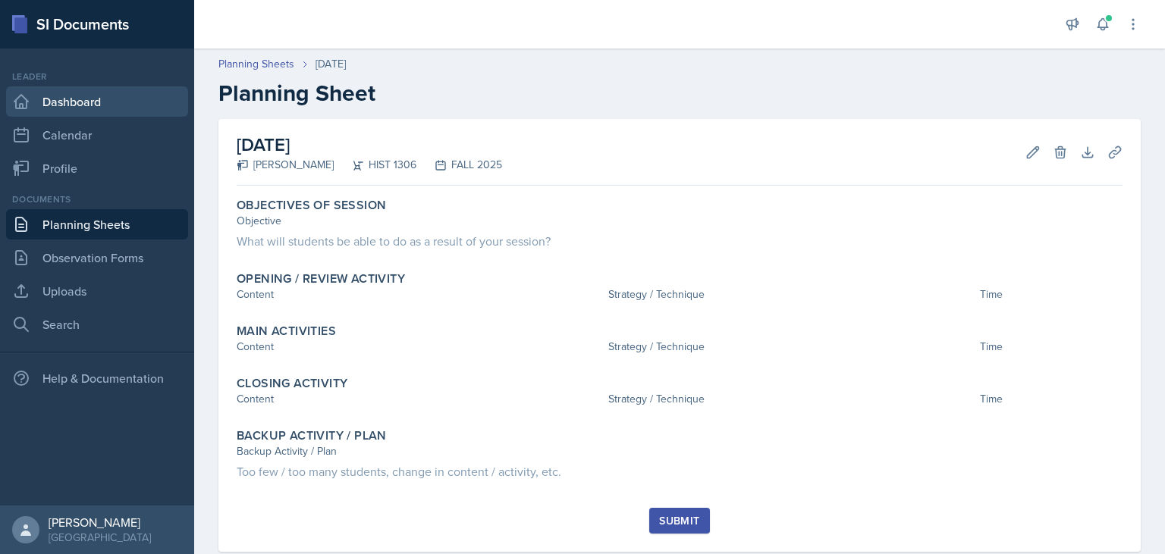
click at [105, 102] on link "Dashboard" at bounding box center [97, 101] width 182 height 30
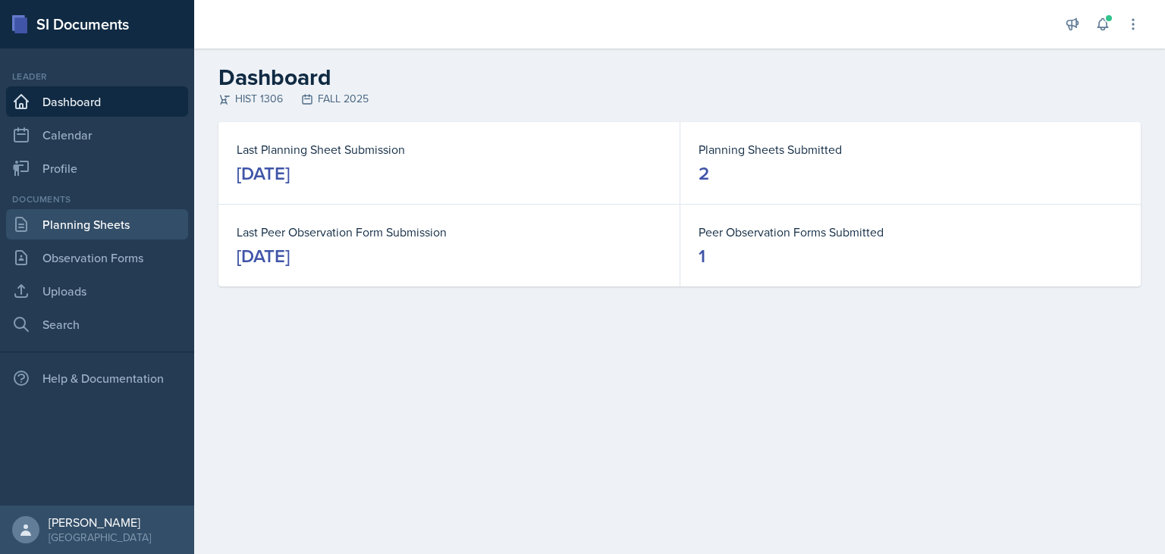
click at [149, 229] on link "Planning Sheets" at bounding box center [97, 224] width 182 height 30
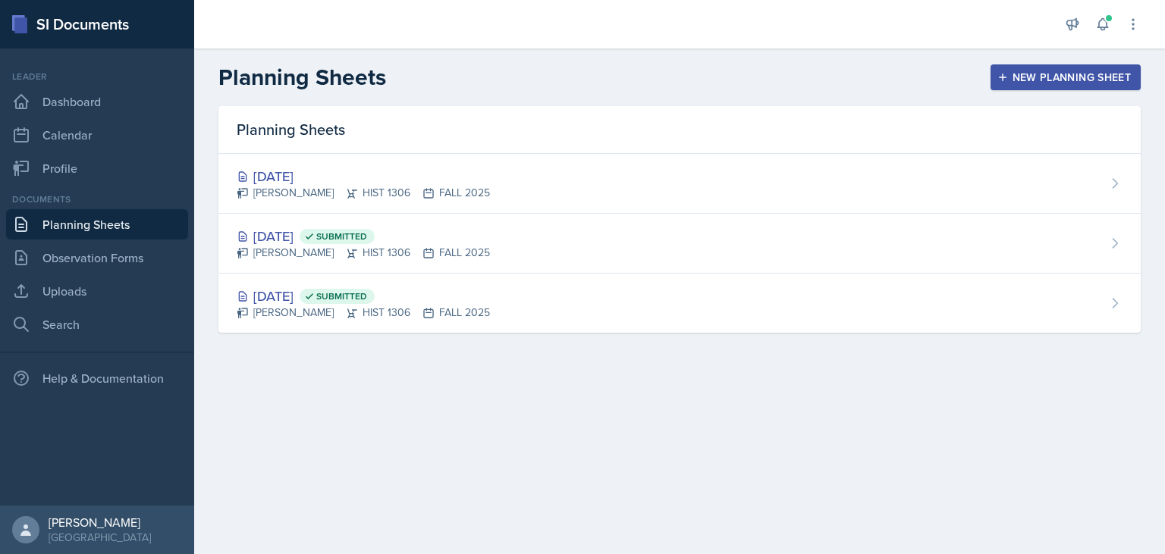
click at [444, 232] on div "[DATE] Submitted" at bounding box center [363, 236] width 253 height 20
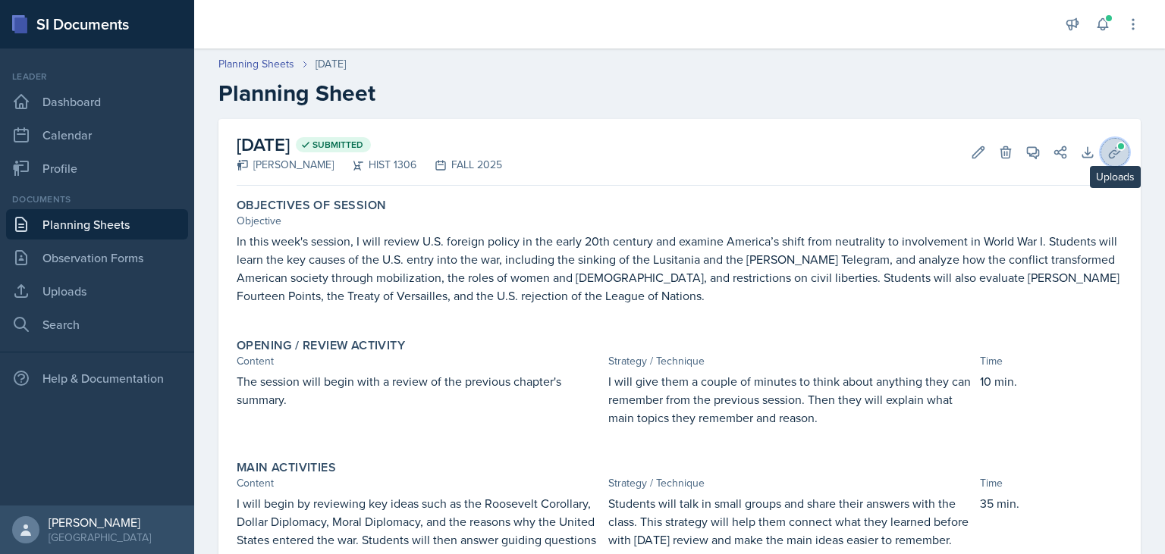
click at [1112, 148] on icon at bounding box center [1114, 152] width 15 height 15
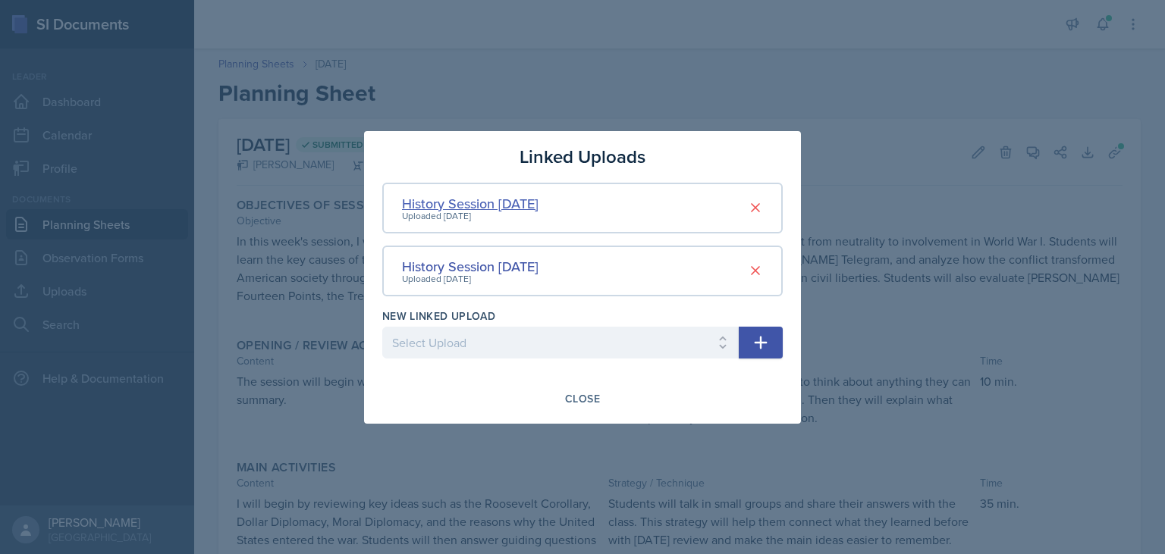
click at [488, 205] on div "History Session [DATE]" at bounding box center [470, 203] width 136 height 20
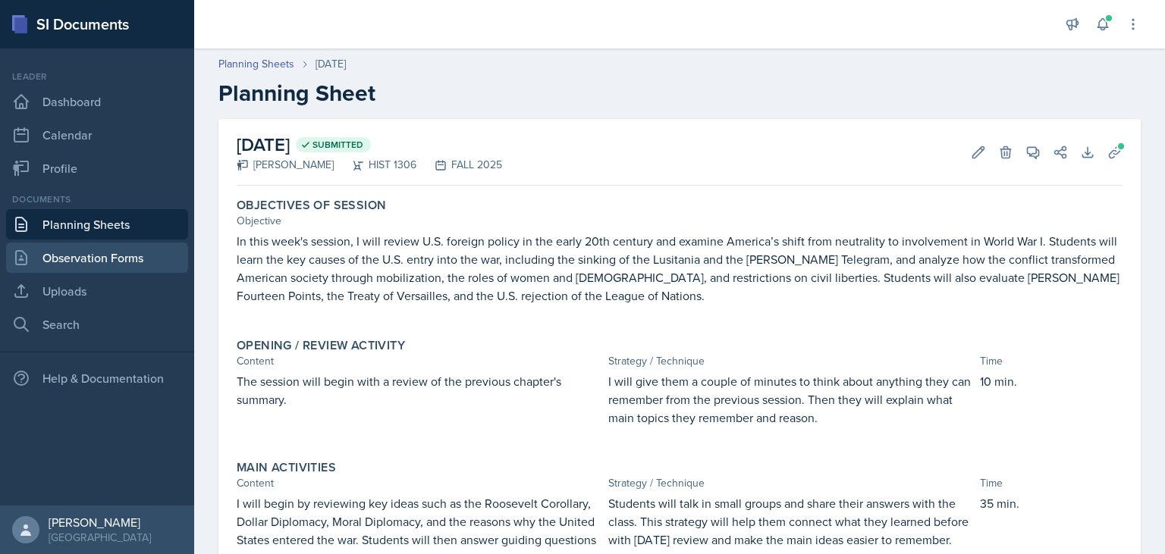
click at [117, 256] on link "Observation Forms" at bounding box center [97, 258] width 182 height 30
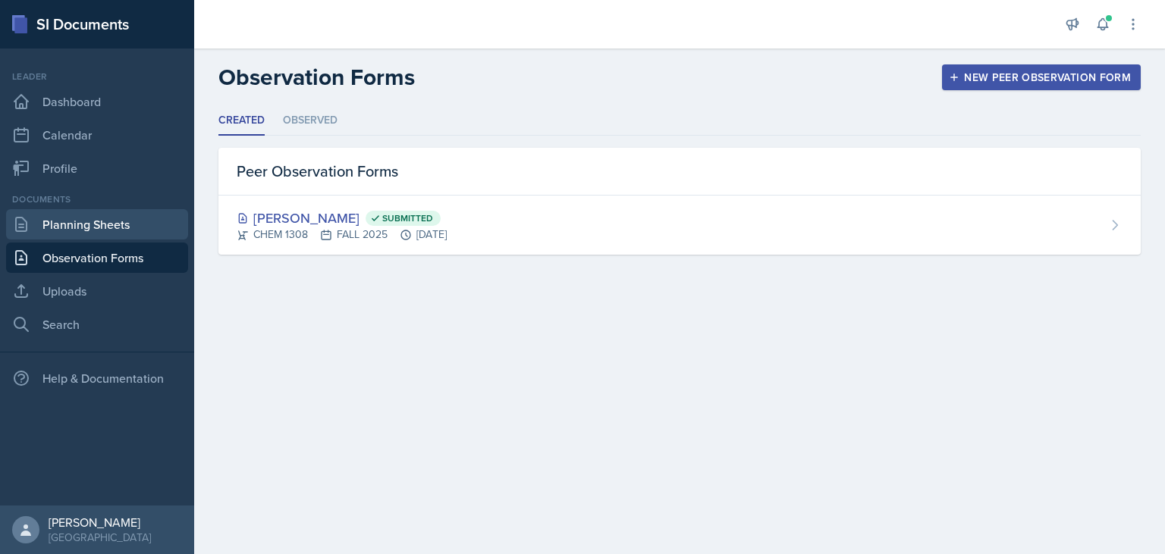
click at [97, 225] on link "Planning Sheets" at bounding box center [97, 224] width 182 height 30
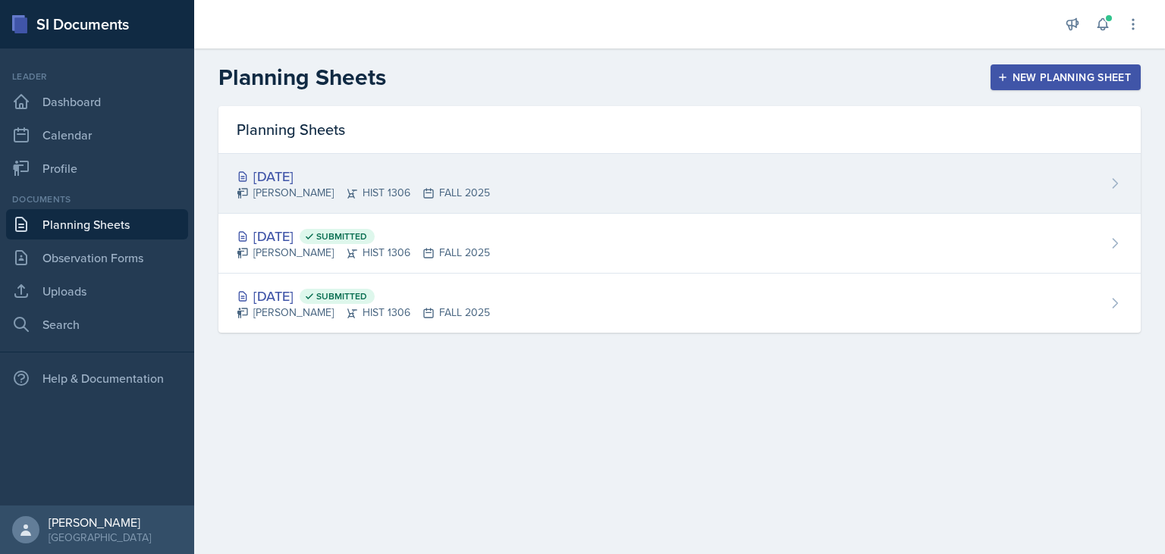
click at [264, 168] on div "[DATE]" at bounding box center [363, 176] width 253 height 20
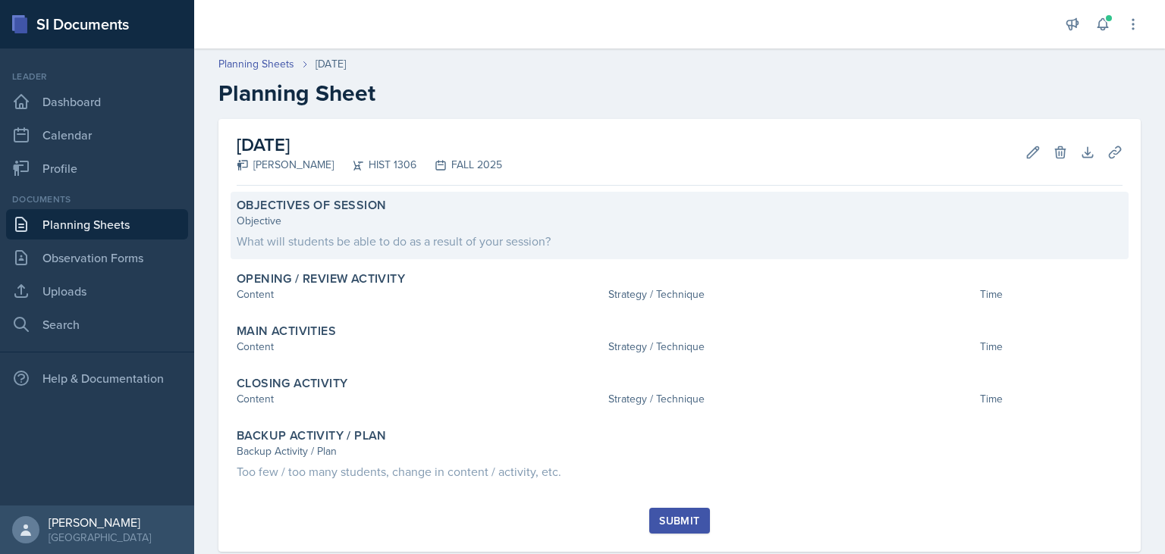
click at [515, 234] on div "What will students be able to do as a result of your session?" at bounding box center [680, 241] width 886 height 18
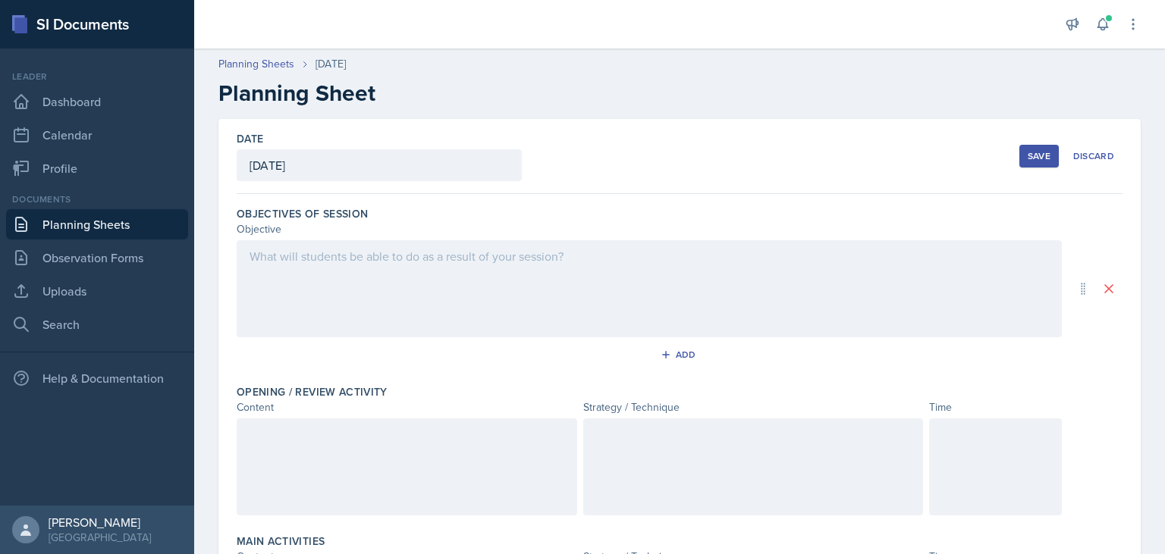
click at [334, 271] on div at bounding box center [649, 288] width 825 height 97
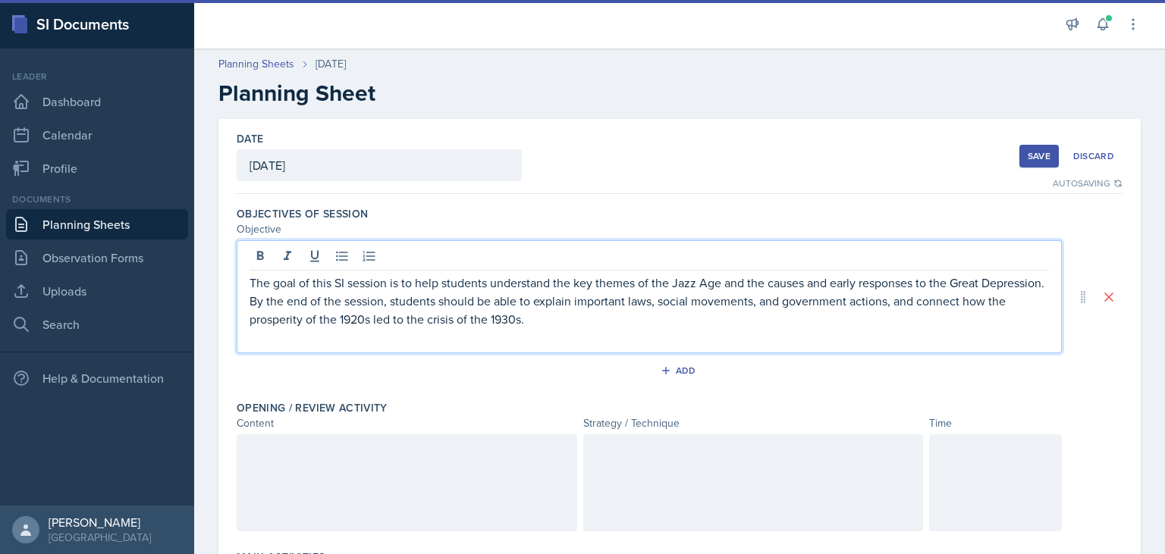
scroll to position [105, 0]
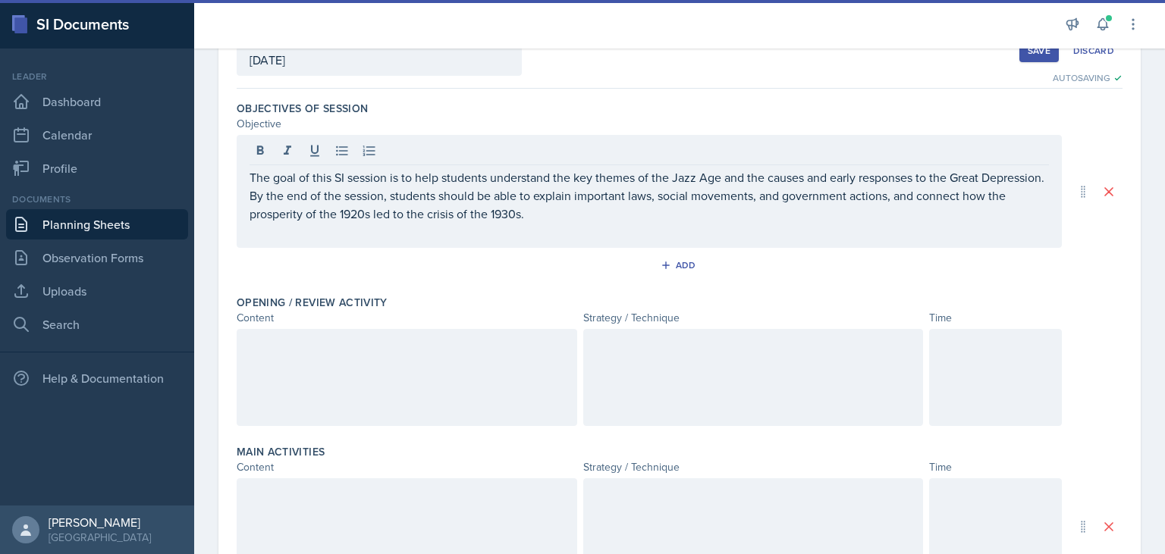
drag, startPoint x: 391, startPoint y: 389, endPoint x: 441, endPoint y: 378, distance: 50.4
click at [390, 388] on div at bounding box center [407, 377] width 340 height 97
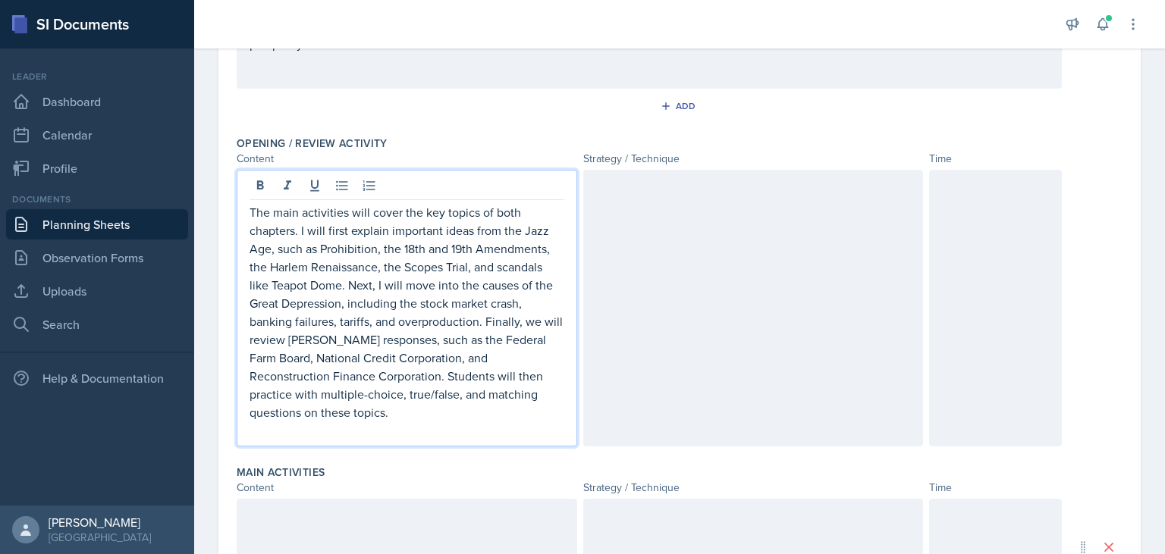
scroll to position [329, 0]
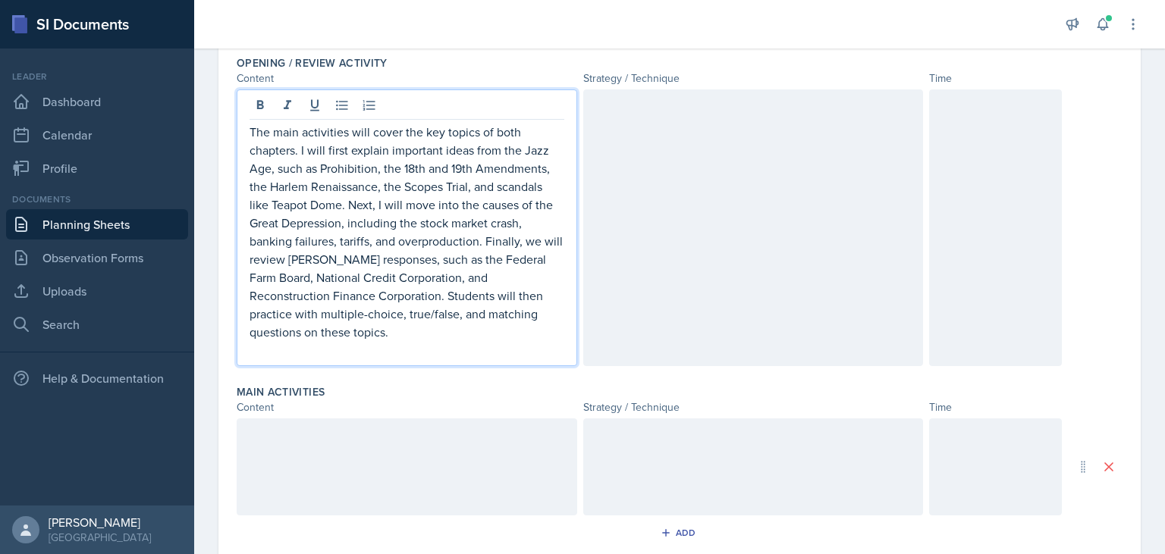
click at [372, 203] on p "The main activities will cover the key topics of both chapters. I will first ex…" at bounding box center [406, 232] width 315 height 218
click at [365, 246] on p "The main activities will cover the key topics of both chapters. I will first ex…" at bounding box center [406, 232] width 315 height 218
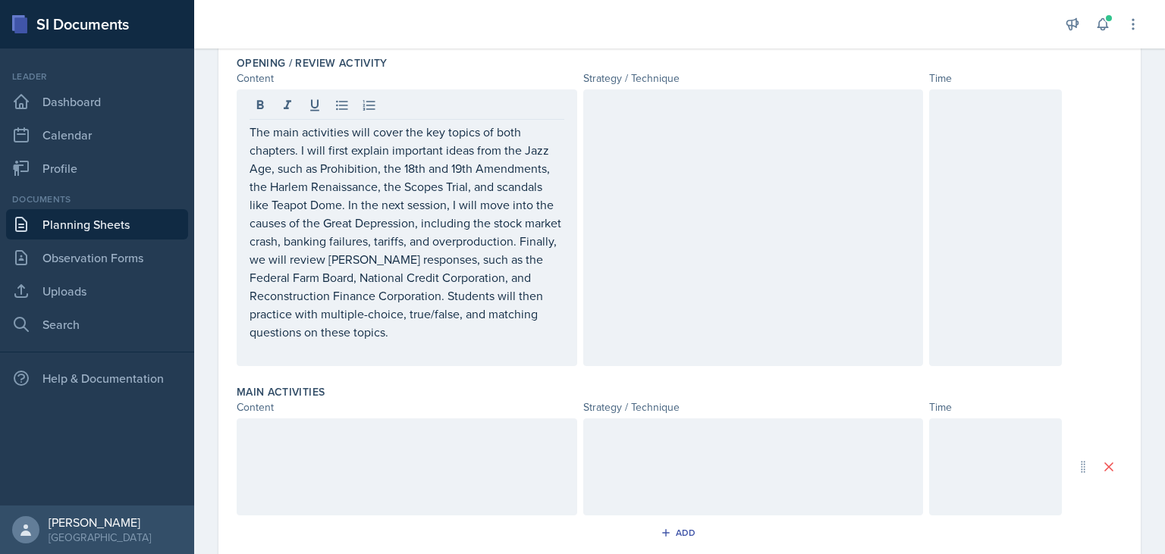
click at [783, 171] on div at bounding box center [753, 227] width 340 height 277
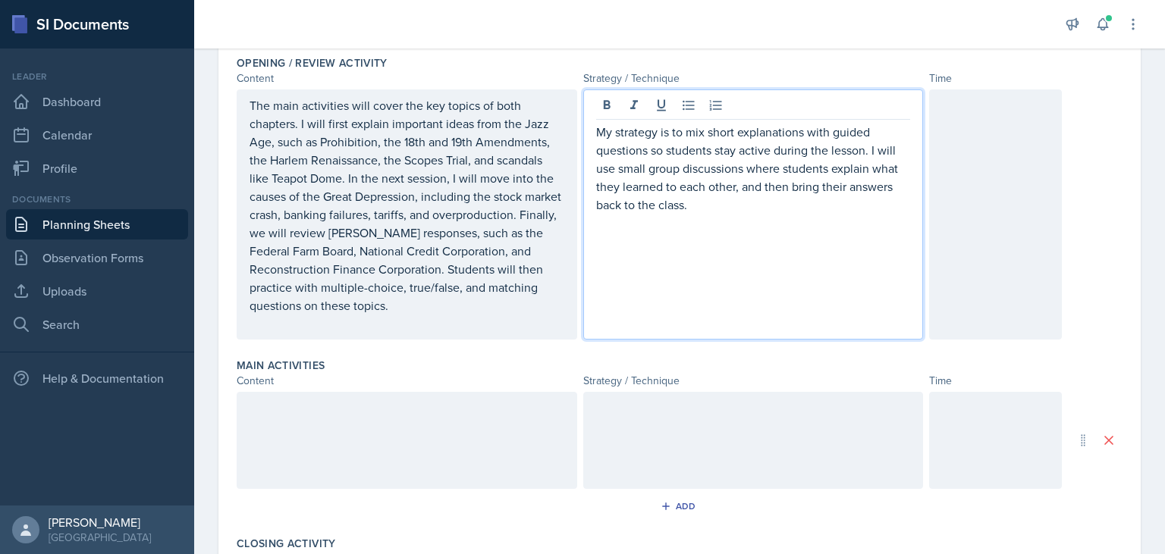
click at [996, 157] on div at bounding box center [995, 214] width 133 height 250
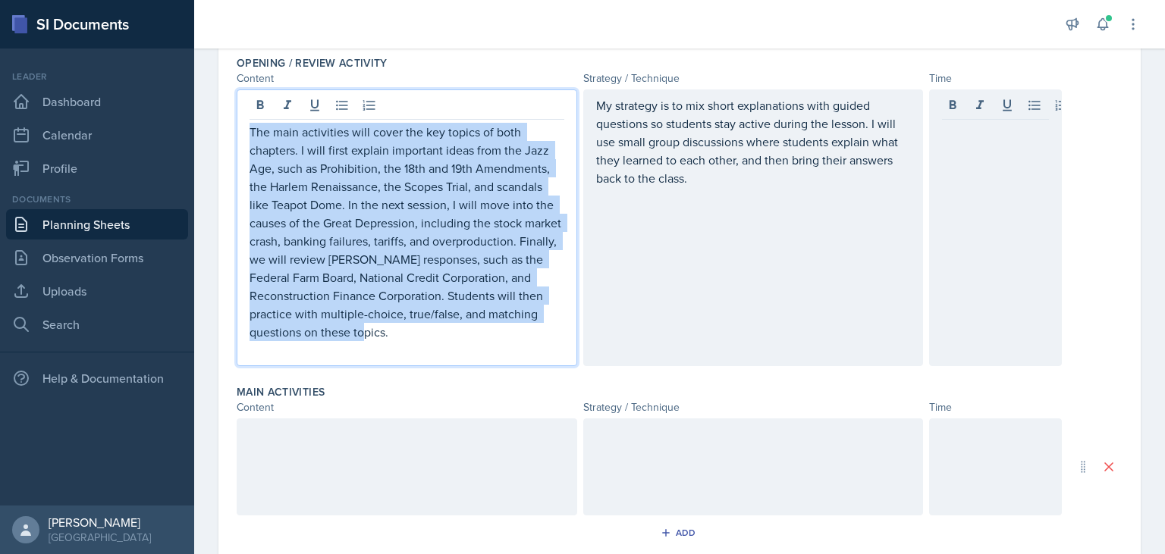
drag, startPoint x: 251, startPoint y: 99, endPoint x: 356, endPoint y: 262, distance: 194.3
click at [390, 329] on p "The main activities will cover the key topics of both chapters. I will first ex…" at bounding box center [406, 232] width 315 height 218
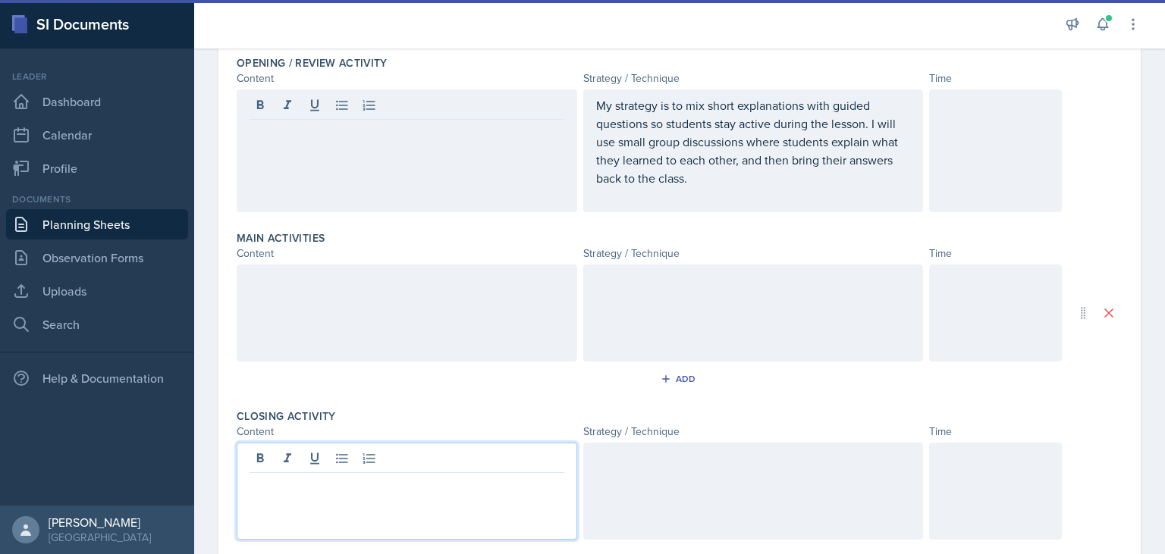
click at [312, 461] on div at bounding box center [407, 491] width 340 height 97
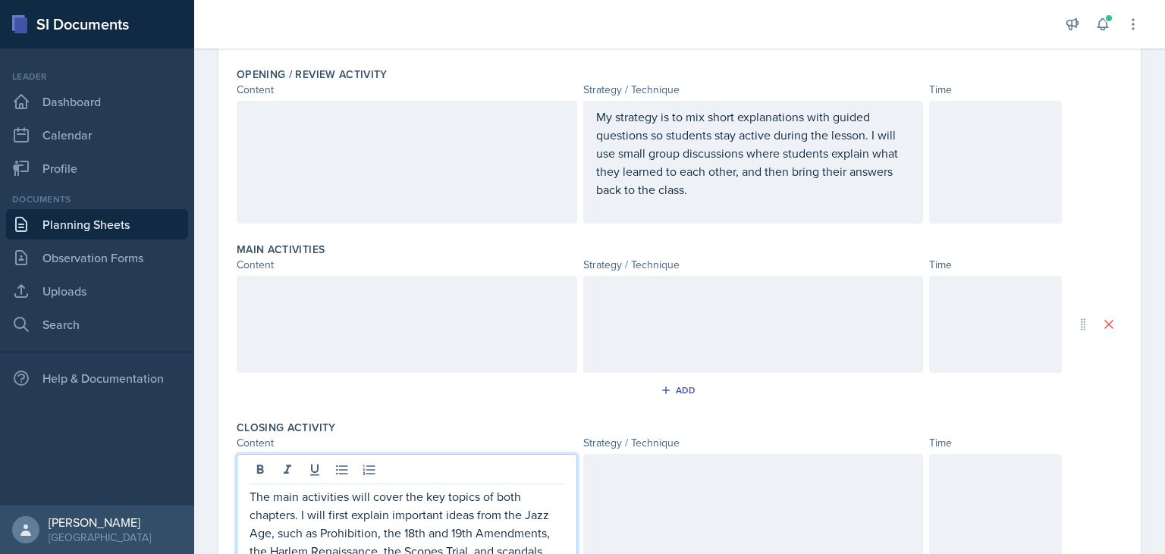
scroll to position [365, 0]
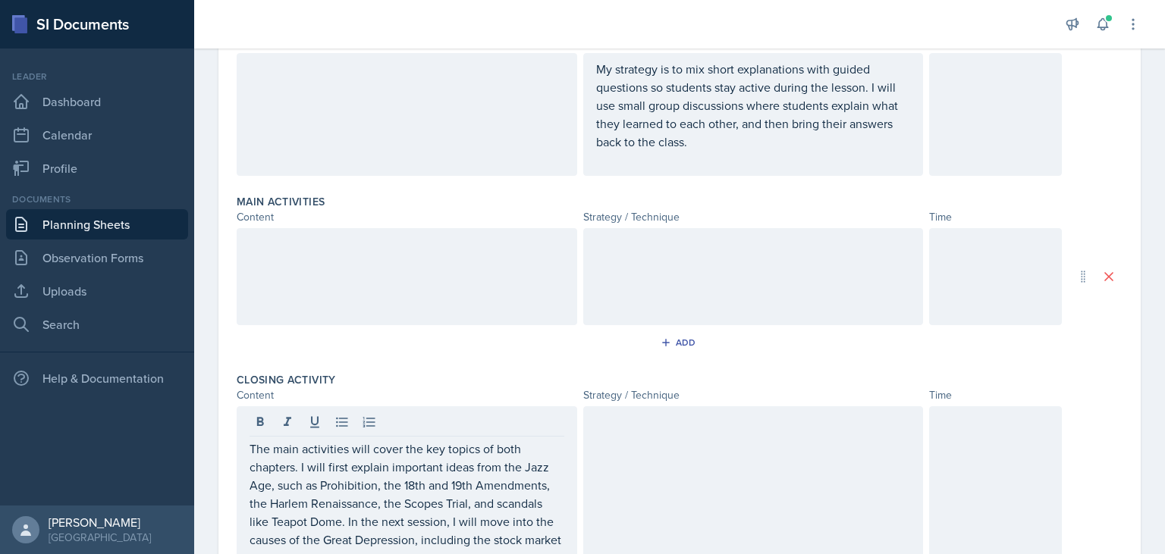
click at [335, 281] on div at bounding box center [407, 276] width 340 height 97
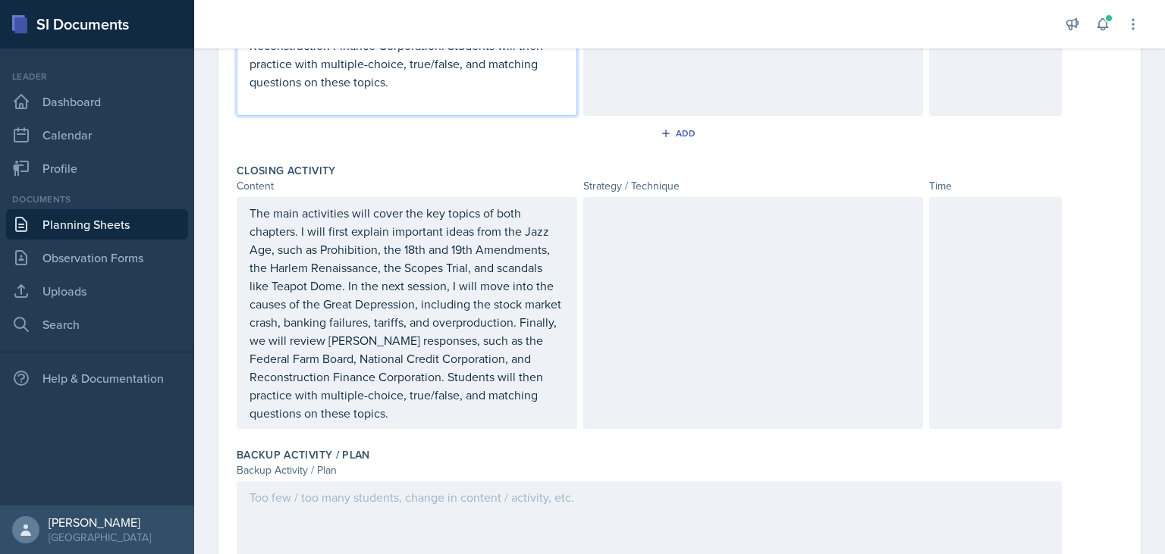
scroll to position [788, 0]
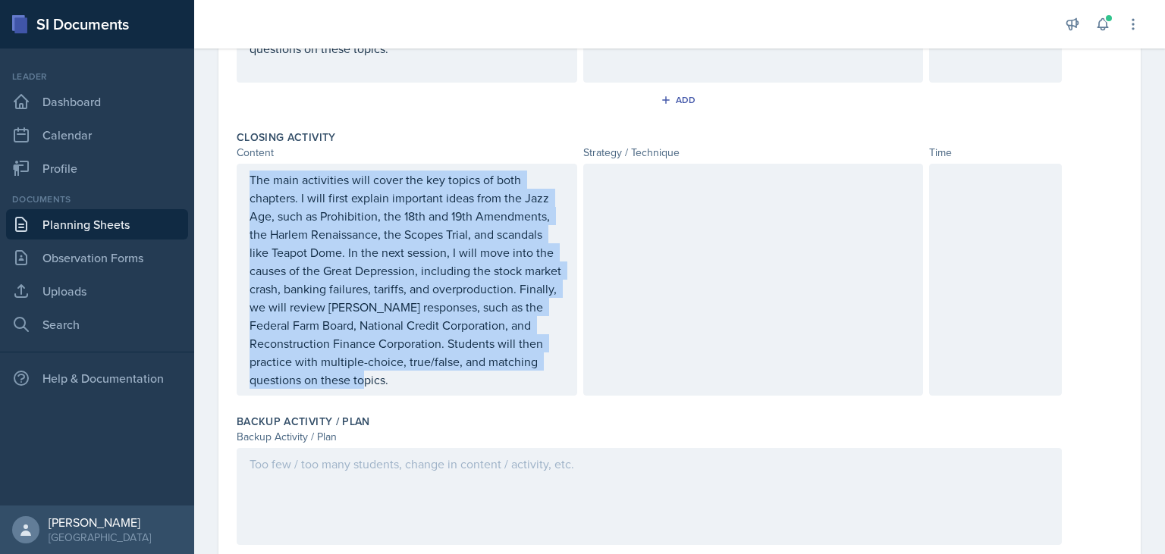
drag, startPoint x: 249, startPoint y: 168, endPoint x: 408, endPoint y: 385, distance: 268.6
click at [410, 387] on div "The main activities will cover the key topics of both chapters. I will first ex…" at bounding box center [407, 280] width 340 height 232
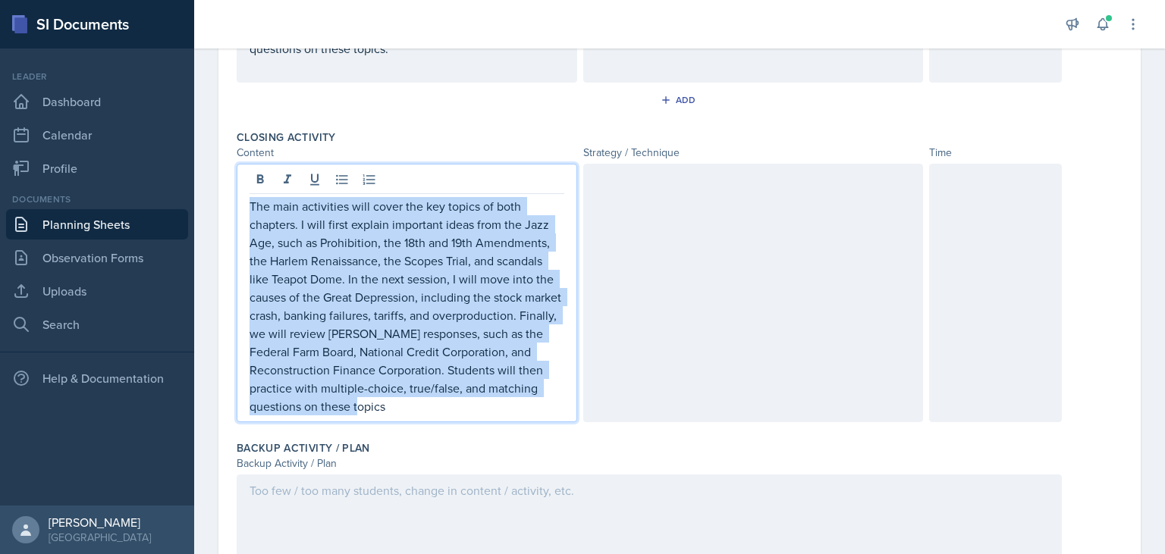
drag, startPoint x: 252, startPoint y: 210, endPoint x: 390, endPoint y: 408, distance: 240.8
click at [394, 410] on p "The main activities will cover the key topics of both chapters. I will first ex…" at bounding box center [406, 306] width 315 height 218
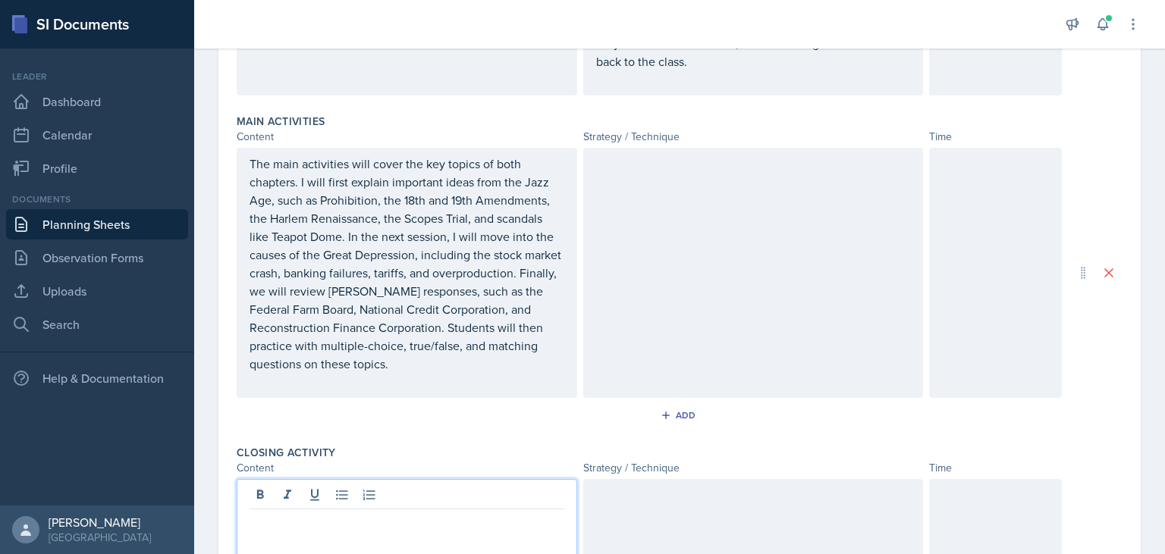
scroll to position [359, 0]
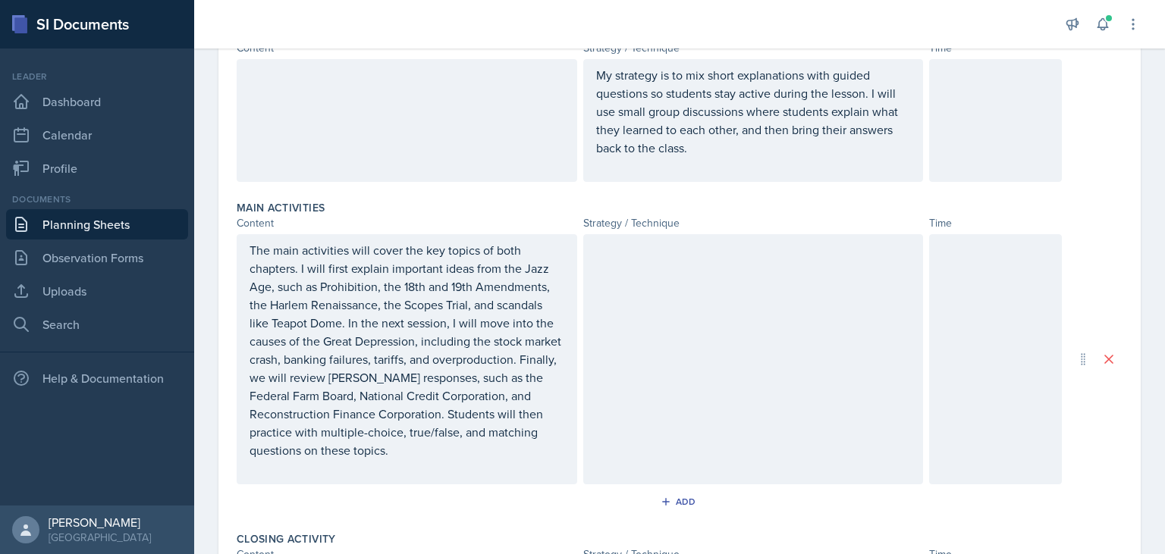
click at [647, 338] on div at bounding box center [753, 359] width 340 height 250
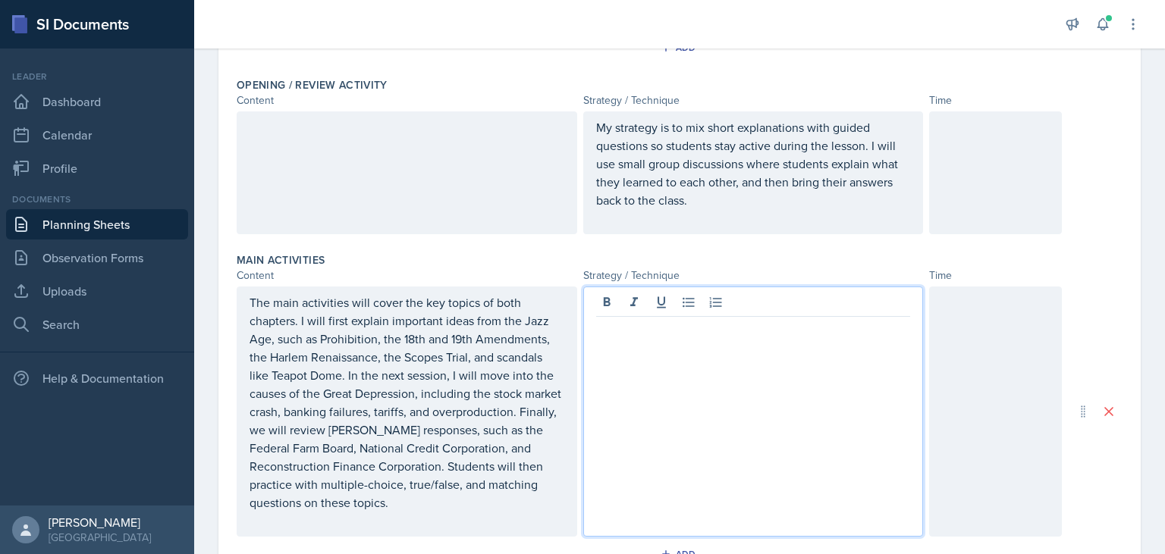
scroll to position [254, 0]
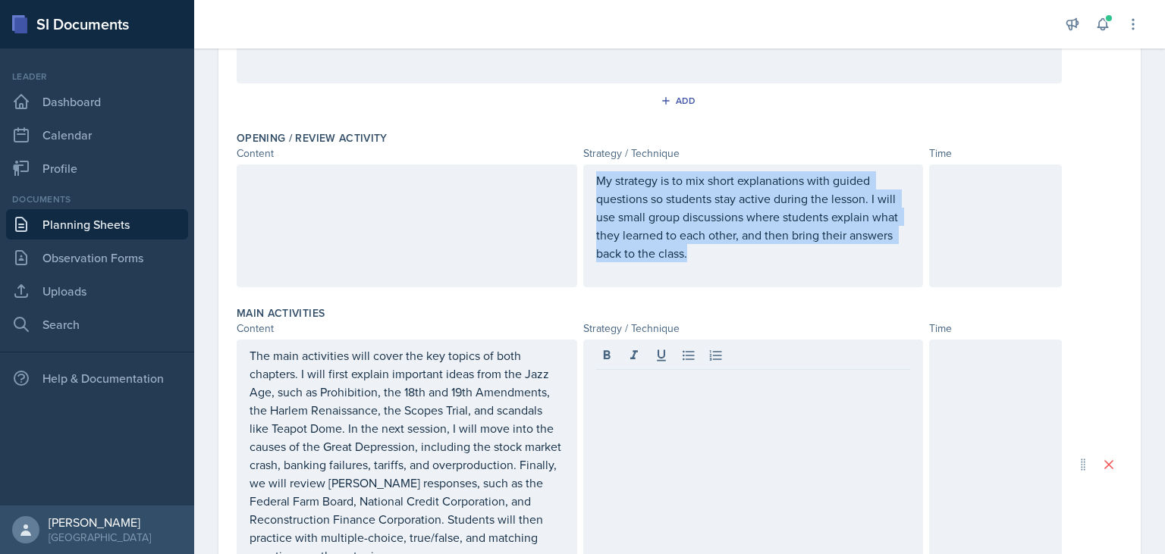
drag, startPoint x: 611, startPoint y: 188, endPoint x: 687, endPoint y: 250, distance: 98.1
click at [687, 250] on div "My strategy is to mix short explanations with guided questions so students stay…" at bounding box center [753, 226] width 340 height 123
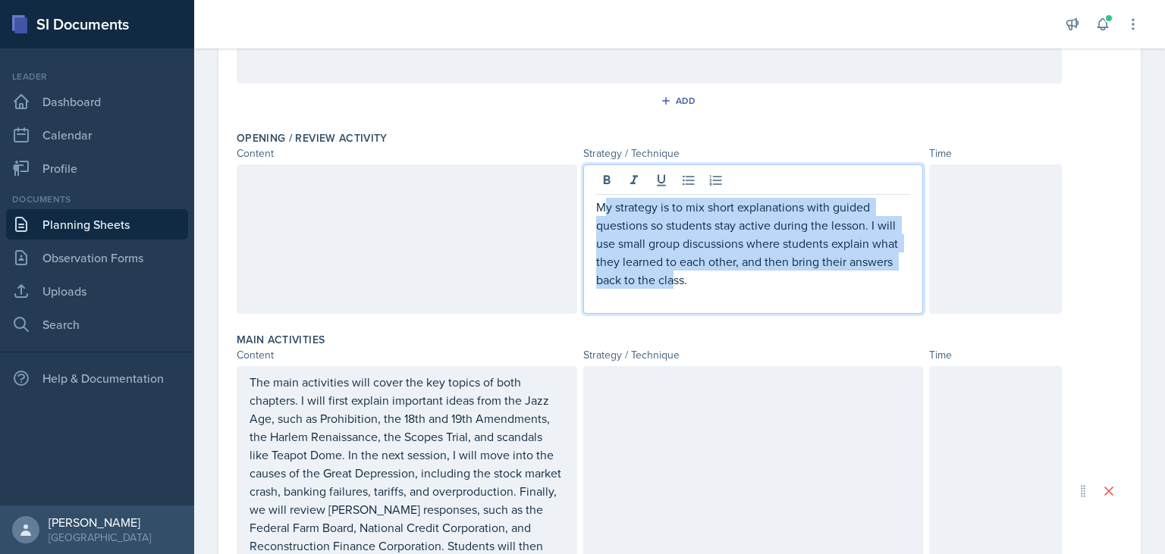
drag, startPoint x: 602, startPoint y: 211, endPoint x: 669, endPoint y: 262, distance: 84.9
click at [676, 271] on p "My strategy is to mix short explanations with guided questions so students stay…" at bounding box center [753, 243] width 315 height 91
click at [662, 250] on p "My strategy is to mix short explanations with guided questions so students stay…" at bounding box center [753, 243] width 315 height 91
drag, startPoint x: 597, startPoint y: 207, endPoint x: 690, endPoint y: 283, distance: 119.6
click at [692, 283] on p "My strategy is to mix short explanations with guided questions so students stay…" at bounding box center [753, 243] width 315 height 91
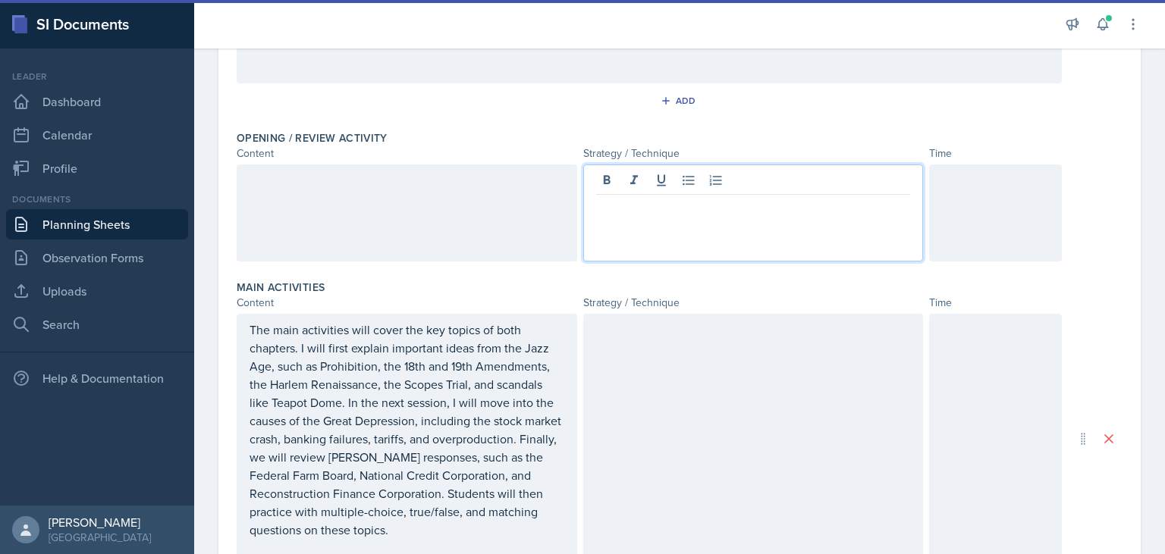
click at [657, 426] on div at bounding box center [753, 439] width 340 height 250
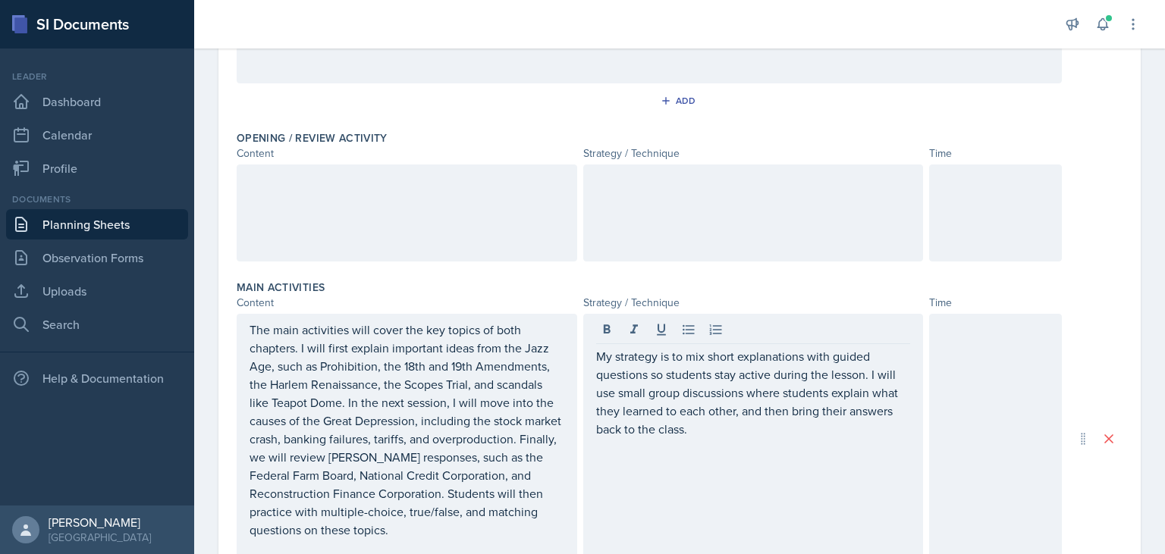
click at [1002, 362] on div at bounding box center [995, 439] width 133 height 250
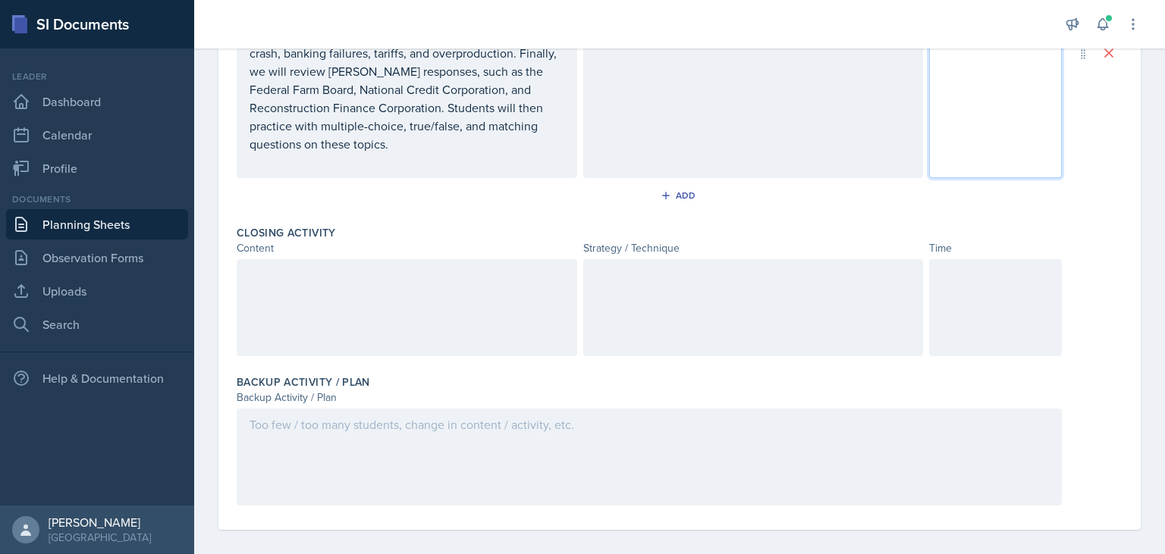
scroll to position [651, 0]
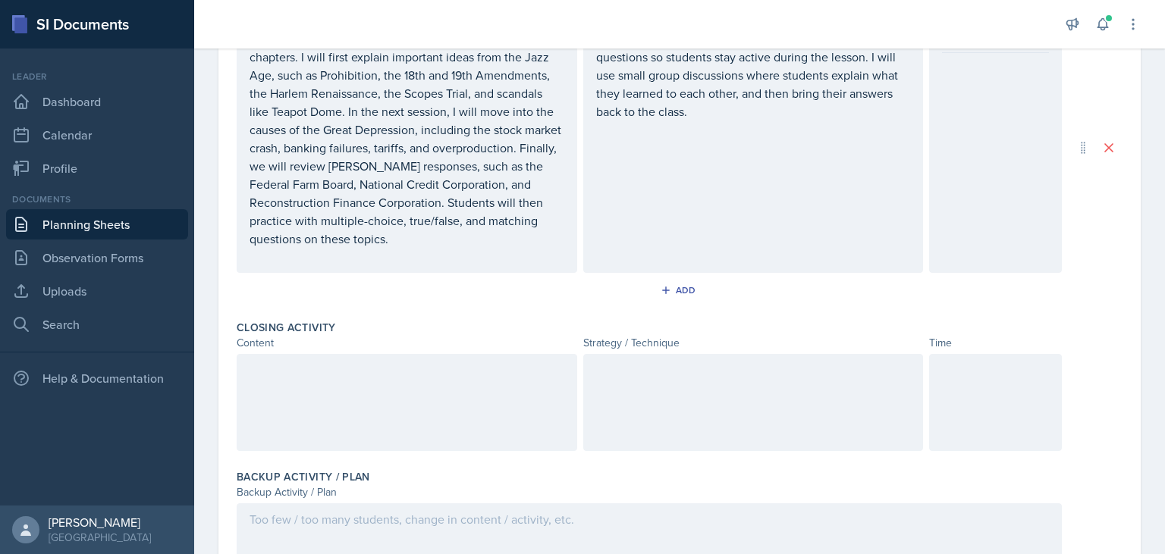
click at [1005, 196] on div at bounding box center [995, 148] width 133 height 250
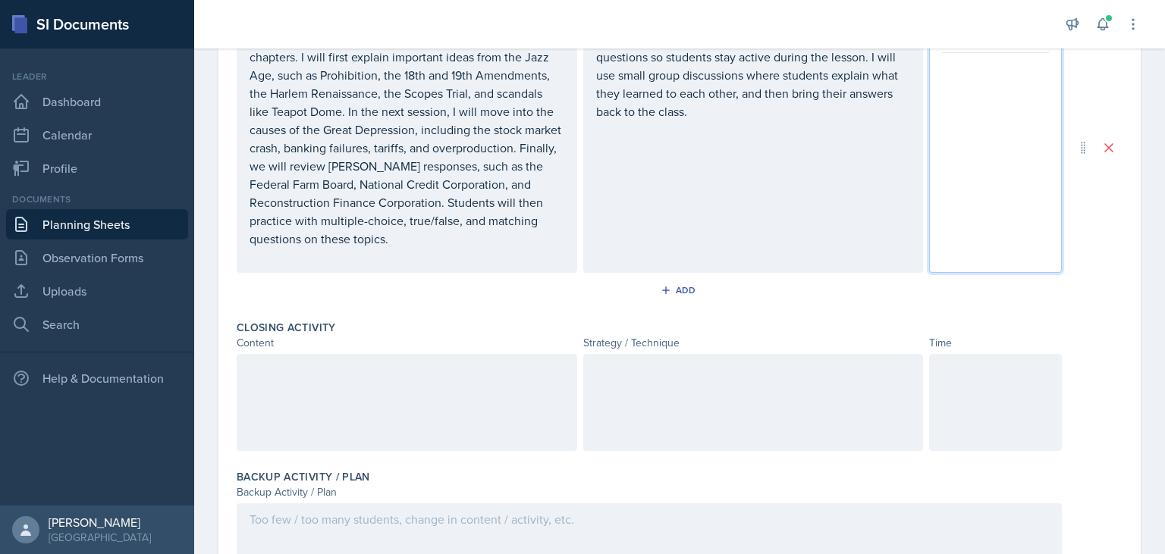
scroll to position [334, 0]
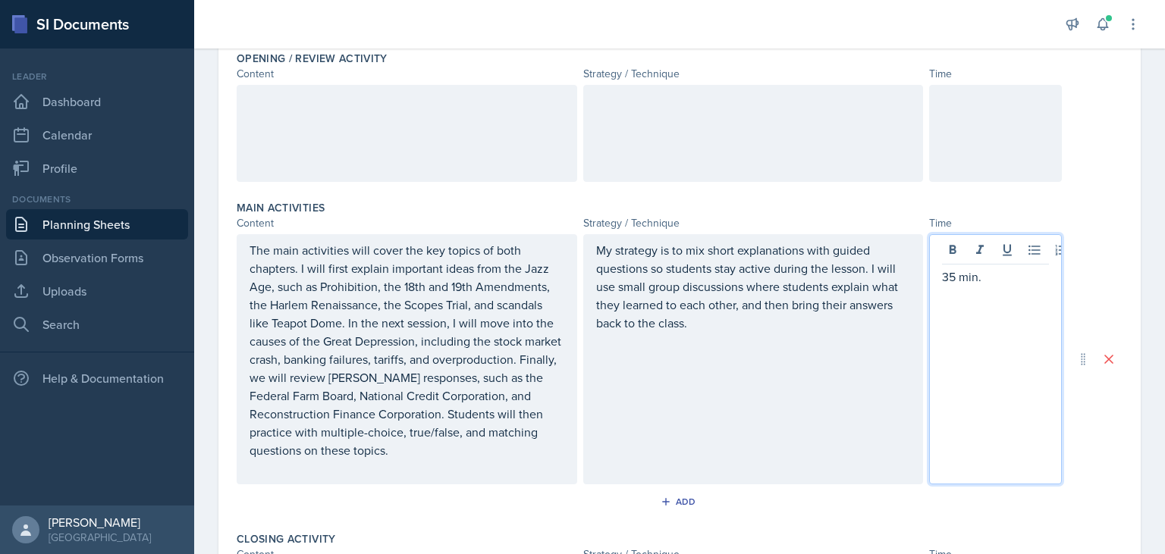
click at [992, 135] on div at bounding box center [995, 133] width 133 height 97
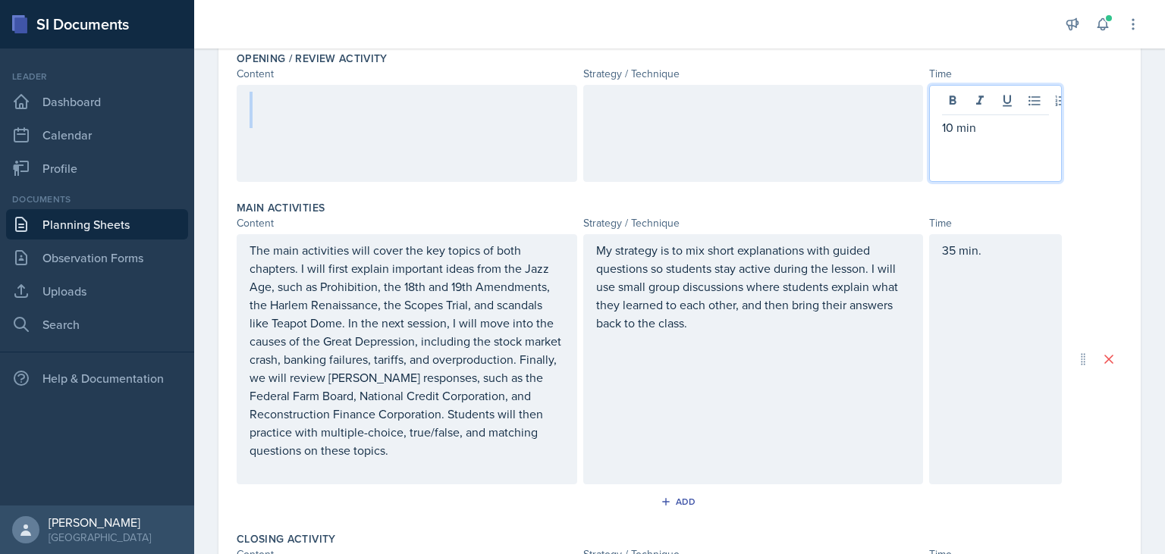
click at [320, 117] on div at bounding box center [406, 110] width 315 height 36
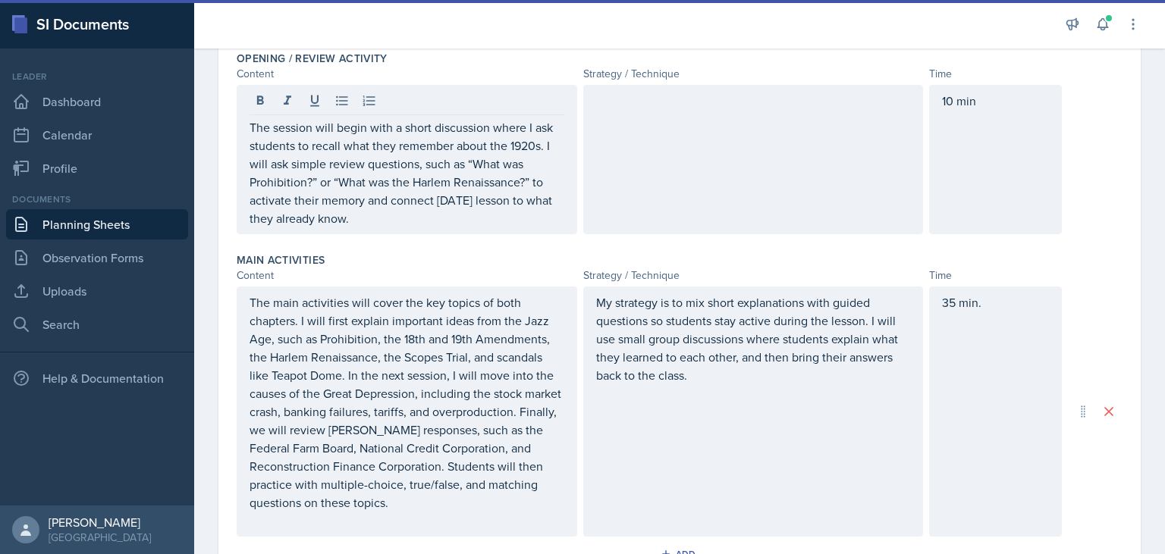
click at [627, 140] on div at bounding box center [753, 159] width 340 height 149
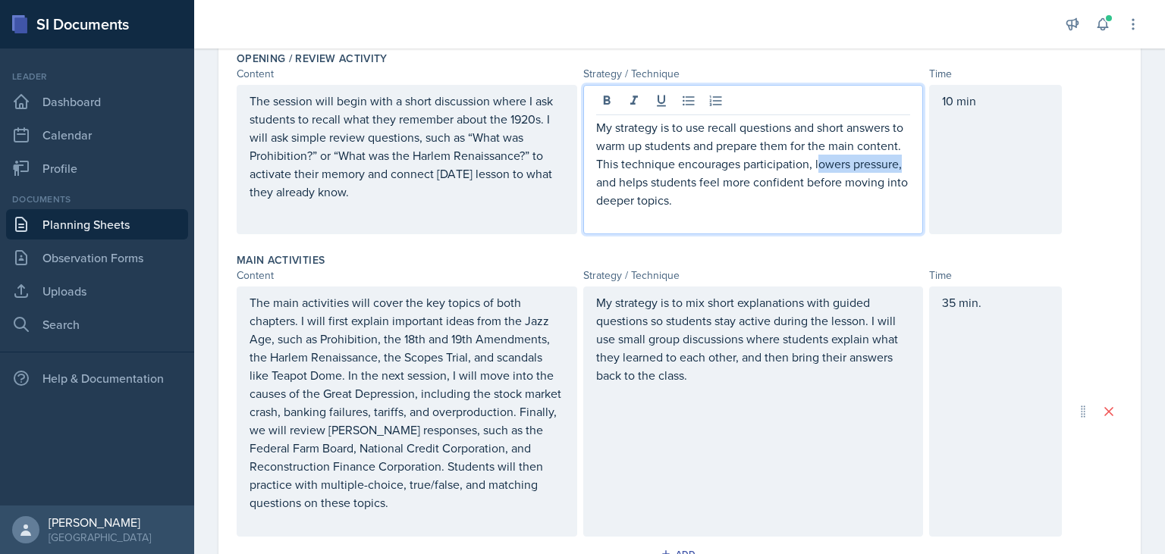
drag, startPoint x: 817, startPoint y: 161, endPoint x: 901, endPoint y: 167, distance: 83.6
click at [901, 167] on p "My strategy is to use recall questions and short answers to warm up students an…" at bounding box center [753, 163] width 315 height 91
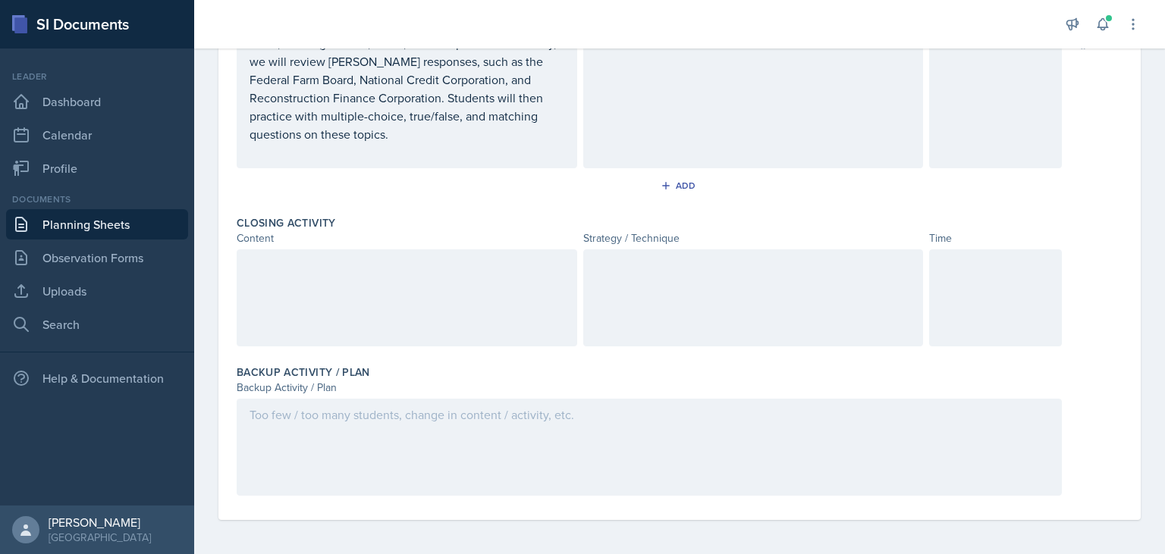
click at [464, 281] on div at bounding box center [407, 297] width 340 height 97
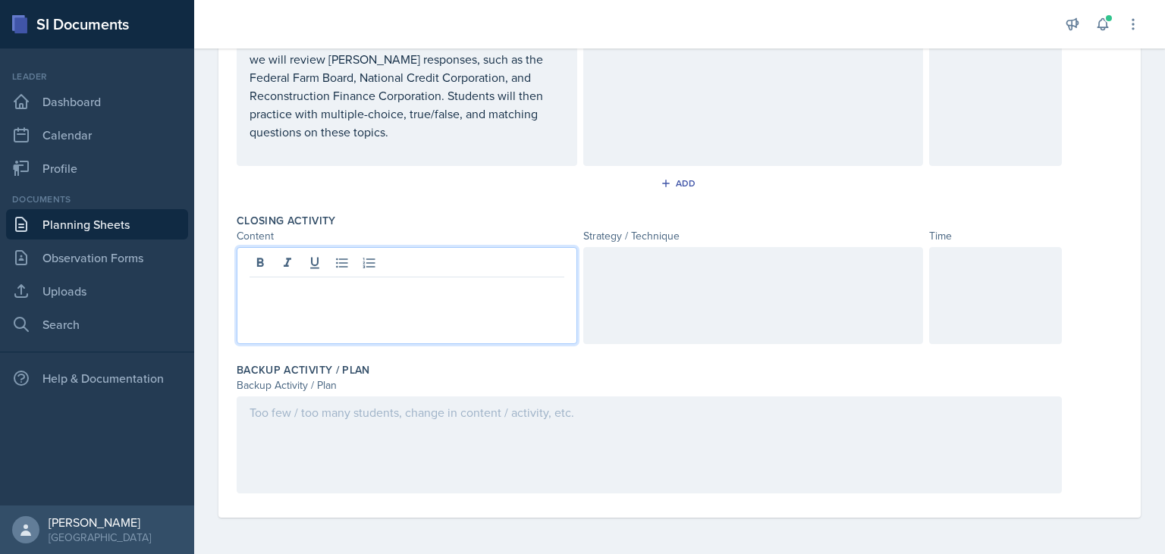
scroll to position [676, 0]
click at [311, 314] on div at bounding box center [407, 297] width 340 height 97
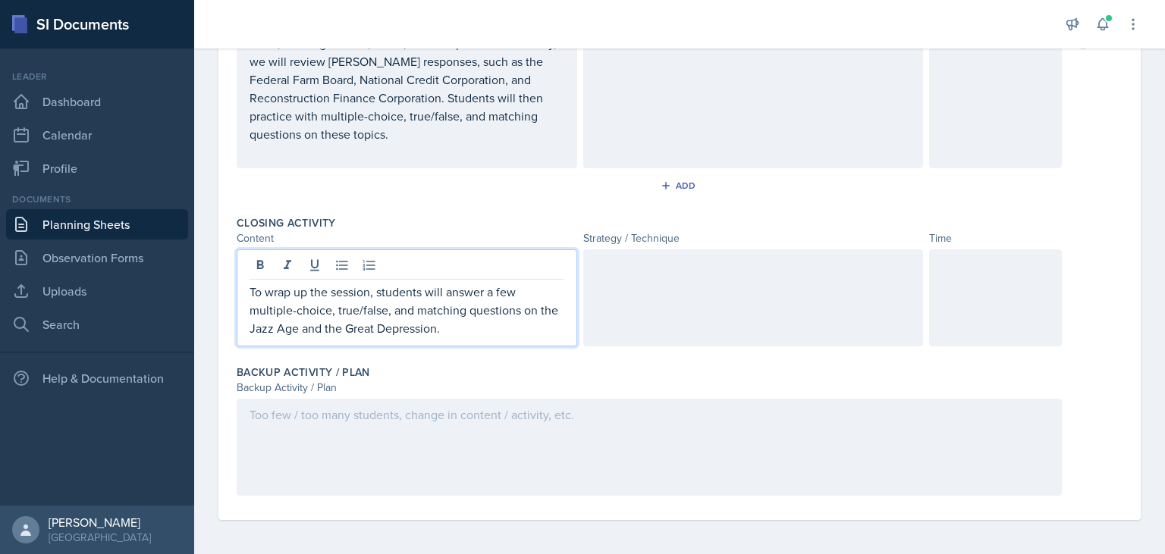
click at [644, 310] on div at bounding box center [753, 297] width 340 height 97
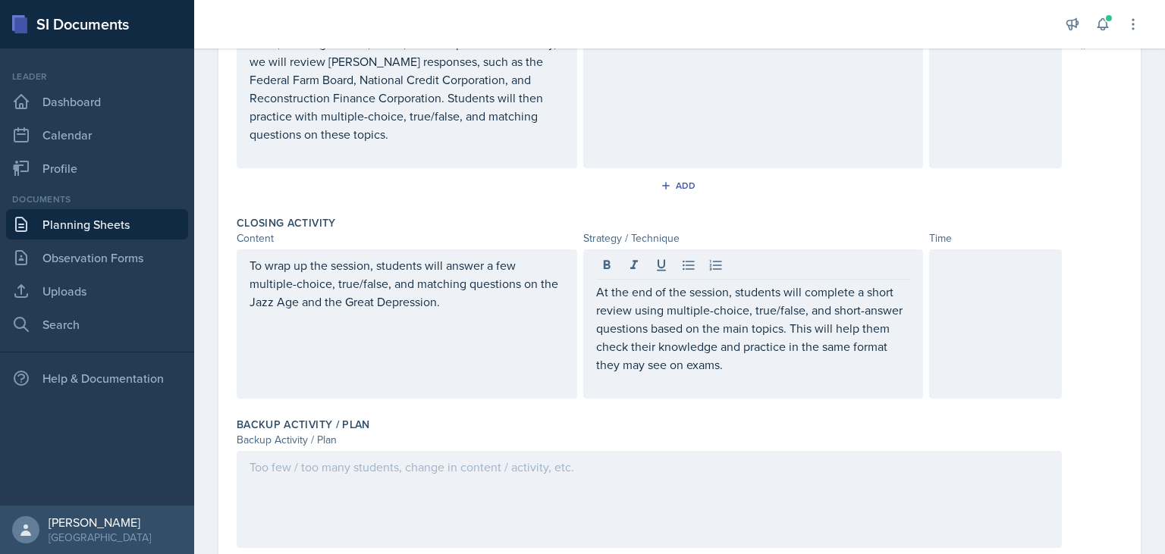
drag, startPoint x: 948, startPoint y: 312, endPoint x: 951, endPoint y: 303, distance: 10.3
click at [951, 304] on div at bounding box center [995, 323] width 133 height 149
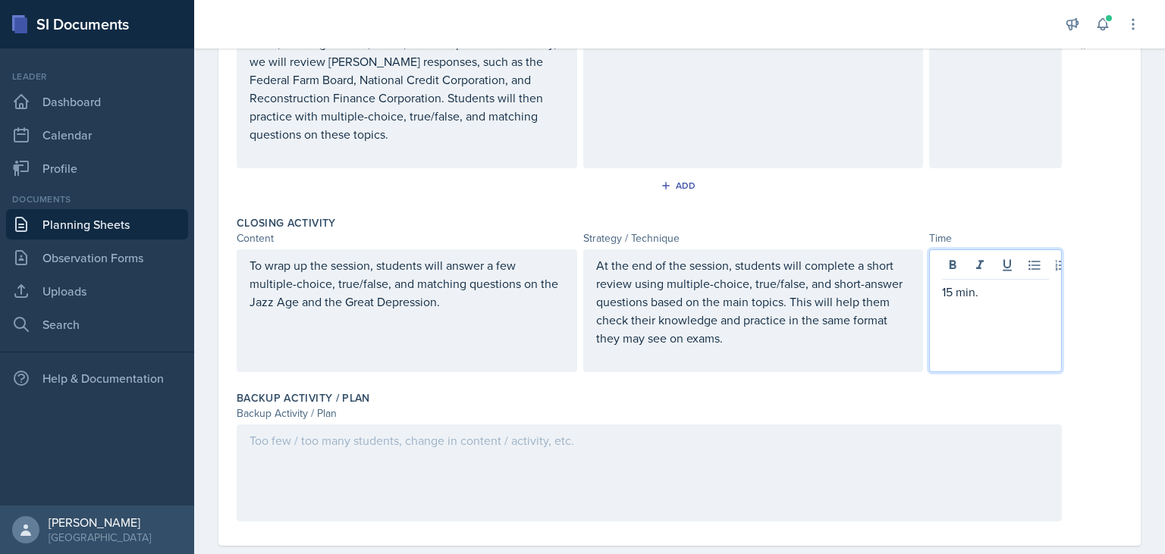
scroll to position [701, 0]
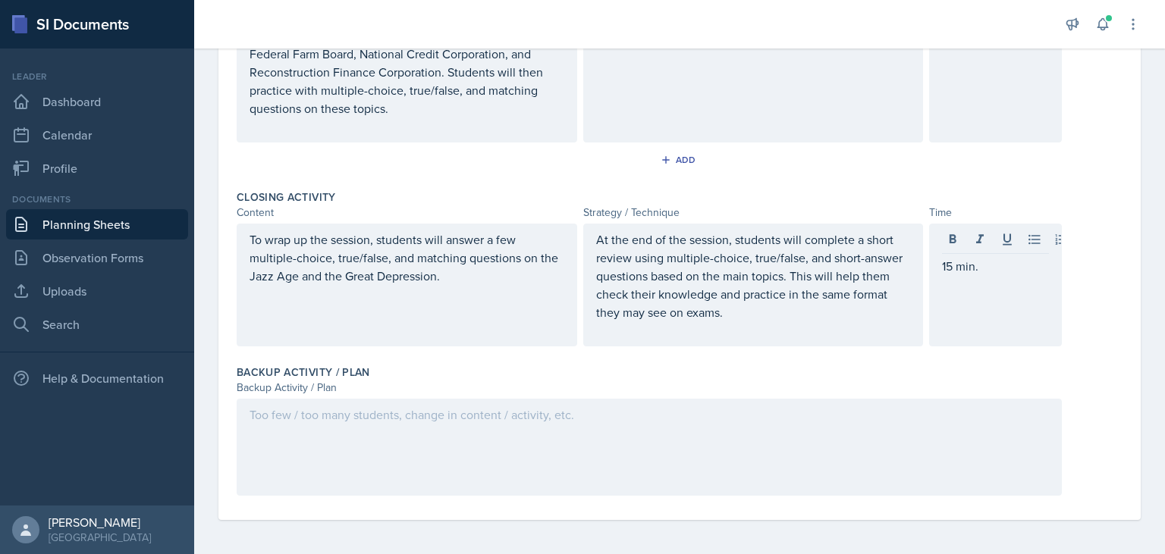
click at [365, 438] on div at bounding box center [649, 447] width 825 height 97
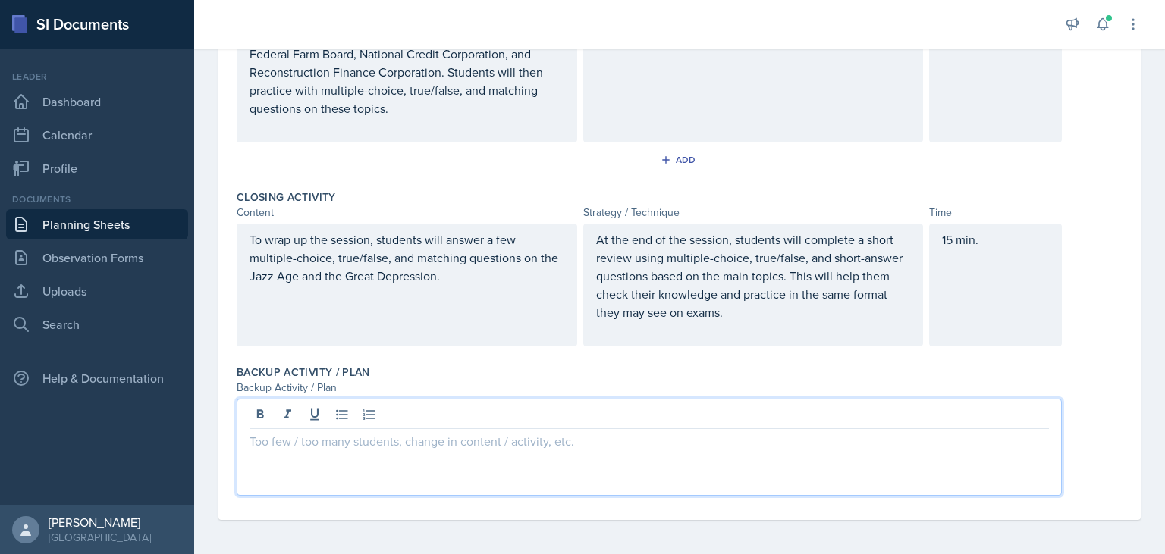
click at [391, 445] on p at bounding box center [648, 441] width 799 height 18
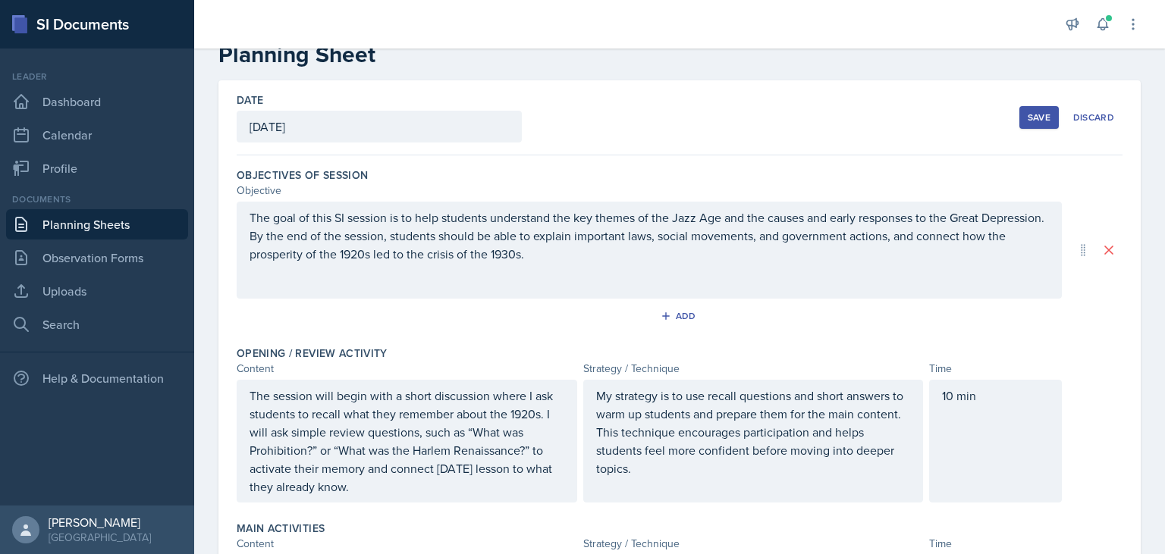
scroll to position [0, 0]
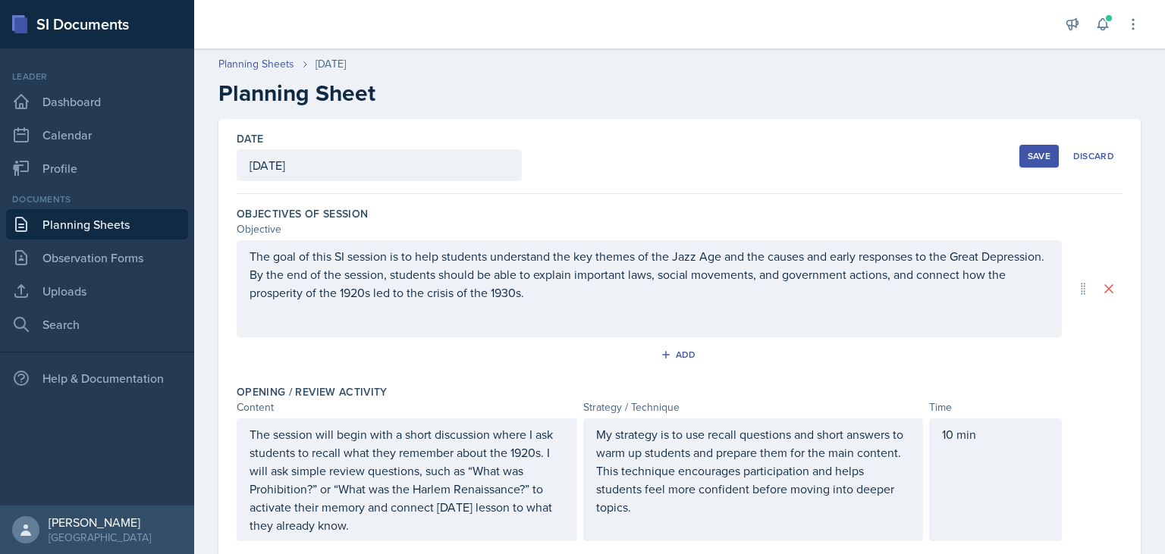
click at [644, 294] on p "The goal of this SI session is to help students understand the key themes of th…" at bounding box center [648, 274] width 799 height 55
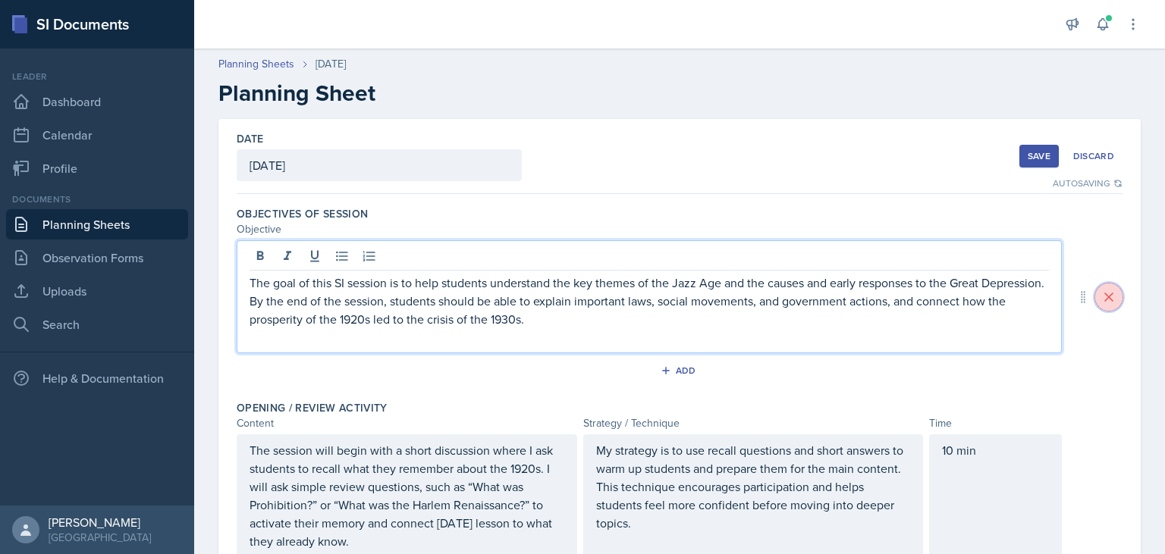
click at [1102, 308] on button at bounding box center [1108, 297] width 27 height 27
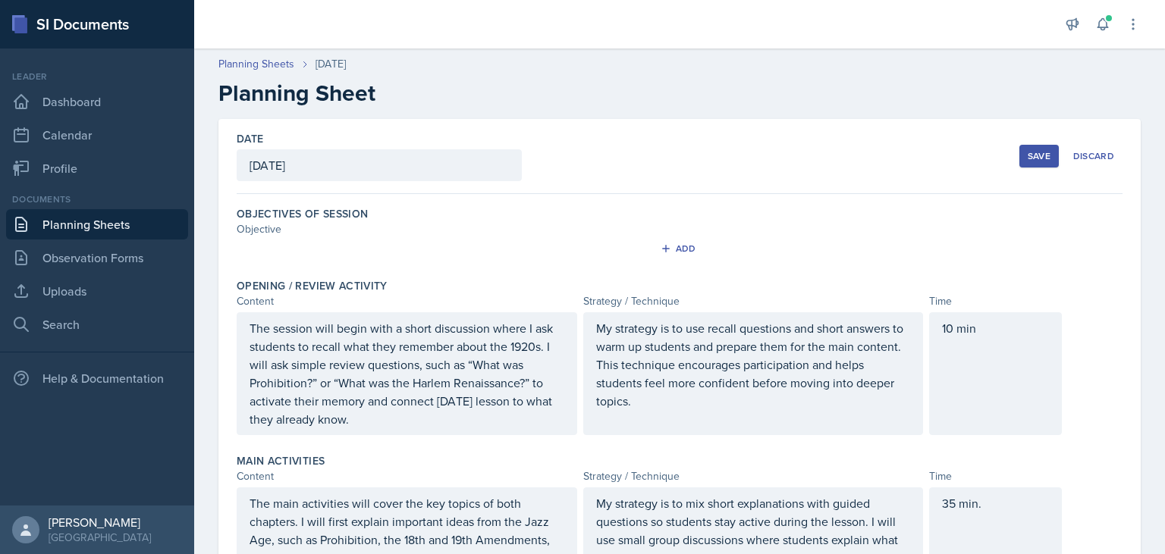
click at [290, 204] on div "Objectives of Session Objective Add" at bounding box center [680, 236] width 886 height 72
click at [291, 232] on div "Objective" at bounding box center [649, 229] width 825 height 16
click at [253, 232] on div "Objective" at bounding box center [649, 229] width 825 height 16
click at [687, 245] on div "Add" at bounding box center [679, 249] width 33 height 12
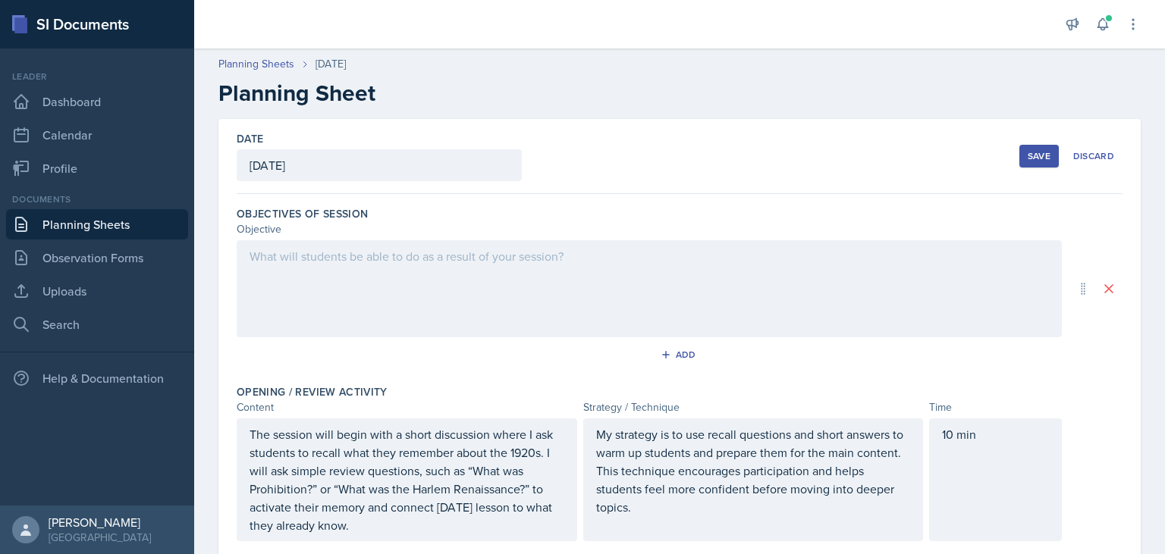
click at [356, 255] on div at bounding box center [649, 288] width 825 height 97
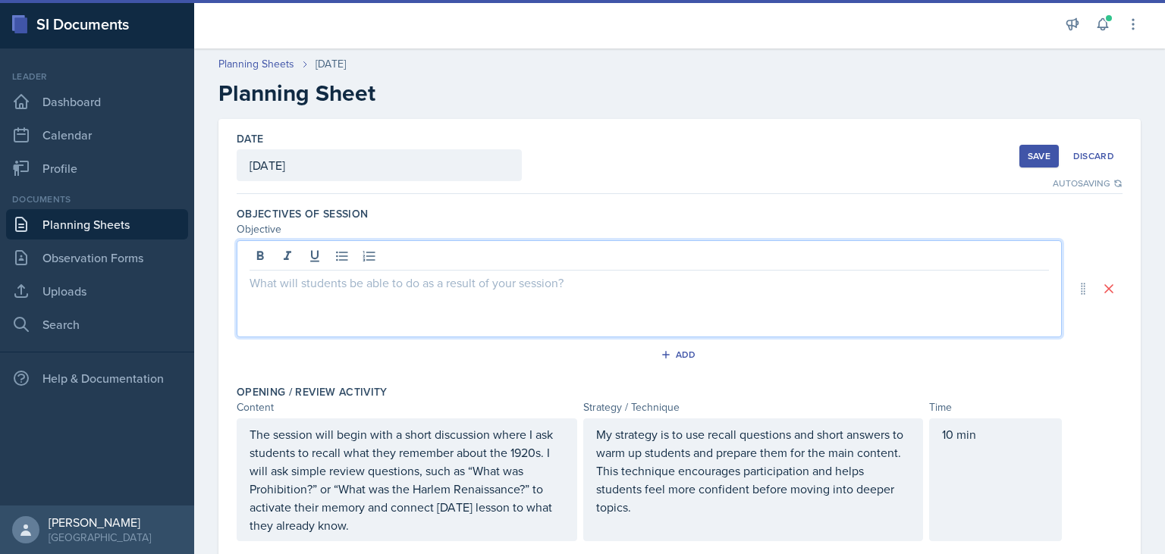
drag, startPoint x: 287, startPoint y: 292, endPoint x: 240, endPoint y: 363, distance: 85.4
click at [287, 291] on div at bounding box center [649, 288] width 825 height 97
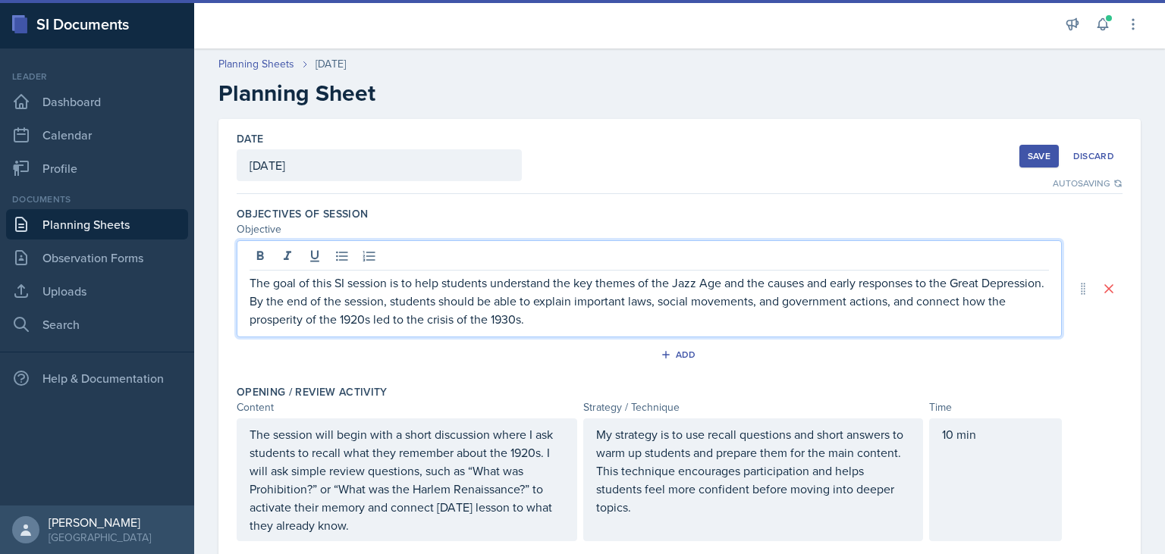
click at [1045, 159] on div "Save" at bounding box center [1038, 156] width 23 height 12
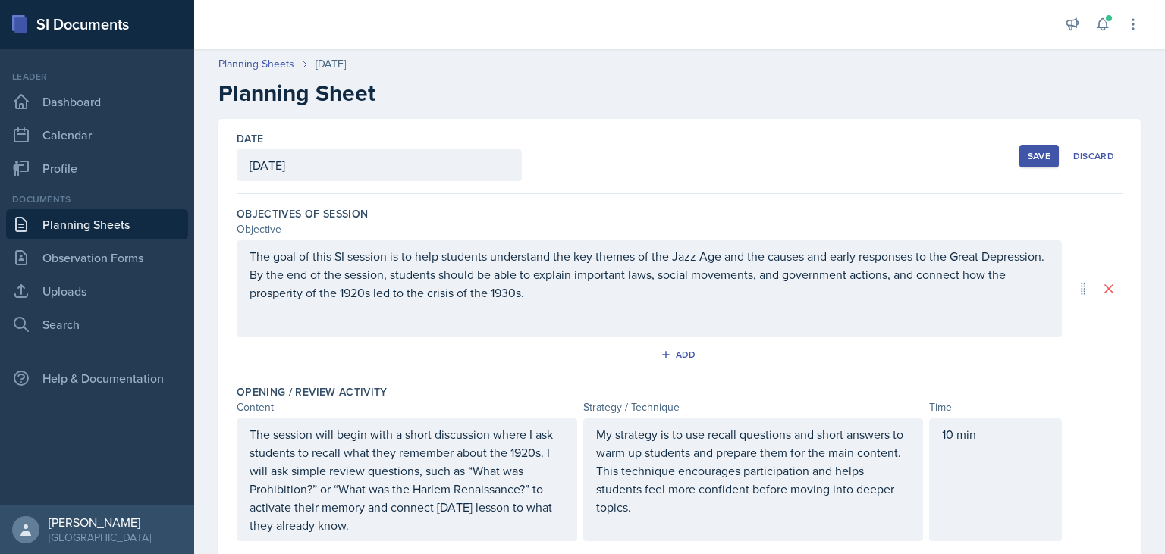
click at [1030, 156] on div "Save" at bounding box center [1038, 156] width 23 height 12
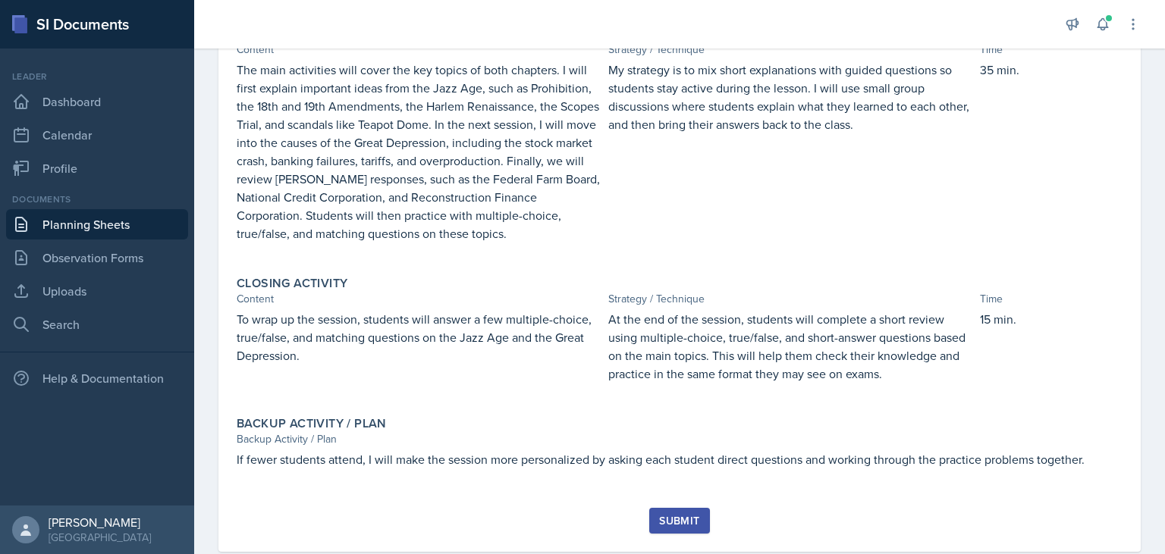
scroll to position [422, 0]
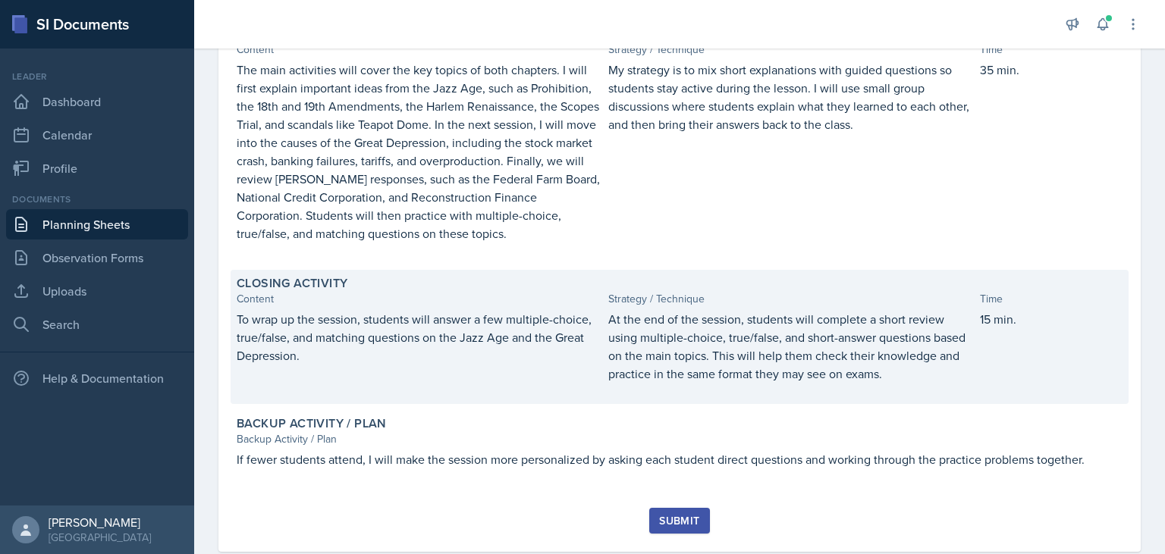
click at [823, 379] on p "At the end of the session, students will complete a short review using multiple…" at bounding box center [790, 346] width 365 height 73
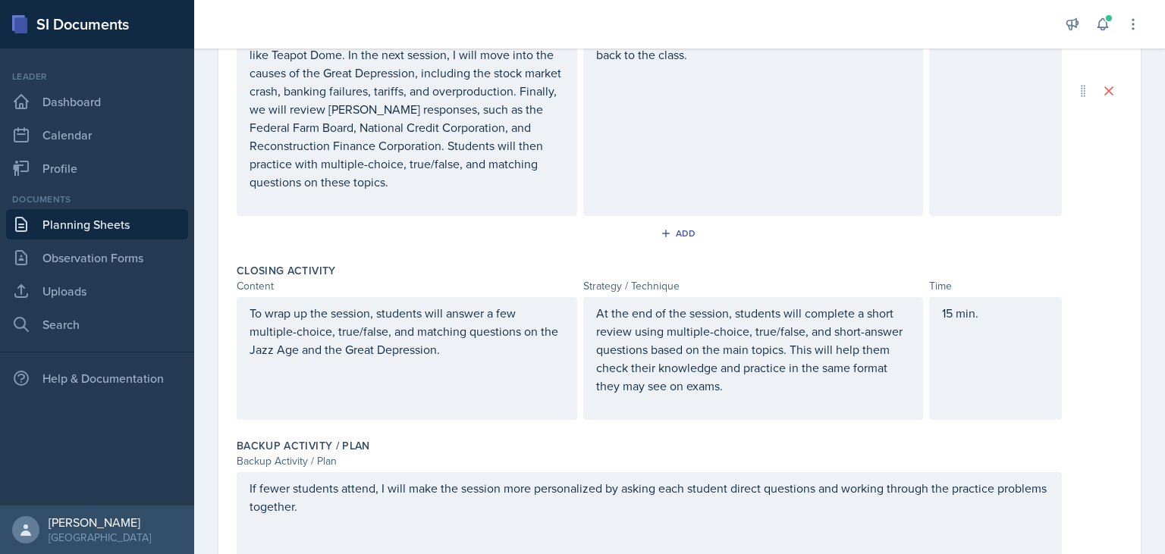
scroll to position [701, 0]
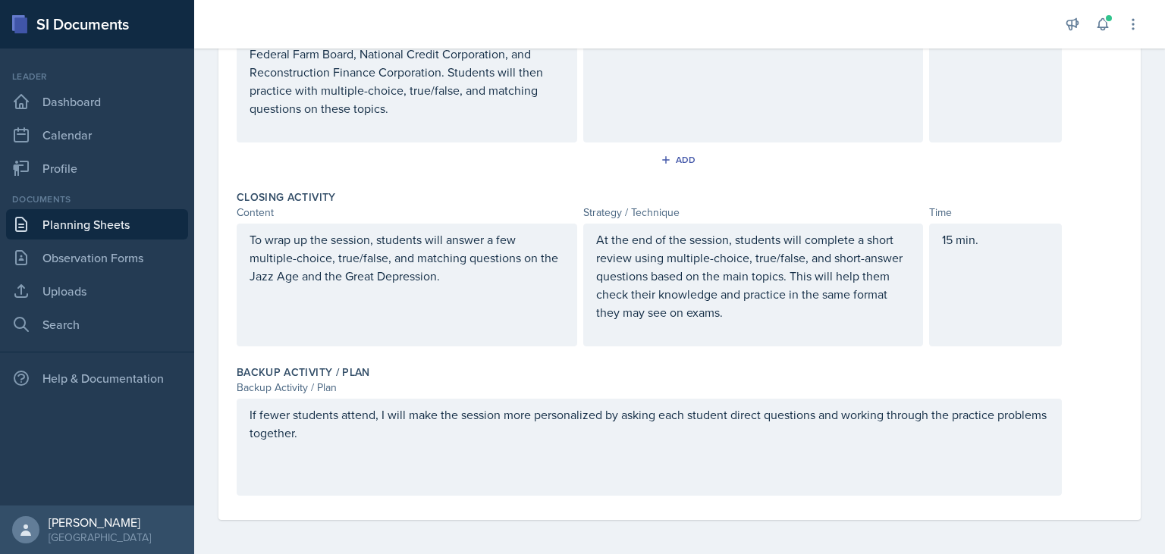
click at [668, 310] on p "At the end of the session, students will complete a short review using multiple…" at bounding box center [753, 275] width 315 height 91
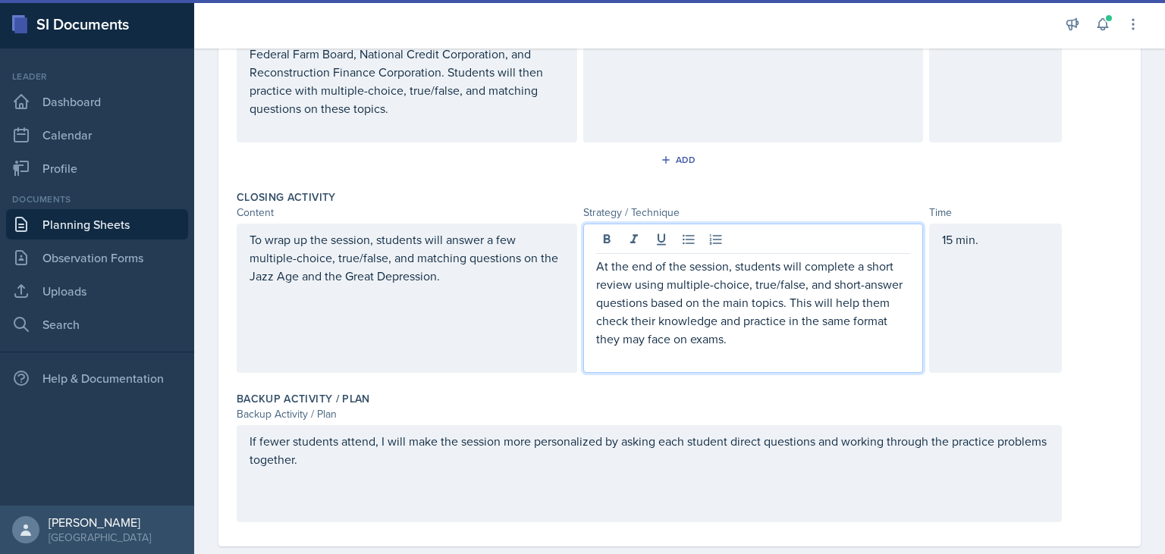
click at [797, 407] on div "Backup Activity / Plan" at bounding box center [649, 414] width 825 height 16
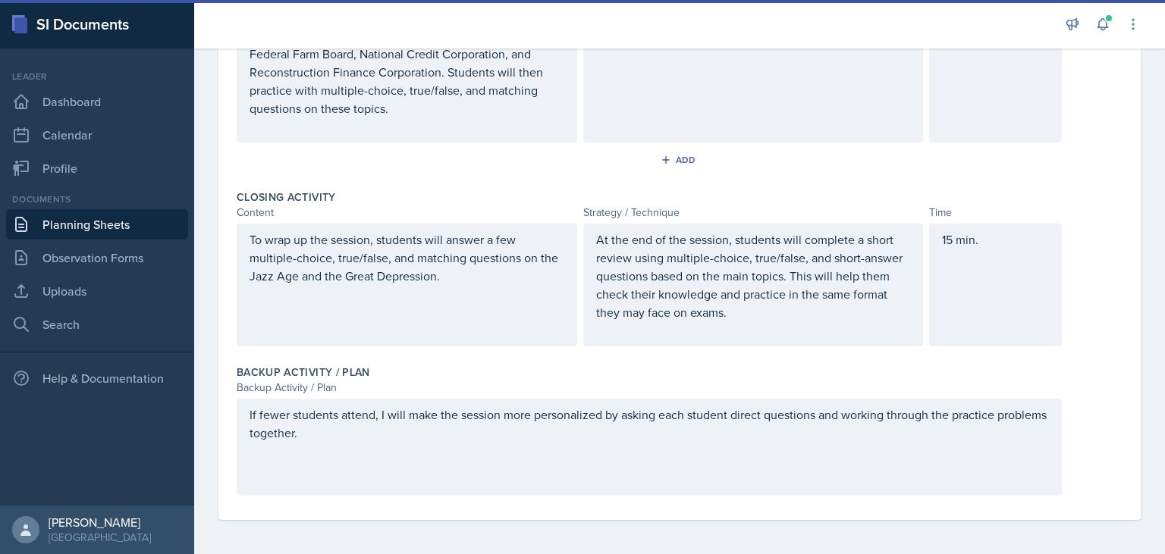
click at [687, 316] on p "At the end of the session, students will complete a short review using multiple…" at bounding box center [753, 275] width 315 height 91
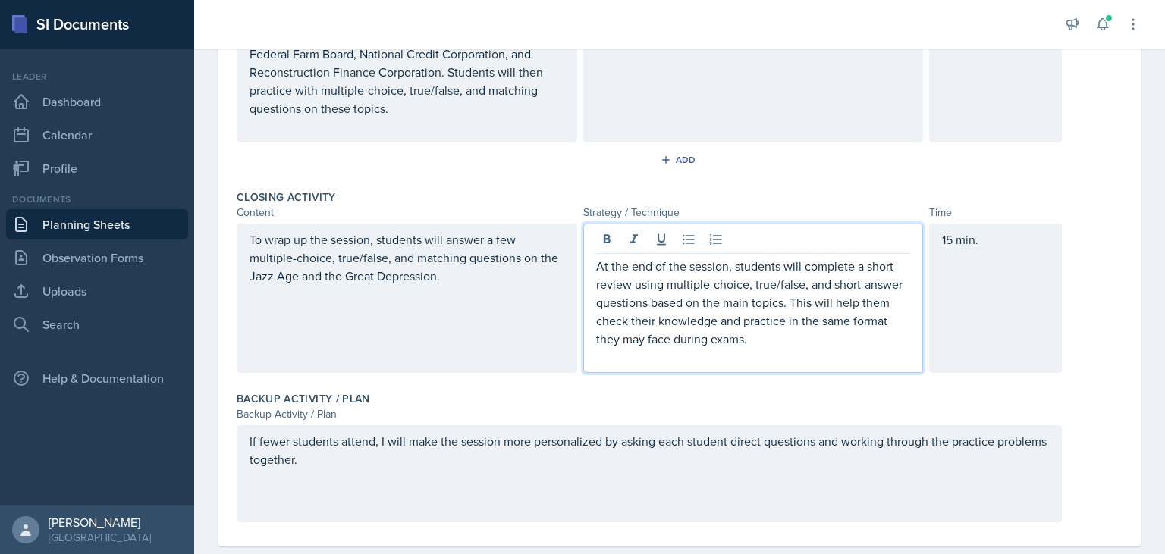
click at [1118, 309] on div "To wrap up the session, students will answer a few multiple-choice, true/false,…" at bounding box center [680, 298] width 886 height 149
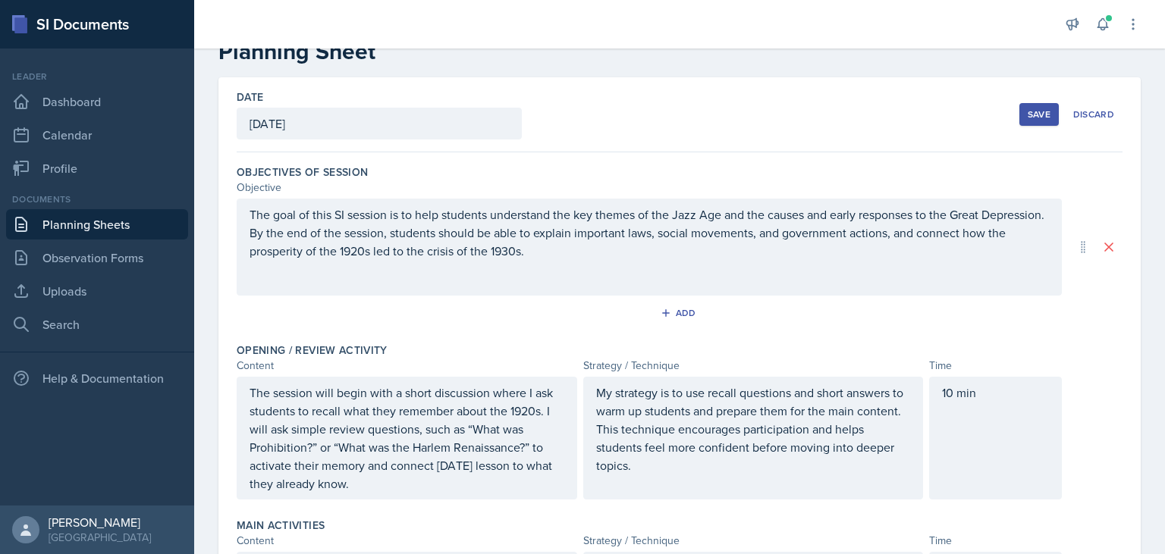
scroll to position [0, 0]
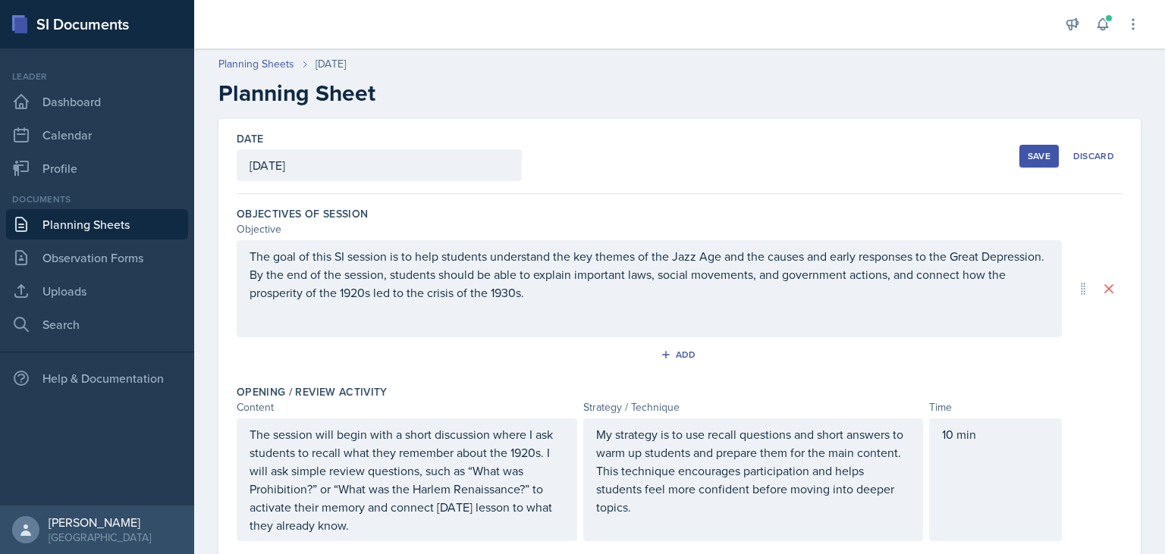
click at [1033, 152] on div "Save" at bounding box center [1038, 156] width 23 height 12
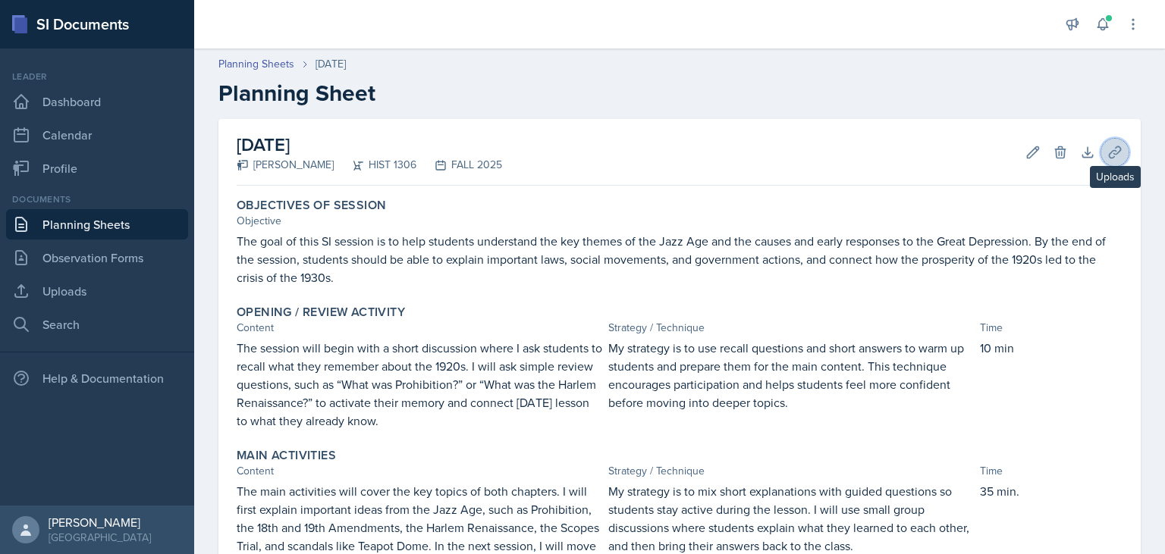
click at [1118, 153] on icon at bounding box center [1113, 151] width 11 height 11
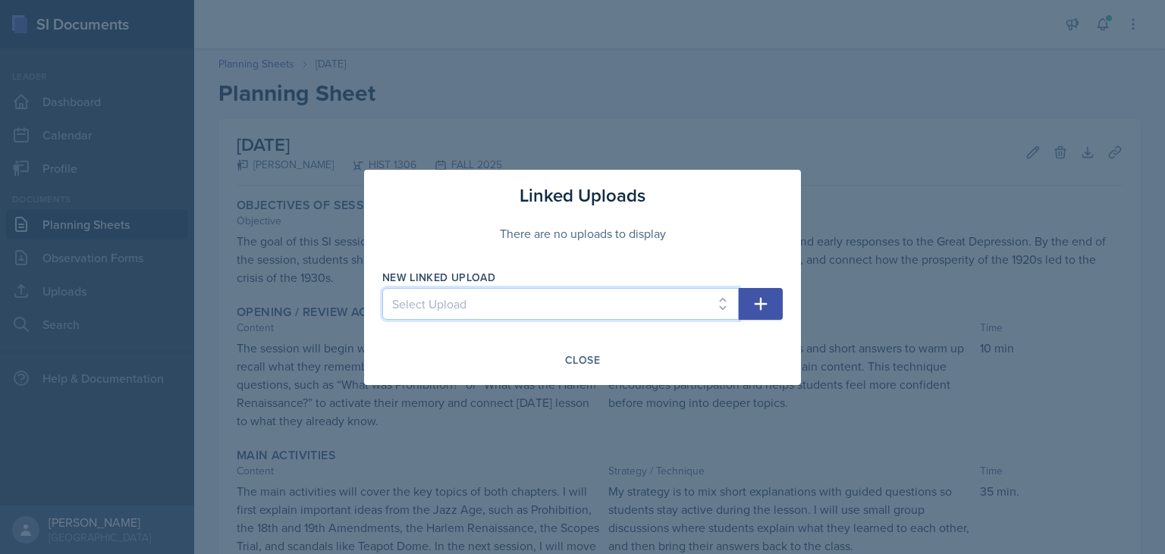
select select "fe090a43-1c94-4bbe-84c0-7009f5220e18"
click option "History Session [DATE]" at bounding box center [0, 0] width 0 height 0
click at [754, 302] on icon "button" at bounding box center [760, 304] width 18 height 18
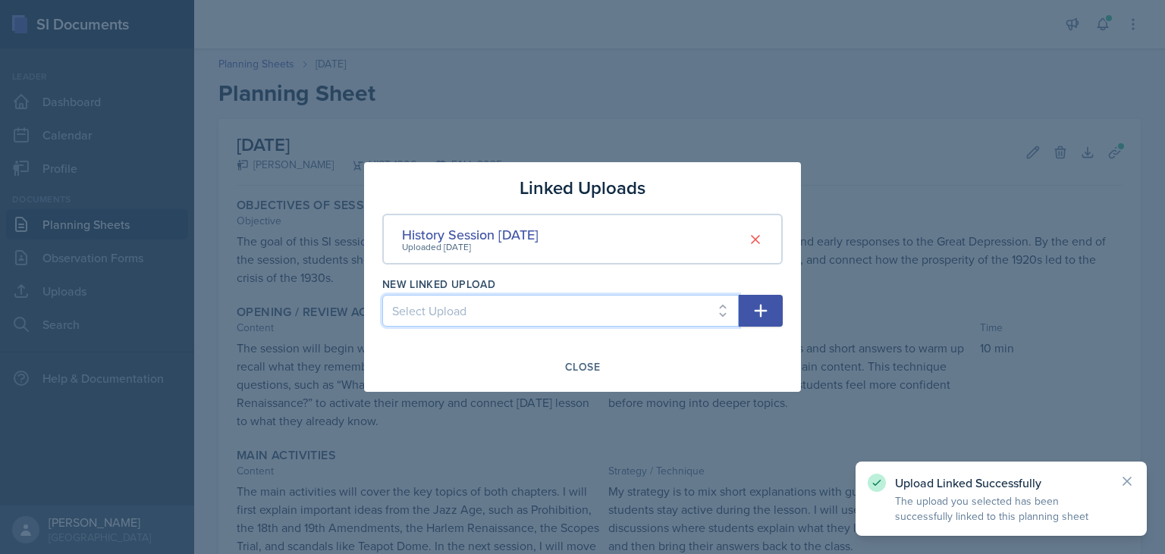
click at [382, 295] on select "Select Upload SI Session Ch22 SI Session Ch23 History Session [DATE] History Se…" at bounding box center [560, 311] width 356 height 32
select select "a2e0f6e0-3167-44c3-8472-0e50312e841c"
click option "History Session [DATE]" at bounding box center [0, 0] width 0 height 0
click at [763, 321] on button "button" at bounding box center [760, 311] width 44 height 32
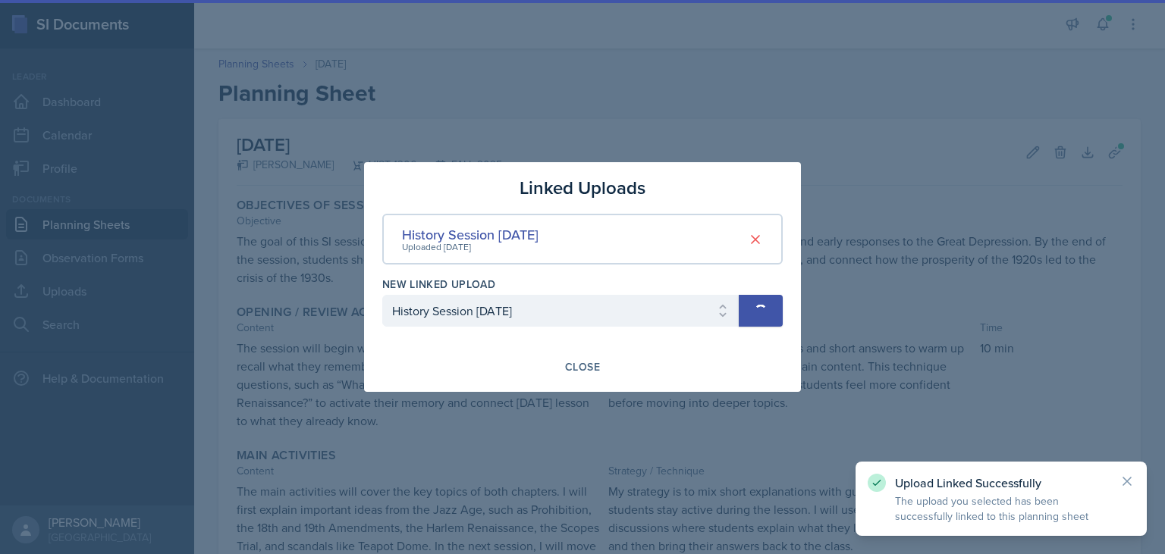
select select
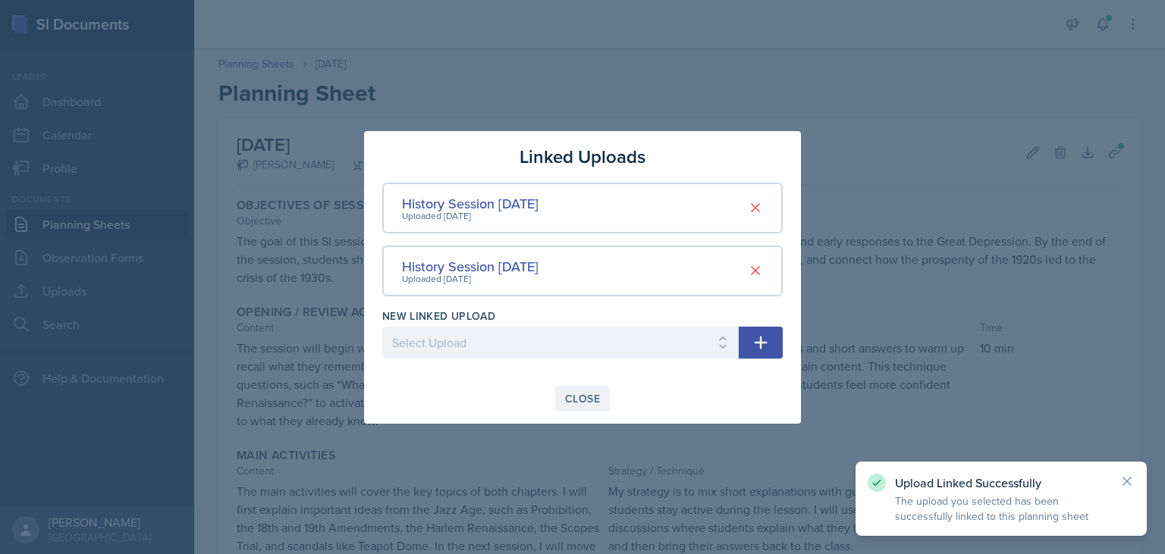
click at [586, 399] on div "Close" at bounding box center [582, 399] width 35 height 12
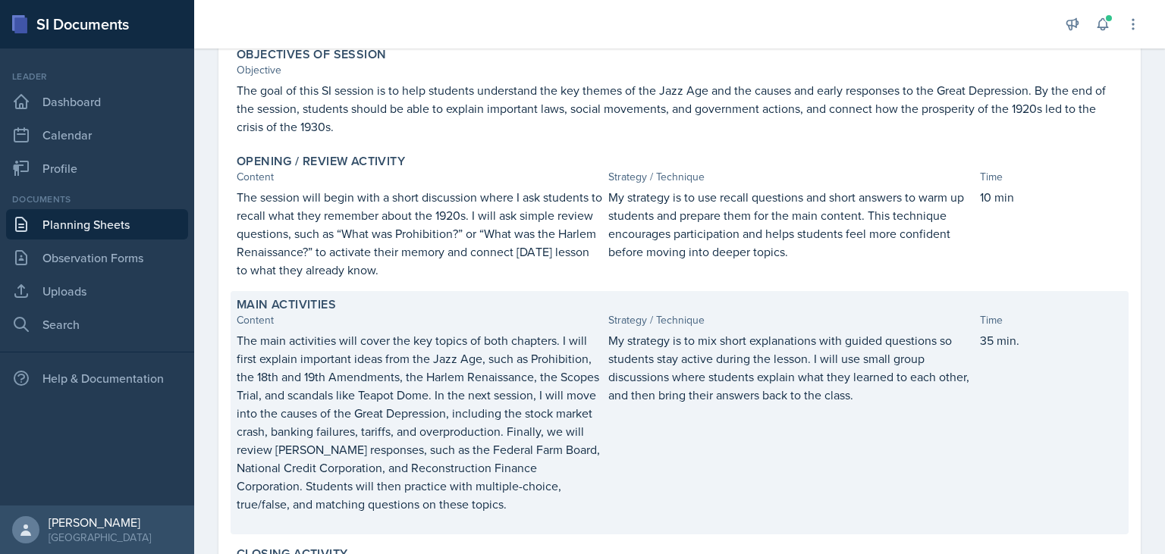
scroll to position [211, 0]
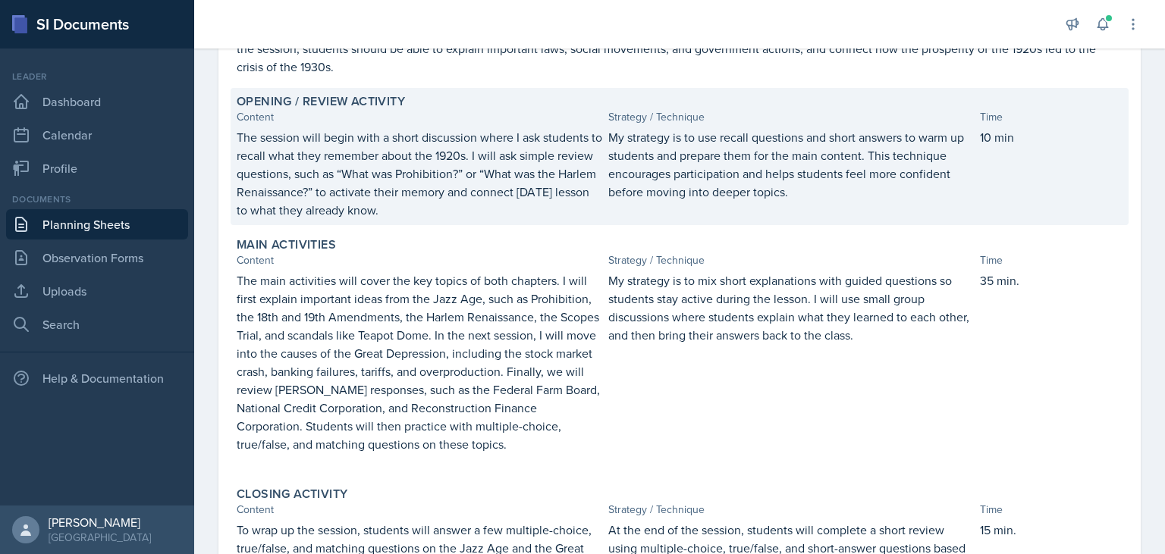
click at [1026, 130] on p "10 min" at bounding box center [1051, 137] width 143 height 18
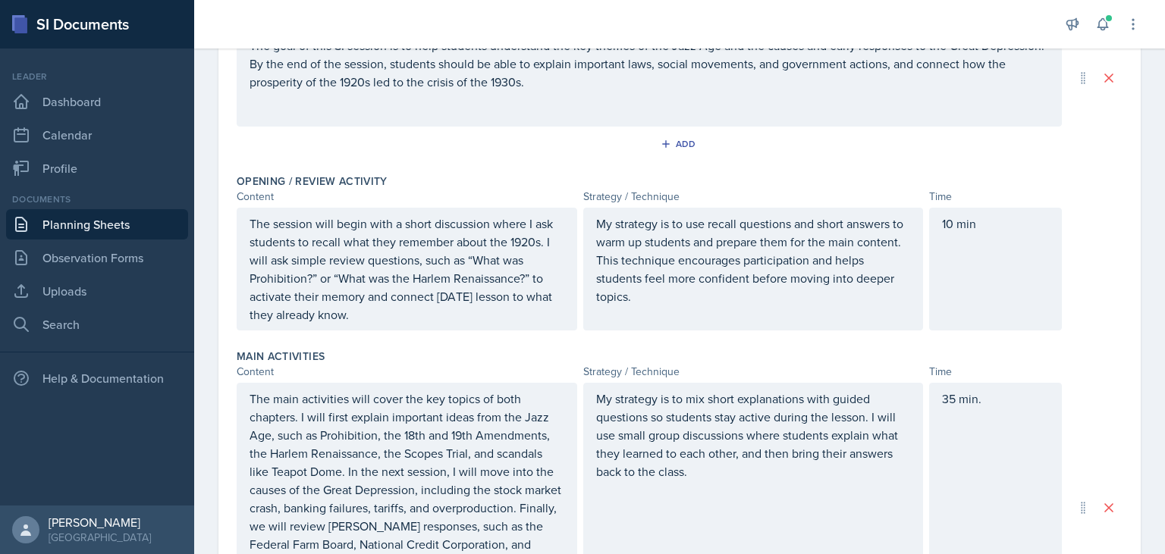
click at [985, 229] on div "10 min" at bounding box center [995, 269] width 133 height 123
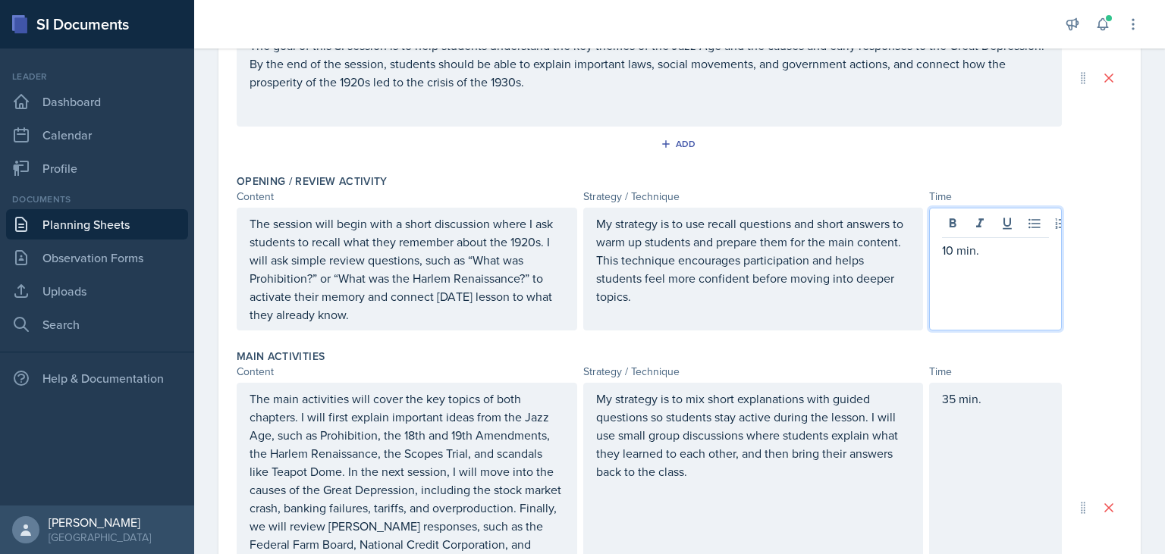
scroll to position [0, 0]
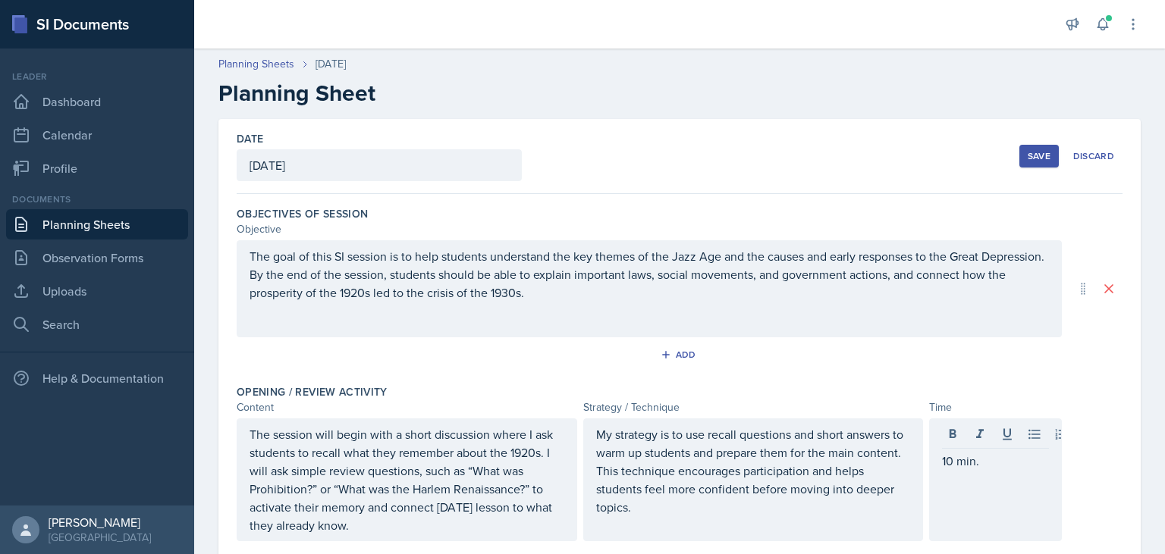
click at [1048, 158] on div "Save" at bounding box center [1038, 156] width 23 height 12
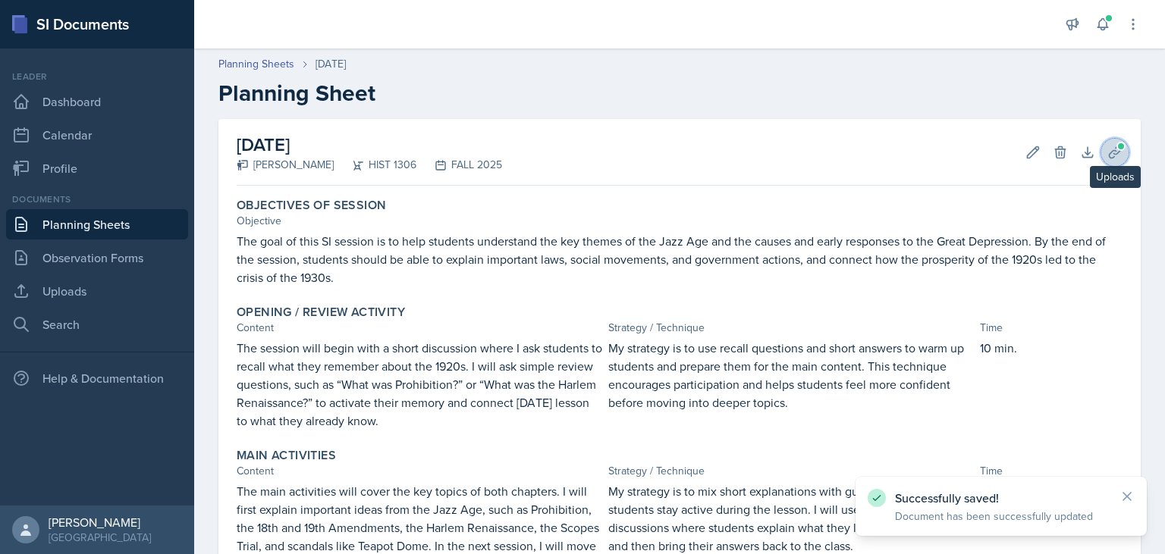
click at [1127, 149] on button "Uploads" at bounding box center [1114, 152] width 27 height 27
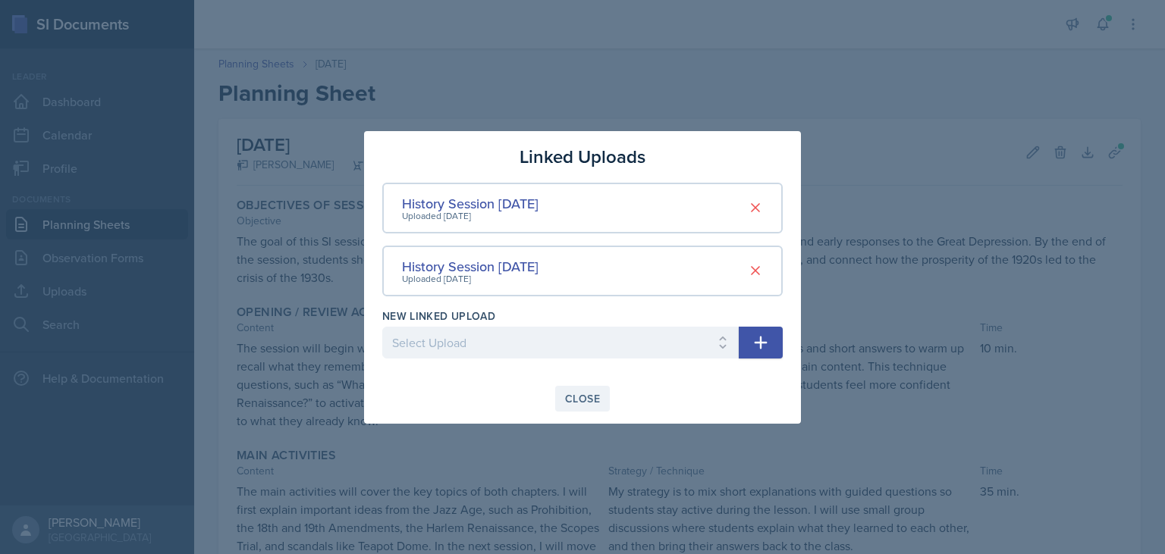
click at [599, 398] on div "Close" at bounding box center [582, 399] width 35 height 12
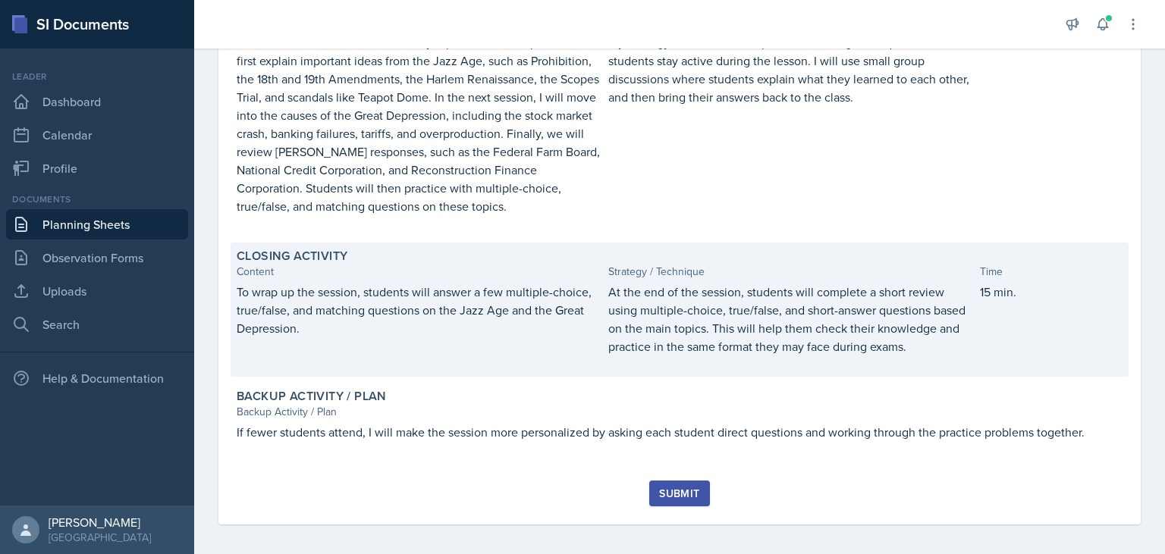
scroll to position [455, 0]
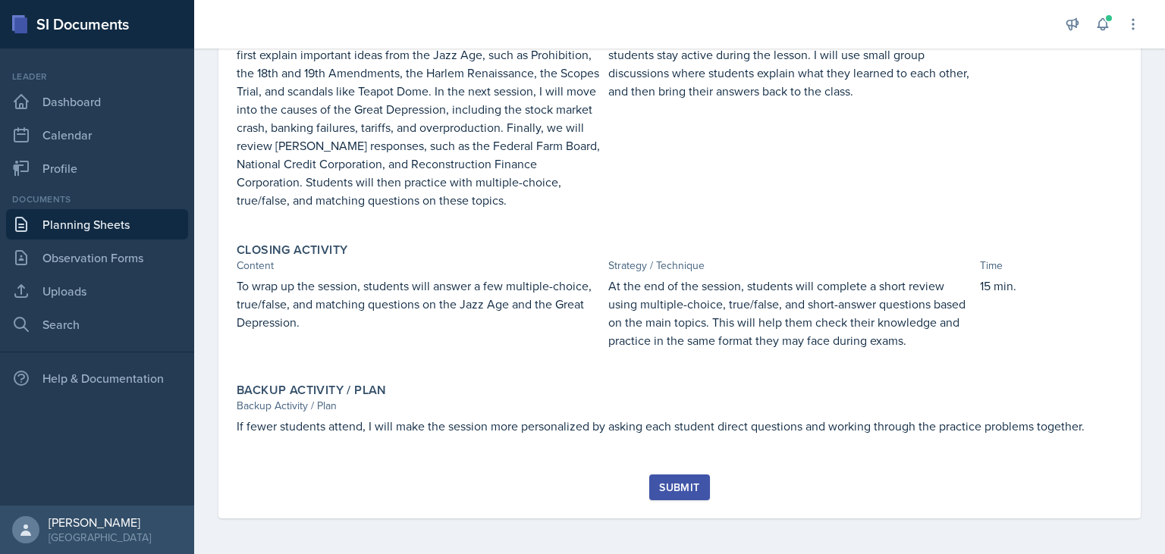
click at [696, 493] on div "Submit" at bounding box center [679, 487] width 40 height 12
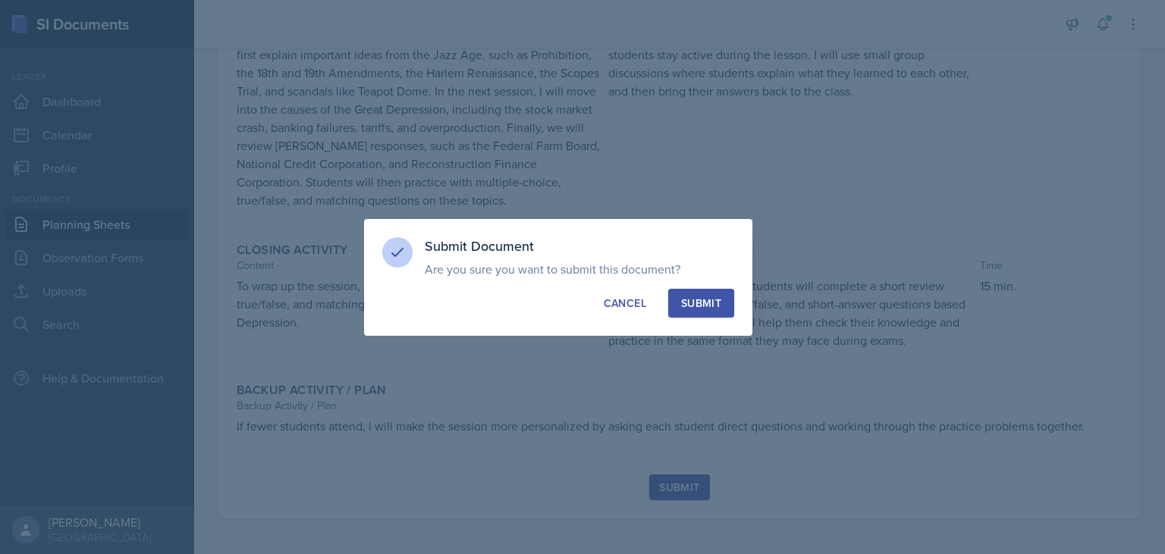
click at [711, 299] on div "Submit" at bounding box center [701, 303] width 40 height 15
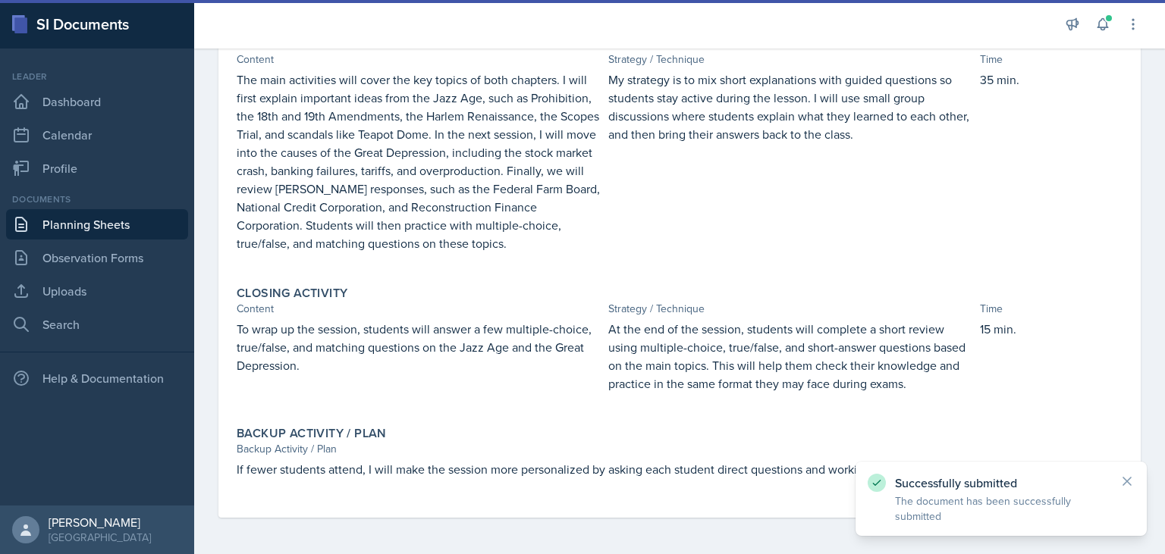
scroll to position [411, 0]
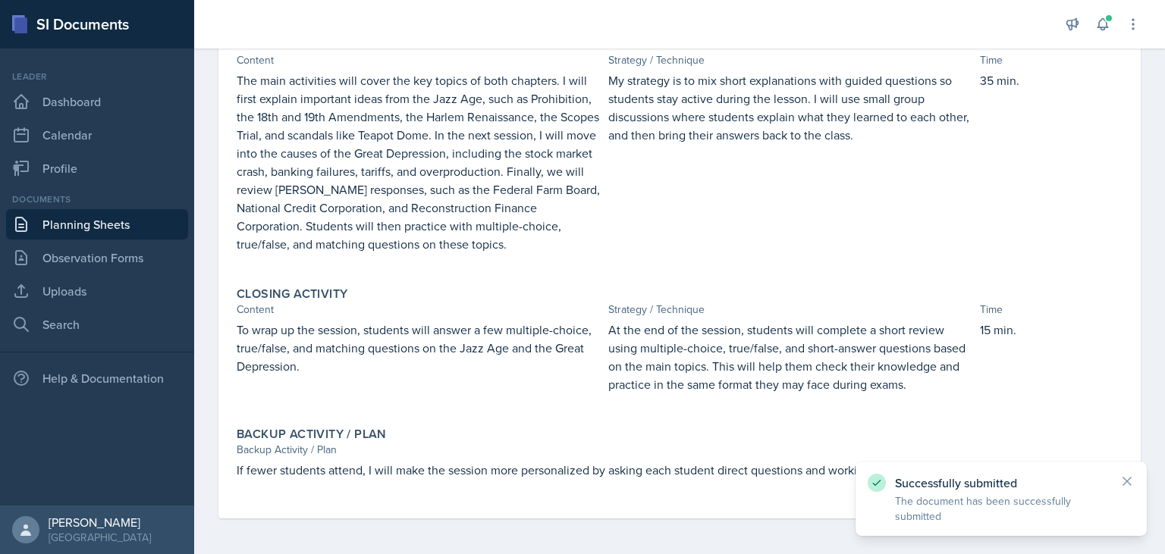
click at [92, 230] on link "Planning Sheets" at bounding box center [97, 224] width 182 height 30
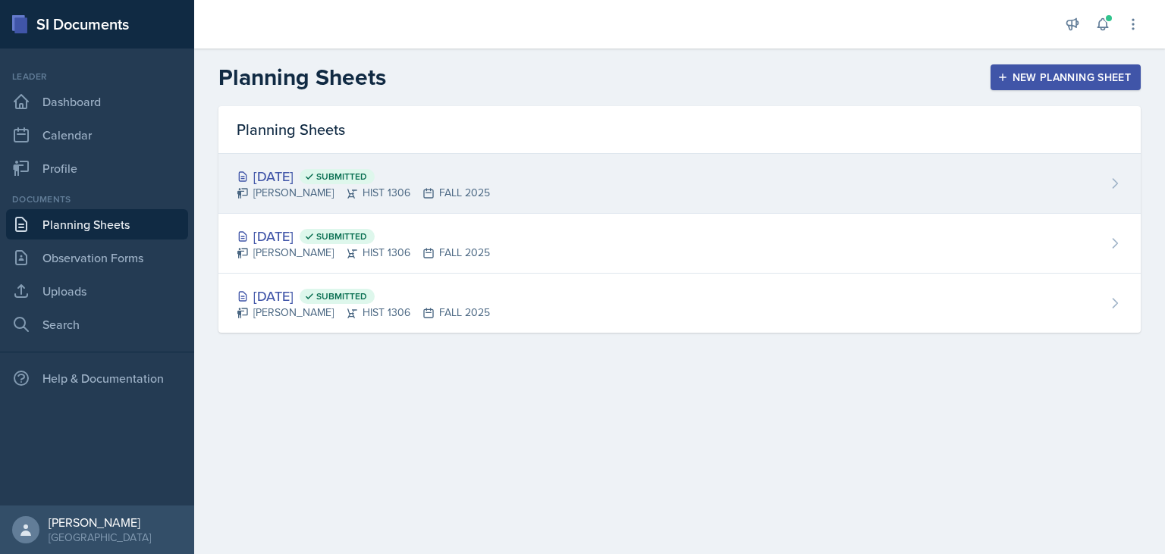
click at [793, 170] on div "[DATE] Submitted [PERSON_NAME] HIST 1306 FALL 2025" at bounding box center [679, 184] width 922 height 60
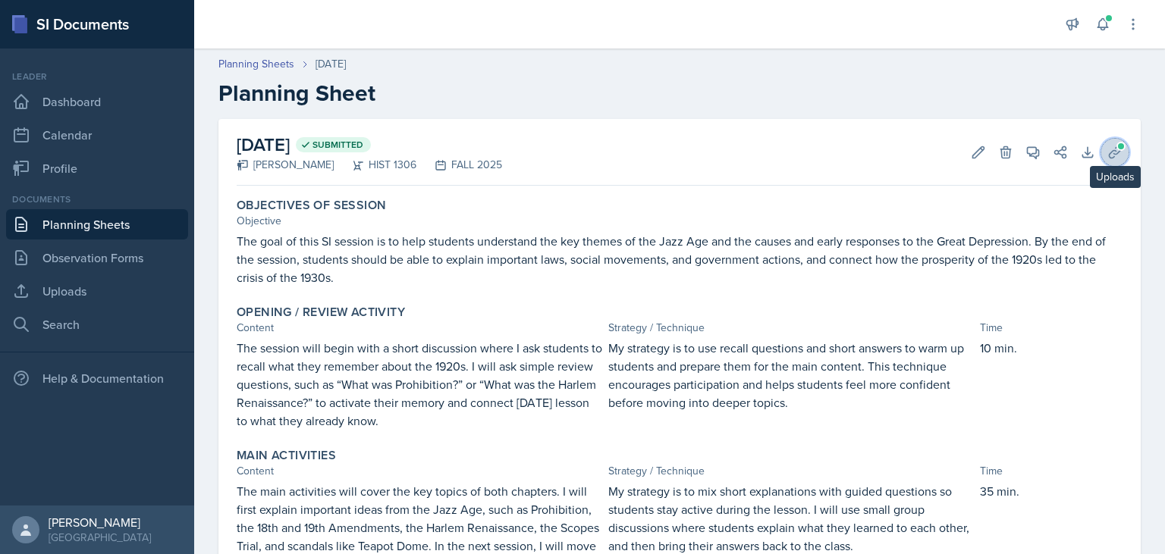
click at [1121, 153] on icon at bounding box center [1114, 152] width 15 height 15
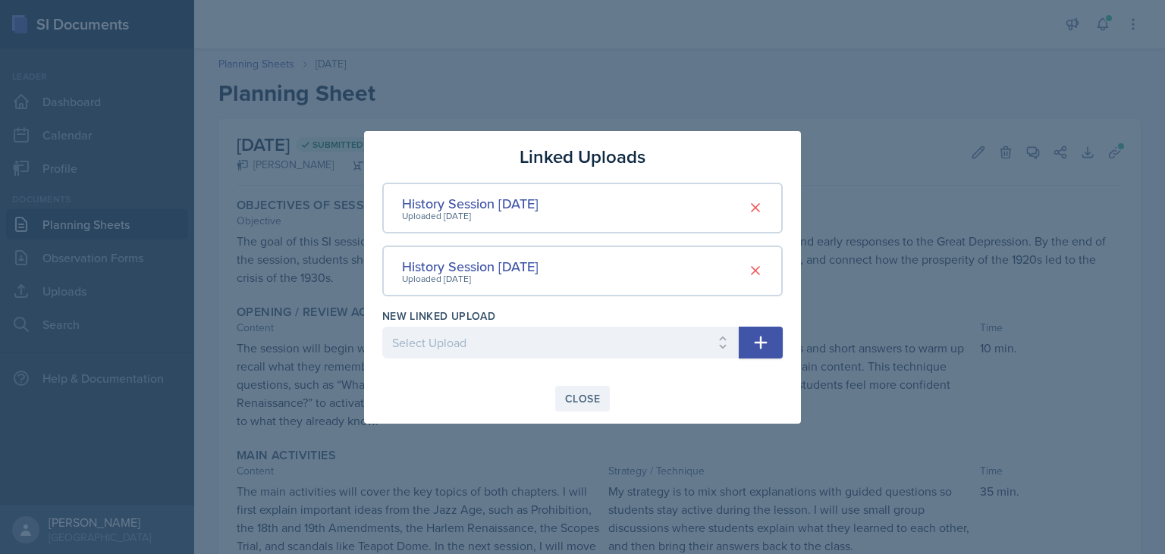
click at [572, 396] on div "Close" at bounding box center [582, 399] width 35 height 12
